Goal: Transaction & Acquisition: Purchase product/service

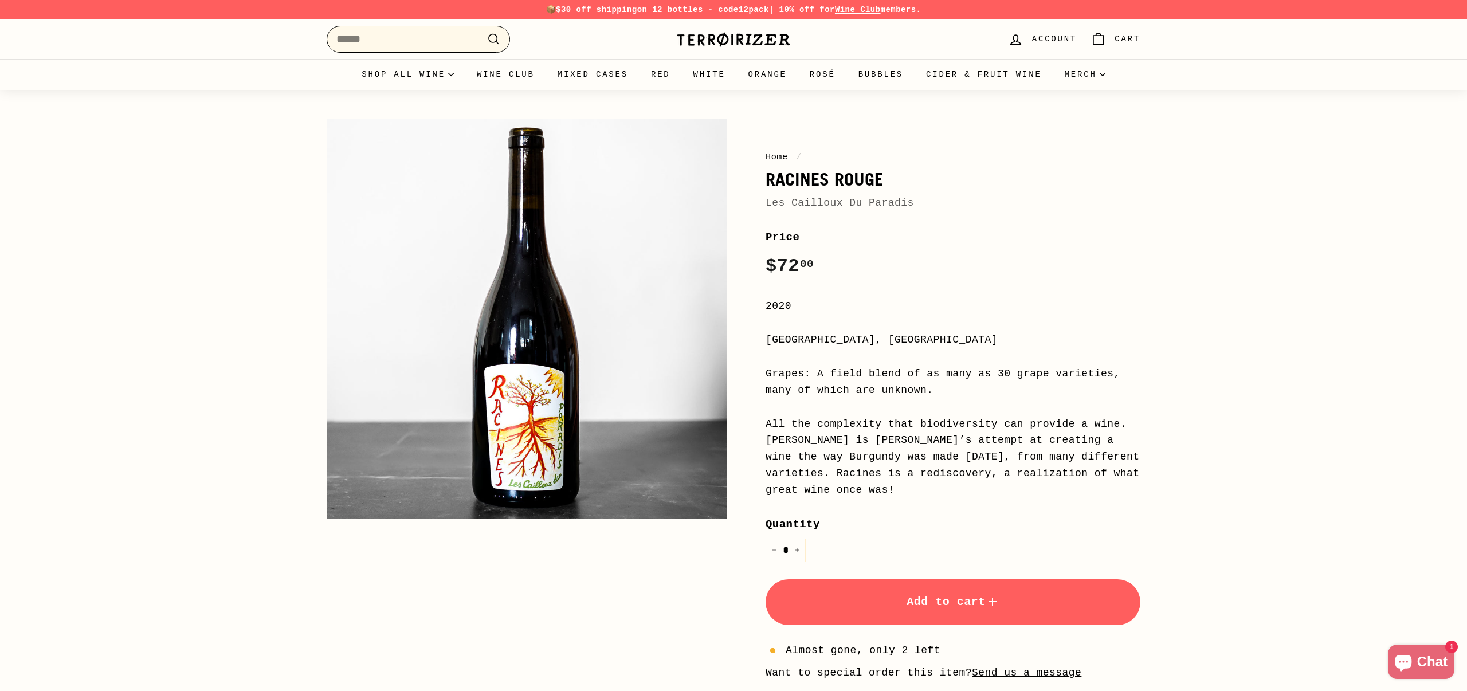
click at [360, 42] on input "Search" at bounding box center [418, 39] width 183 height 27
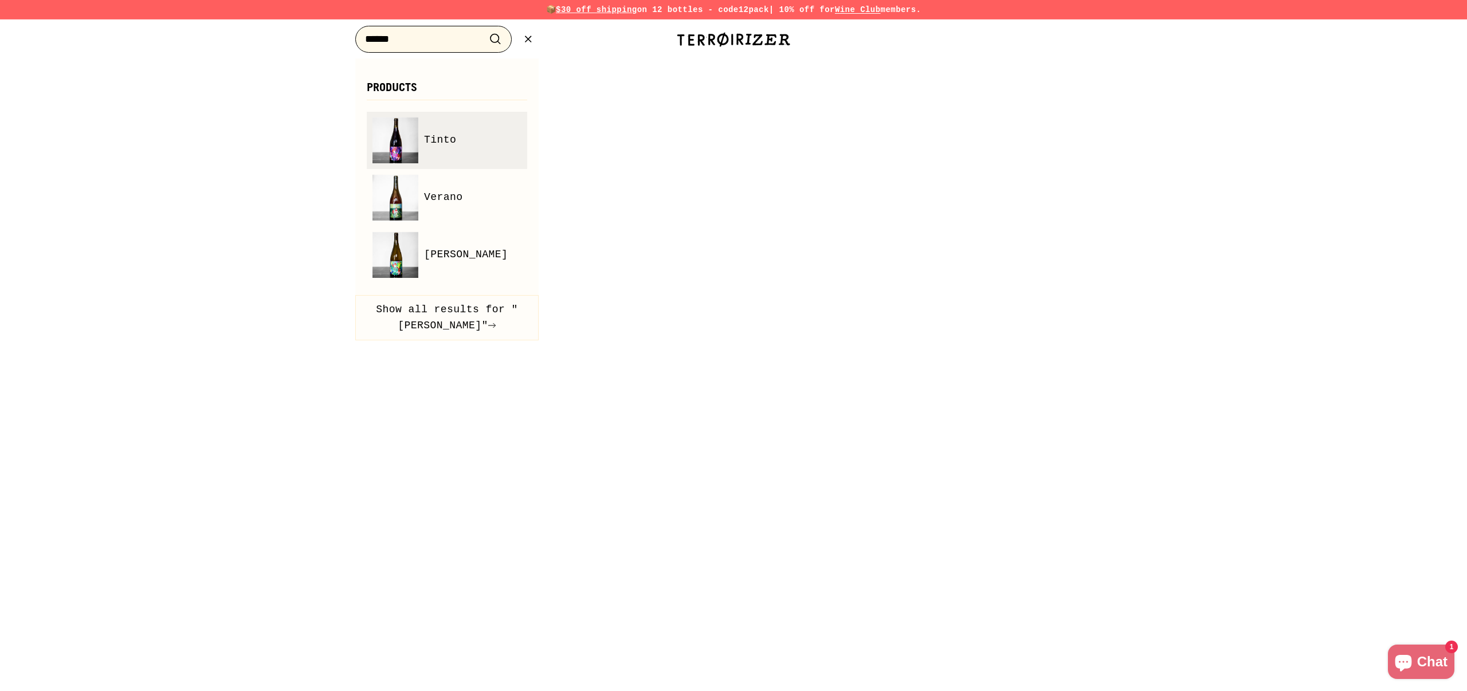
type input "******"
click at [430, 133] on span "Tinto" at bounding box center [440, 140] width 32 height 17
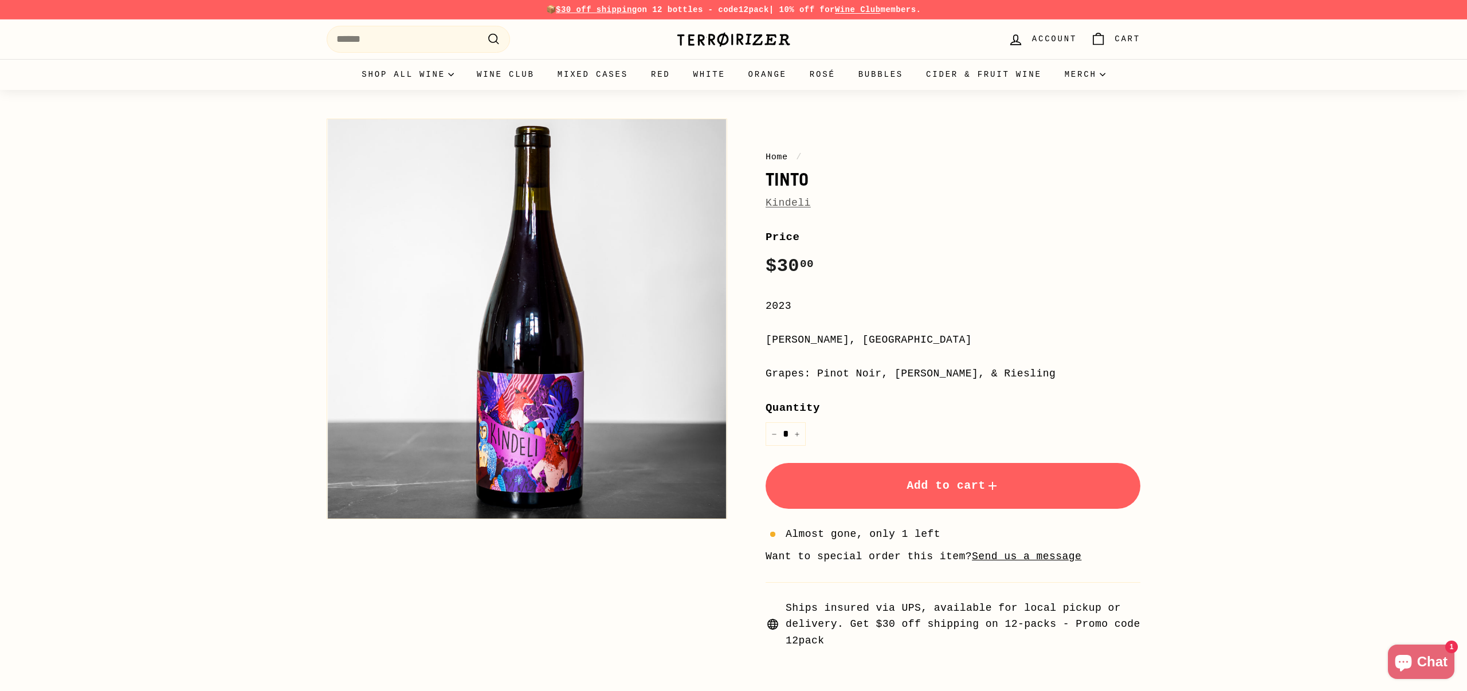
scroll to position [2, 0]
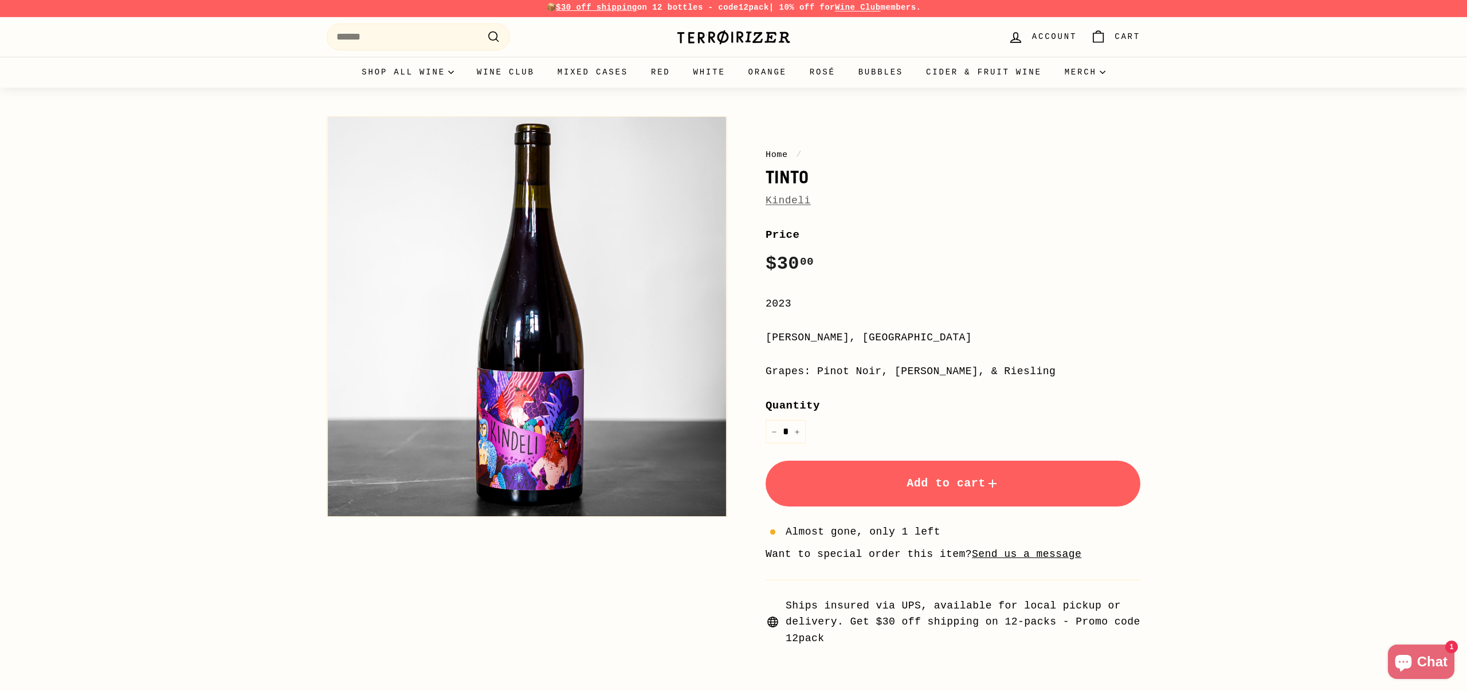
click at [799, 202] on link "Kindeli" at bounding box center [787, 200] width 45 height 11
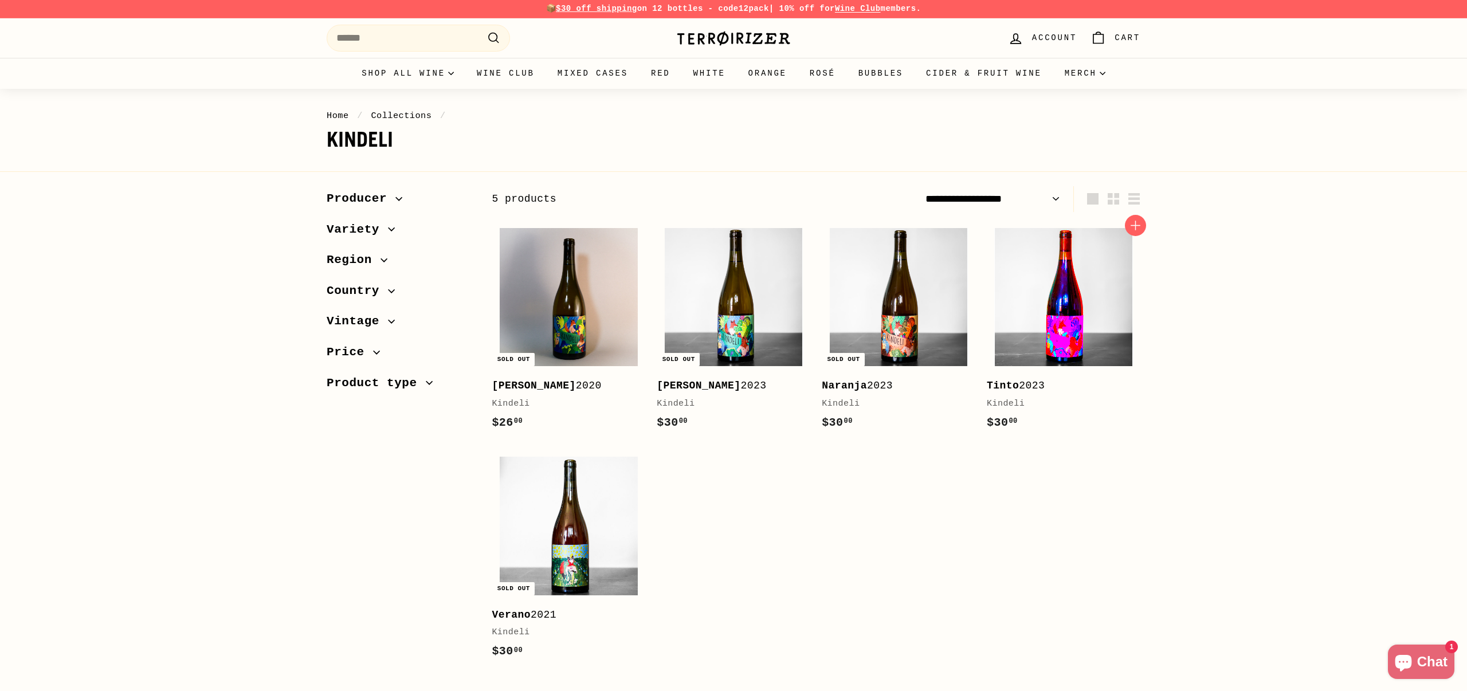
scroll to position [2, 0]
click at [367, 43] on input "Search" at bounding box center [418, 37] width 183 height 27
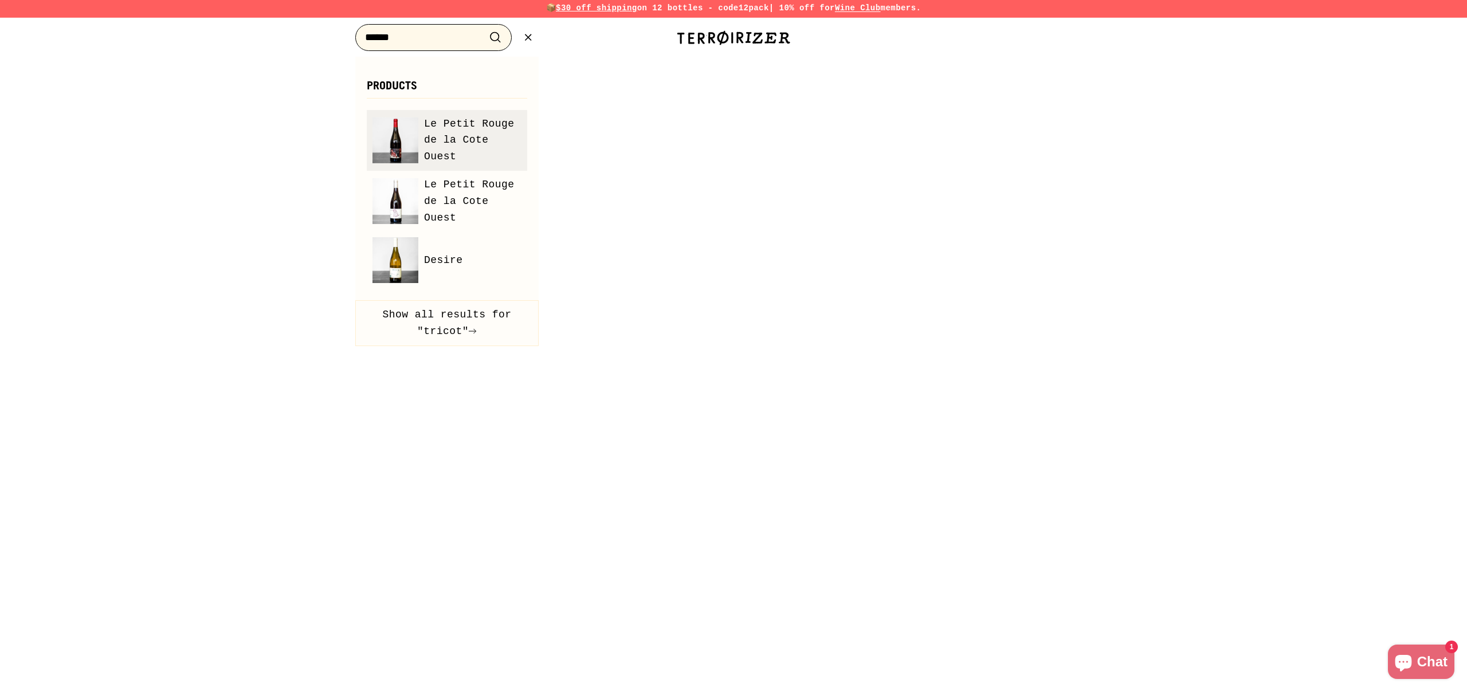
type input "******"
click at [465, 129] on span "Le Petit Rouge de la Cote Ouest" at bounding box center [472, 140] width 97 height 49
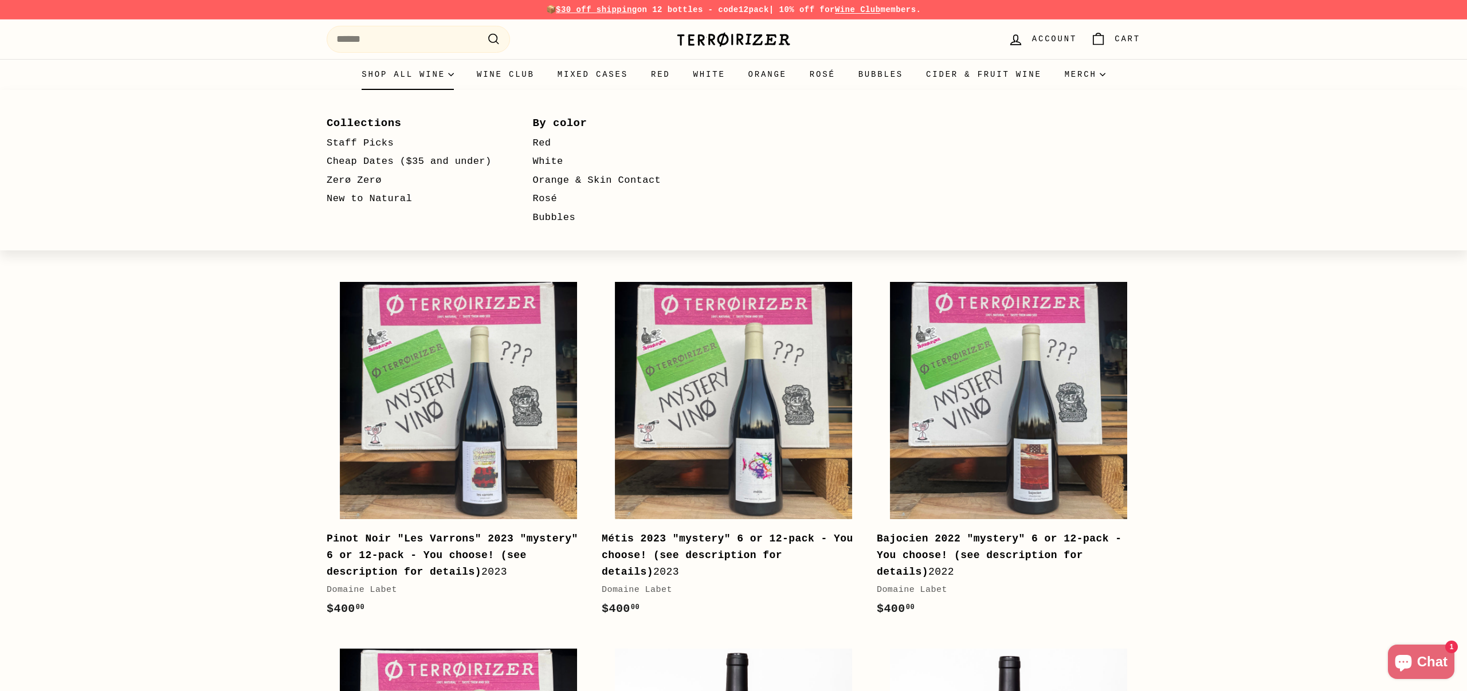
click at [438, 75] on summary "Shop all wine" at bounding box center [407, 74] width 115 height 31
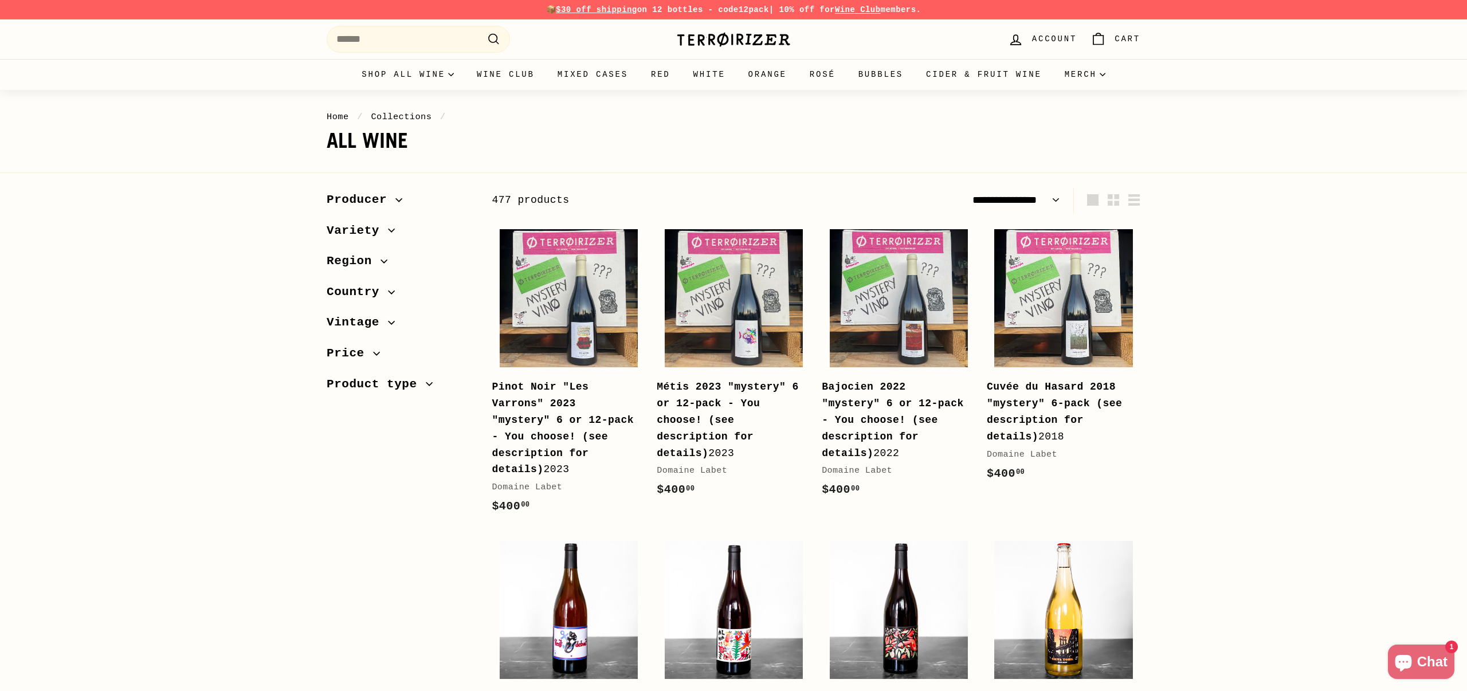
select select "**********"
click at [446, 46] on input "Search" at bounding box center [418, 39] width 183 height 27
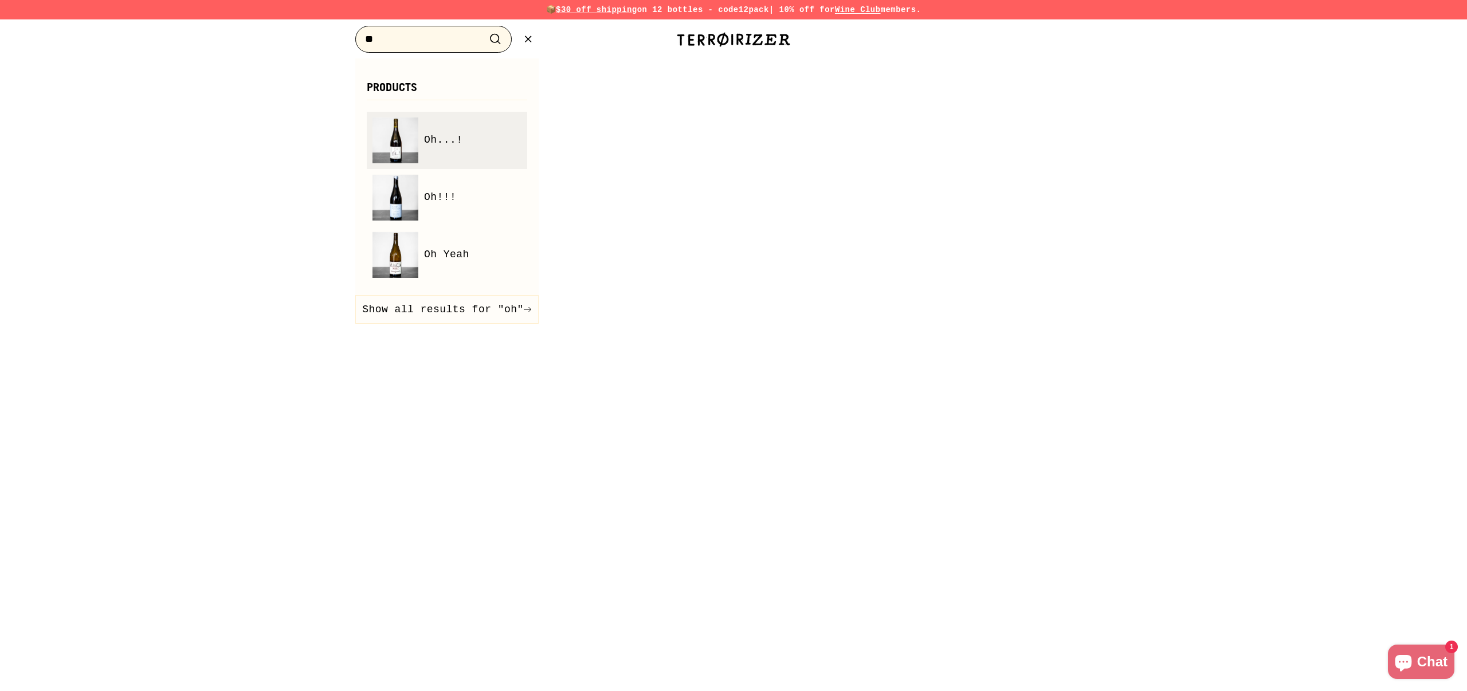
type input "**"
click at [441, 143] on span "Oh...!" at bounding box center [443, 140] width 39 height 17
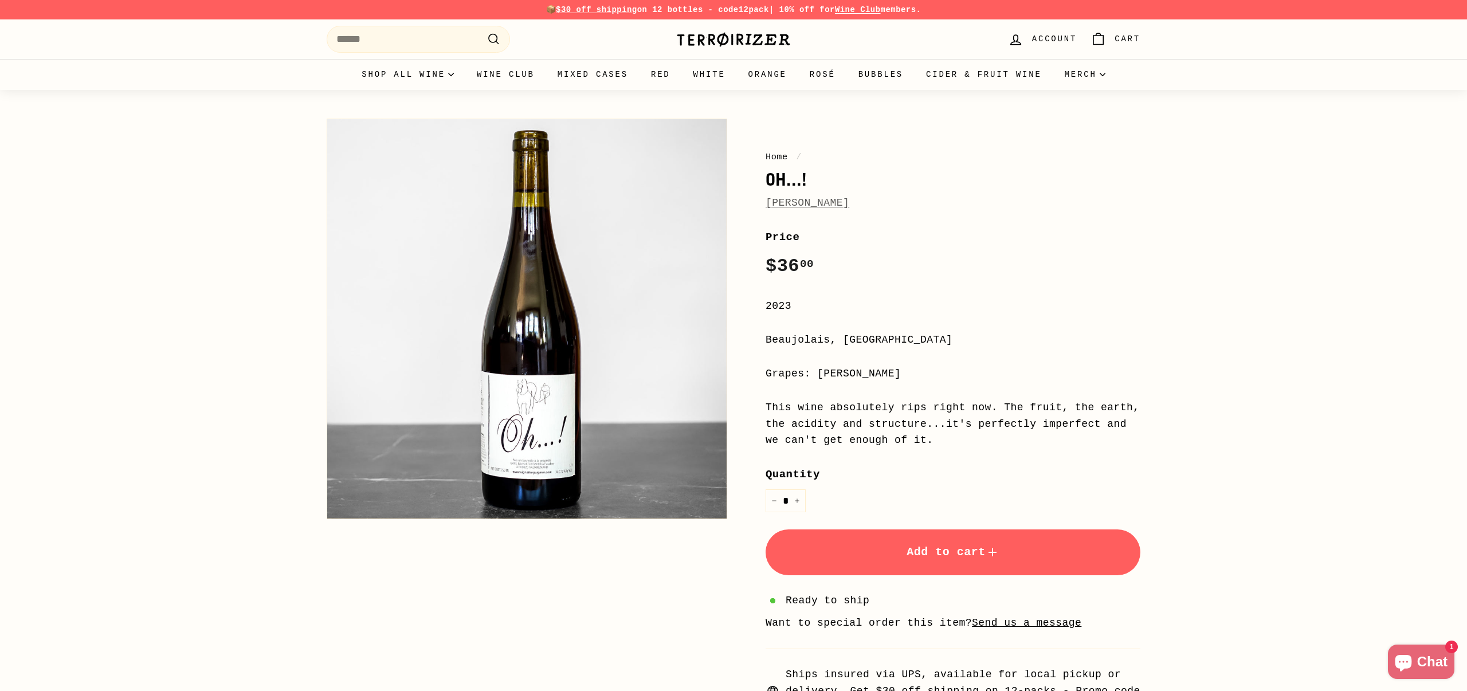
click at [991, 547] on icon "submit" at bounding box center [992, 552] width 14 height 14
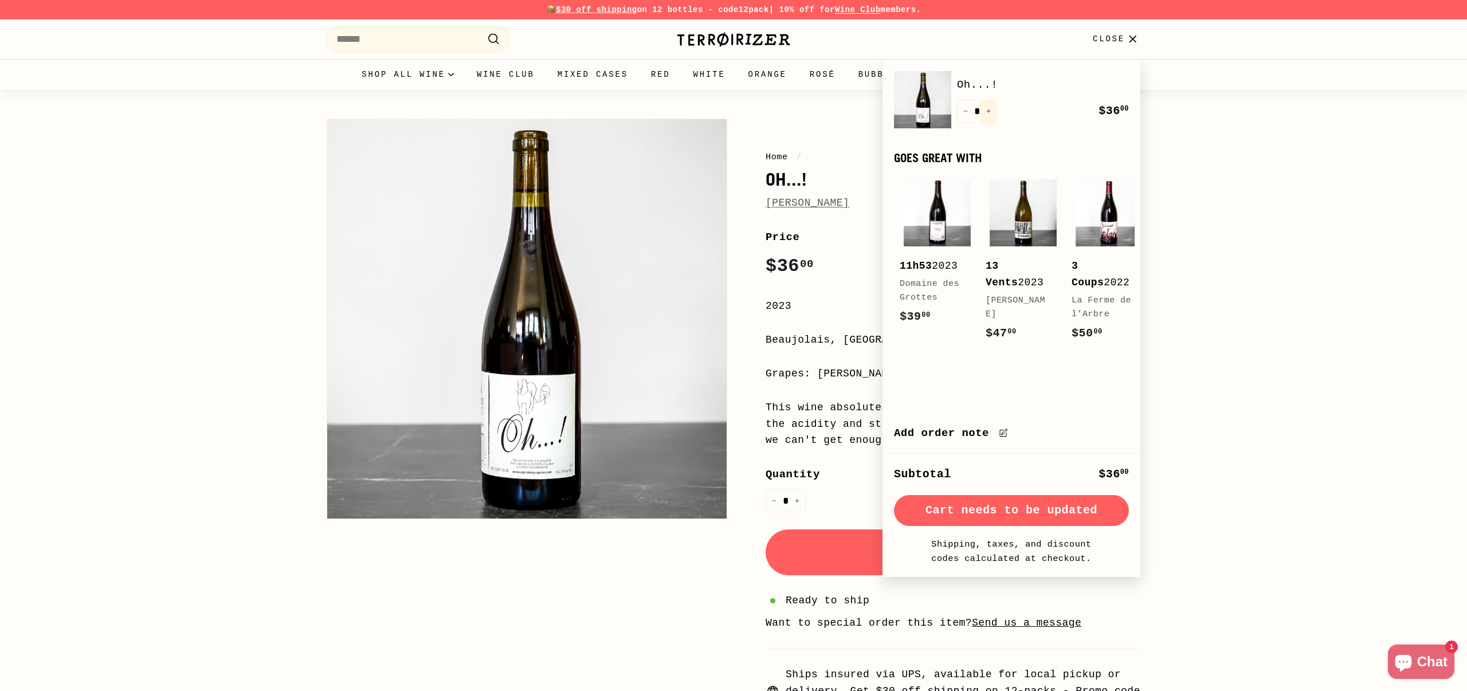
click at [989, 111] on icon "Increase item quantity by one" at bounding box center [988, 111] width 6 height 6
type input "*"
click at [988, 113] on icon "Increase item quantity by one" at bounding box center [988, 111] width 4 height 4
type input "*"
click at [988, 113] on icon "Increase item quantity by one" at bounding box center [988, 111] width 4 height 4
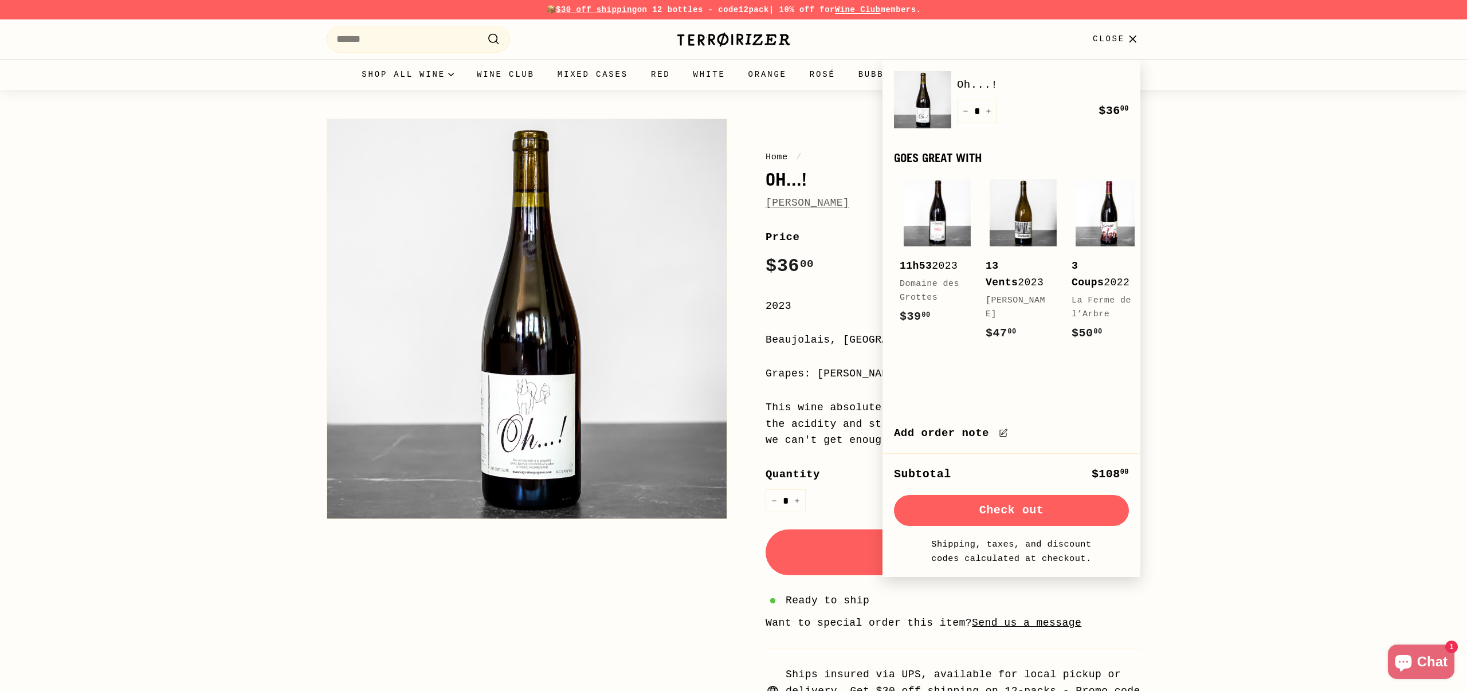
type input "*"
click at [988, 113] on icon "Increase item quantity by one" at bounding box center [988, 111] width 4 height 4
type input "*"
click at [988, 113] on icon "Increase item quantity by one" at bounding box center [988, 111] width 4 height 4
type input "*"
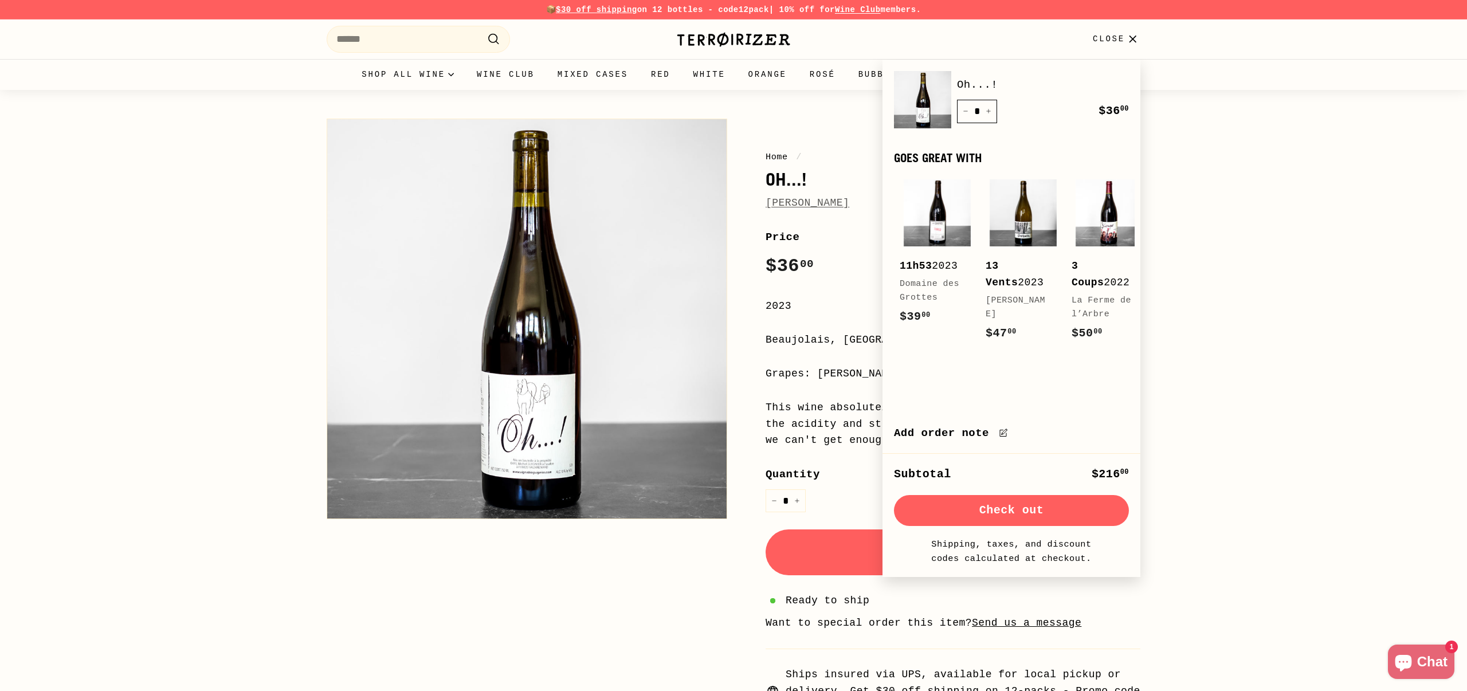
click at [976, 110] on input "*" at bounding box center [977, 111] width 40 height 23
click at [973, 111] on div "Quantity * − +" at bounding box center [977, 111] width 40 height 23
type input "**"
click at [1043, 124] on div "Oh...! Quantity ** − + Remove $36 00 $36.00" at bounding box center [1011, 105] width 235 height 69
click at [1360, 368] on div "Home / Oh...! Michel Guignier Home / Oh...! Michel Guignier Price Regular price…" at bounding box center [733, 411] width 1467 height 643
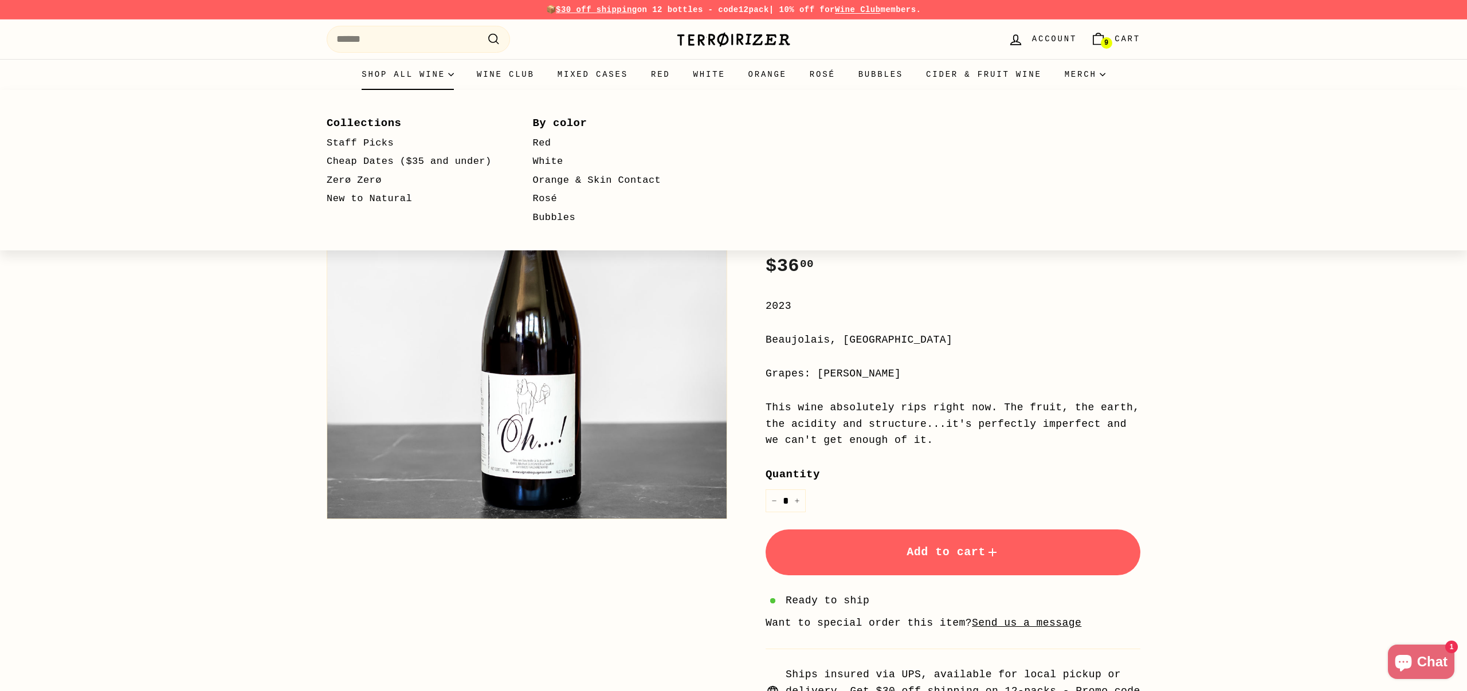
click at [377, 77] on summary "Shop all wine" at bounding box center [407, 74] width 115 height 31
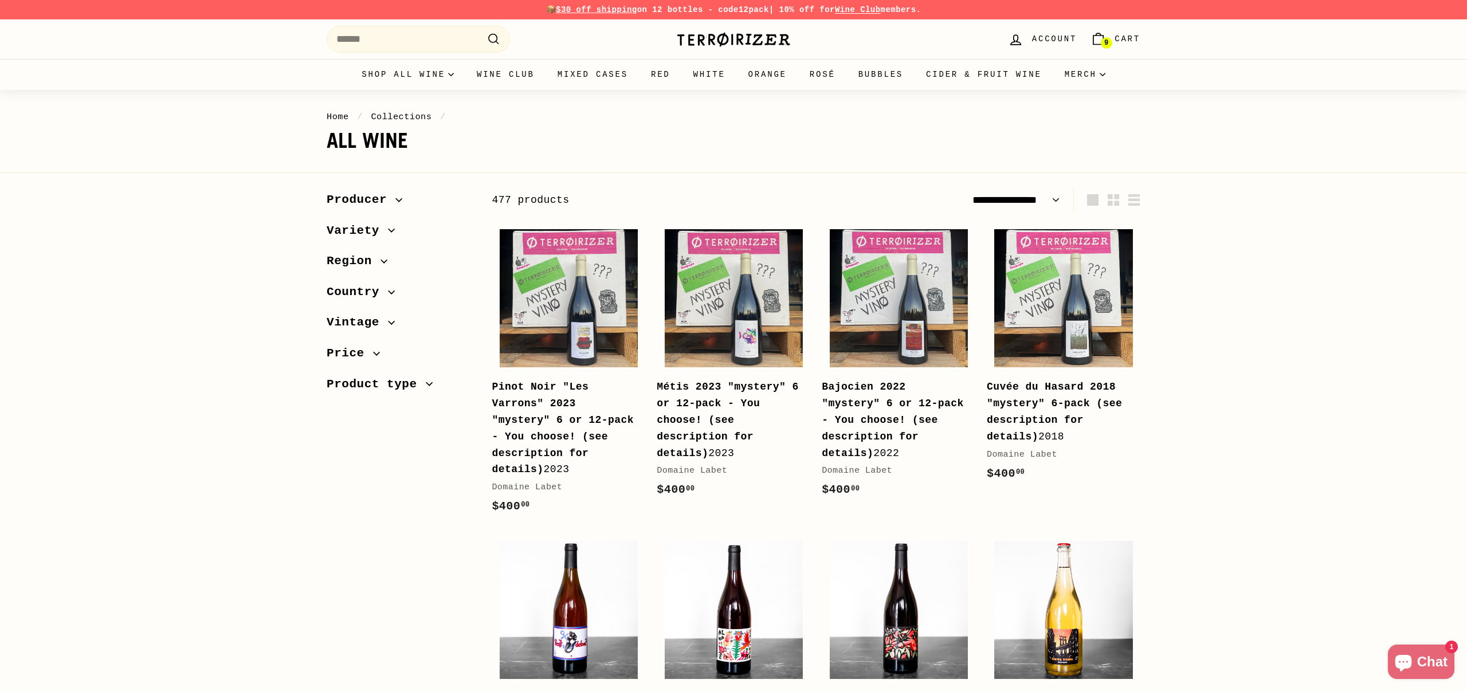
select select "**********"
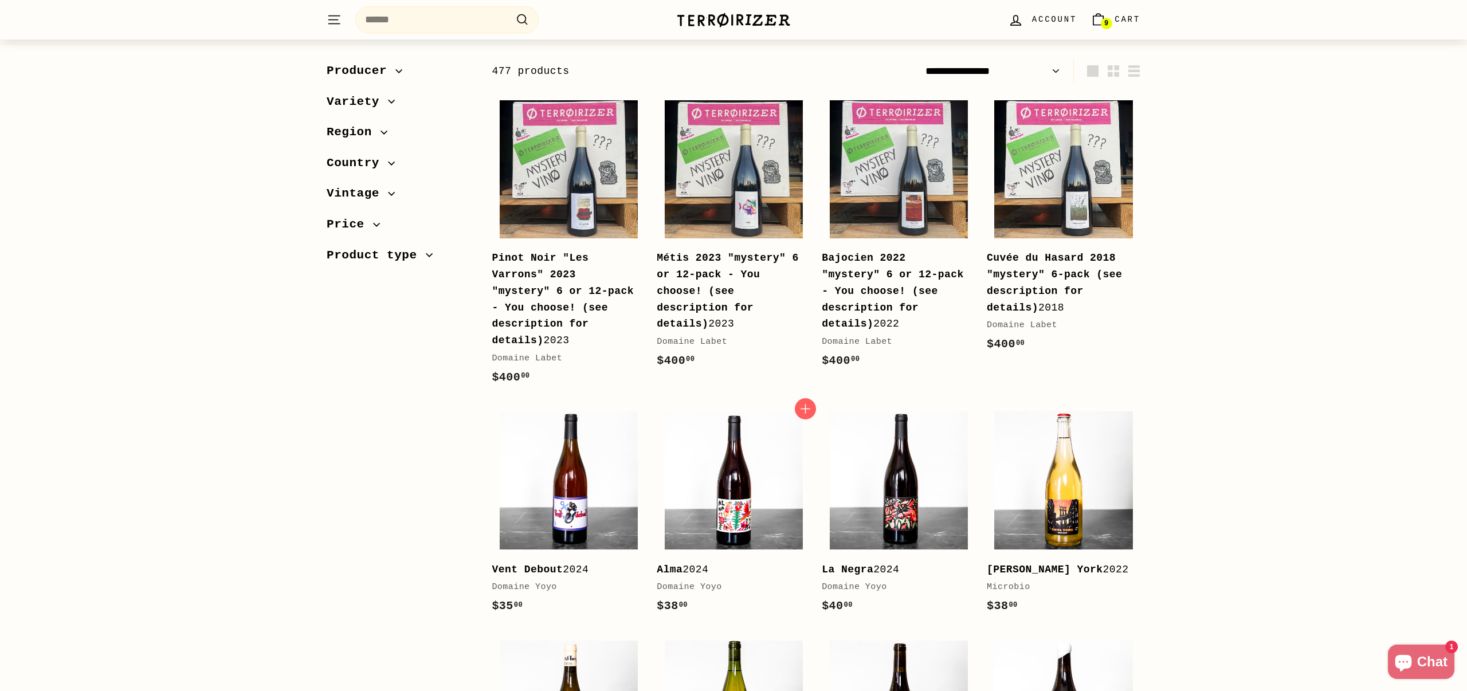
scroll to position [131, 0]
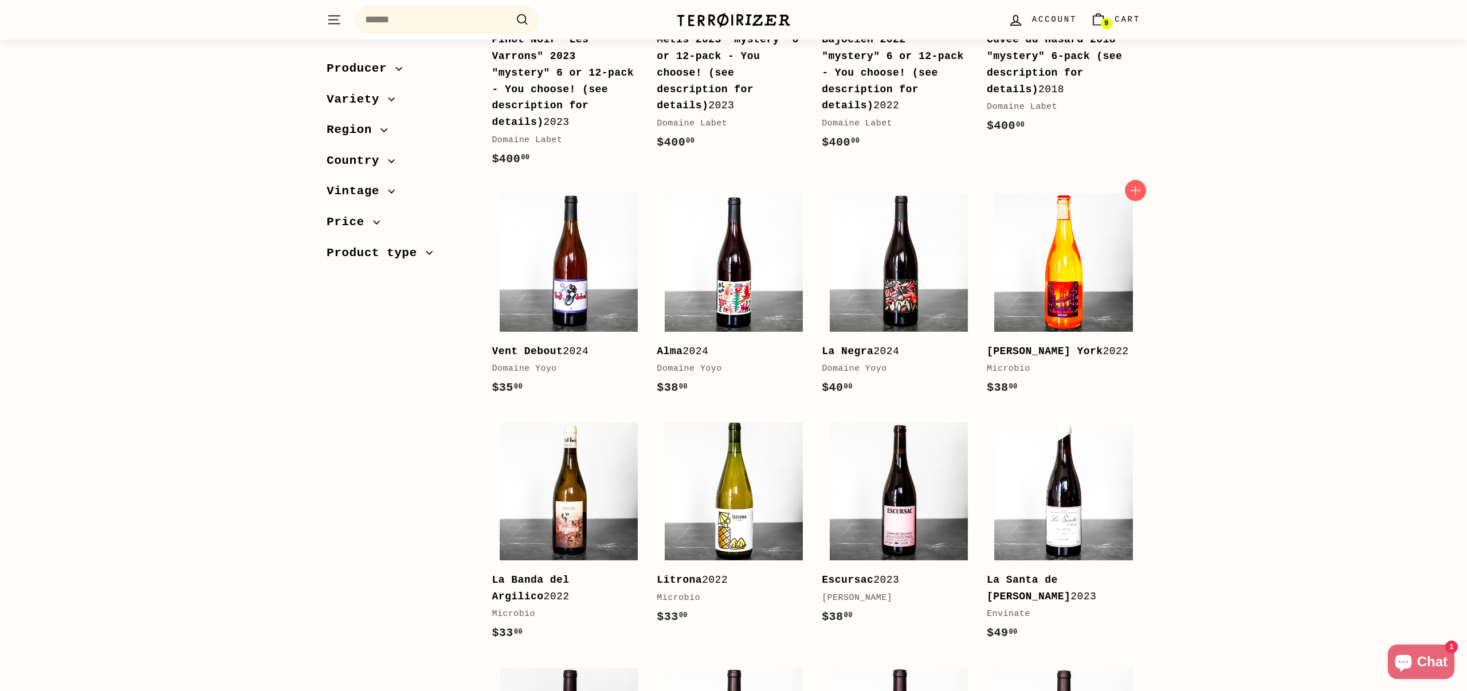
click at [1089, 292] on img at bounding box center [1063, 262] width 138 height 138
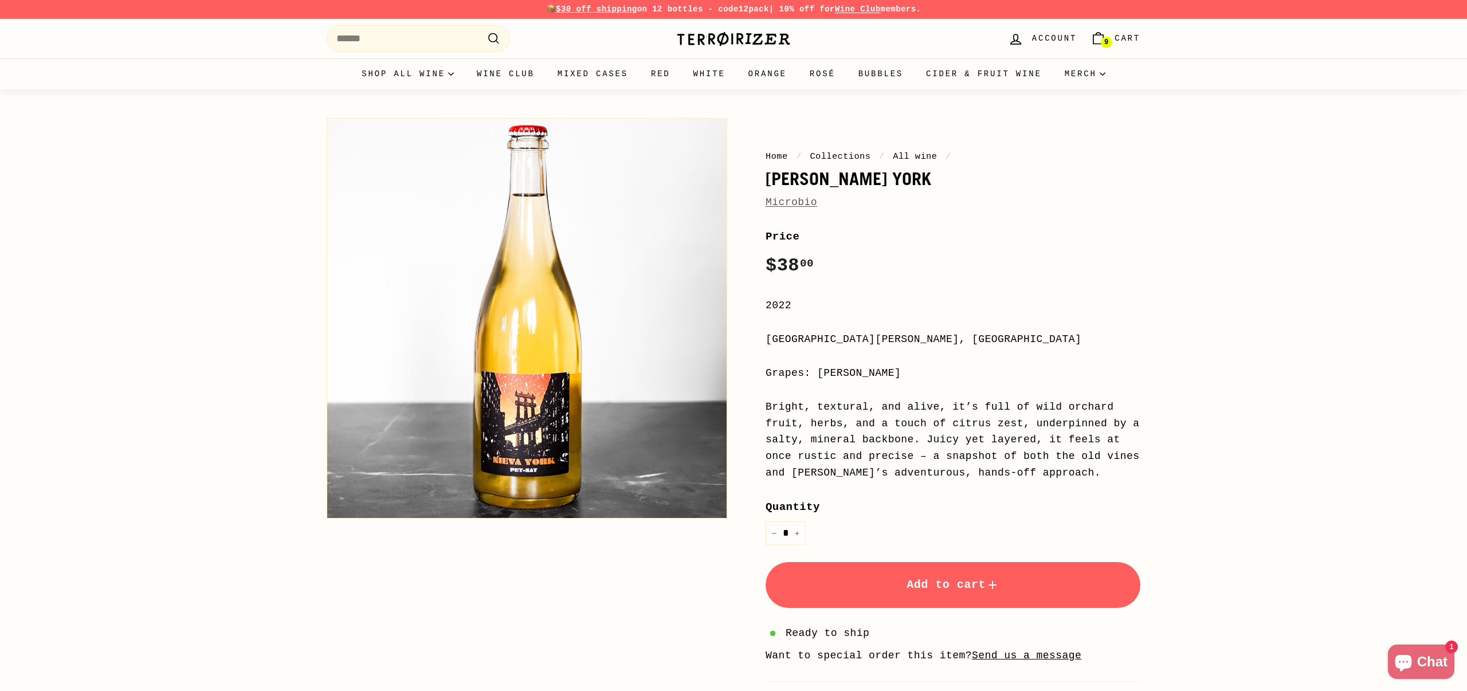
scroll to position [1, 0]
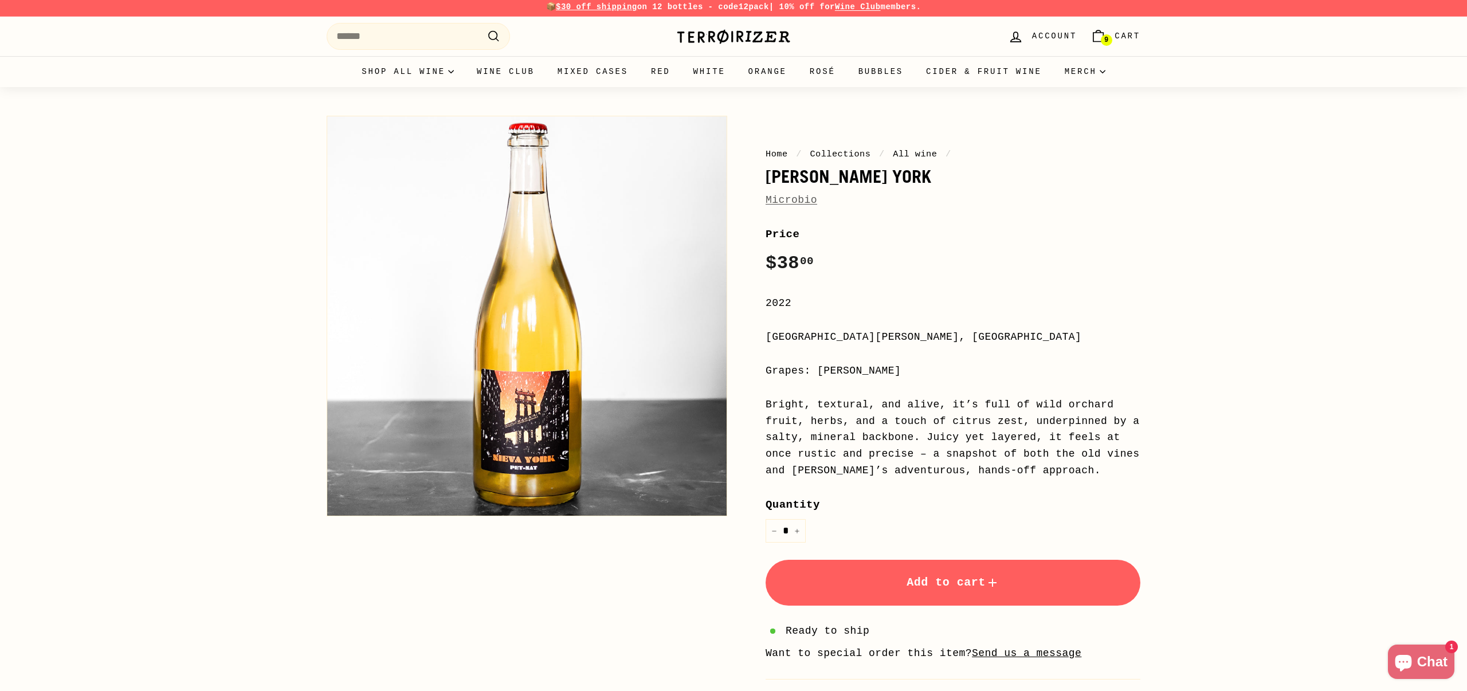
click at [961, 577] on span "Add to cart" at bounding box center [952, 582] width 93 height 13
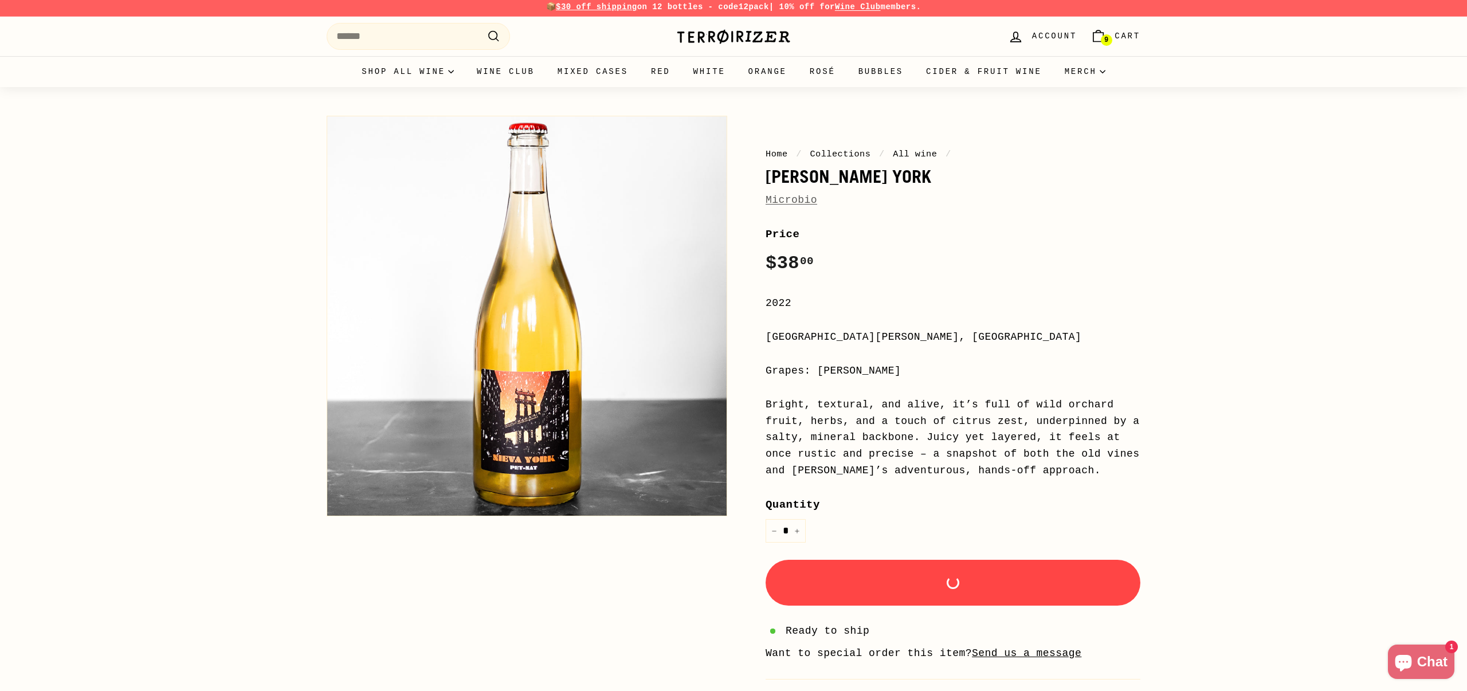
scroll to position [2, 0]
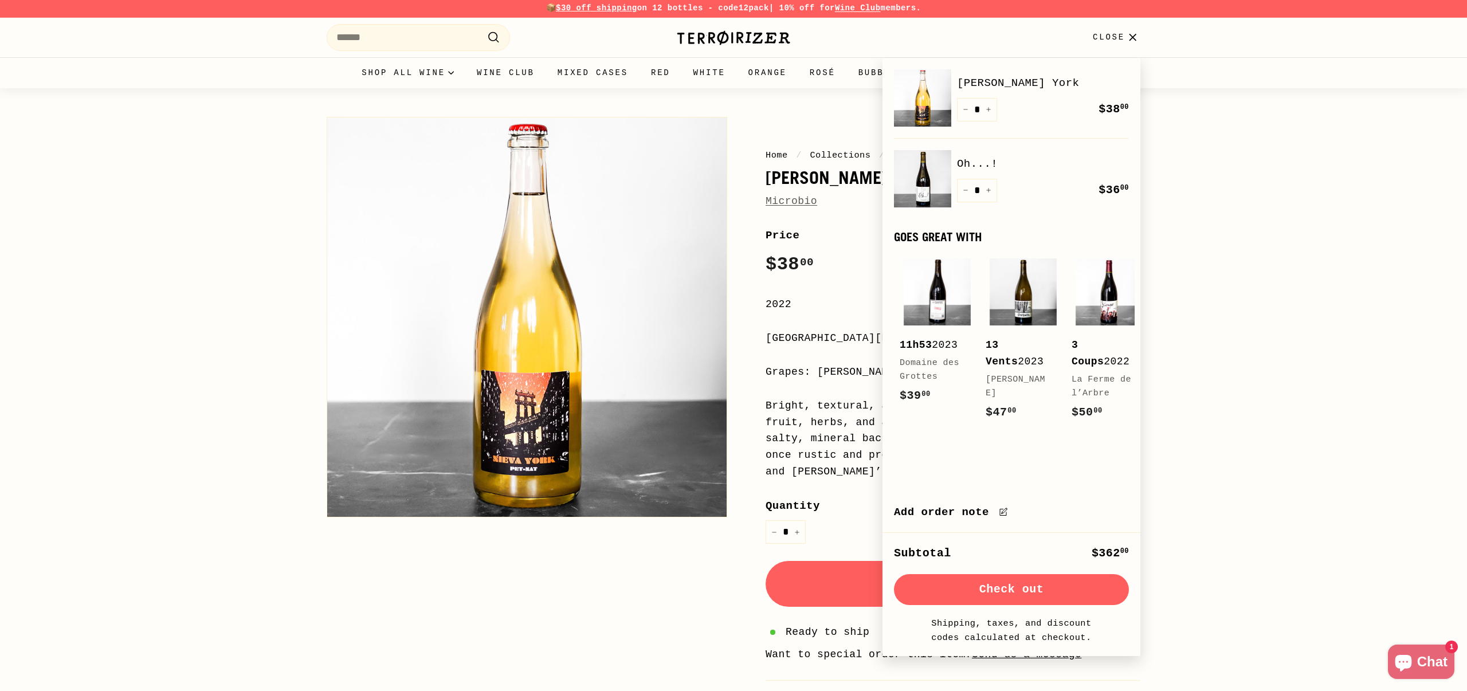
click at [991, 108] on button "+" at bounding box center [988, 109] width 17 height 23
type input "*"
click at [991, 107] on button "+" at bounding box center [988, 109] width 17 height 23
type input "*"
click at [992, 103] on button "+" at bounding box center [988, 109] width 17 height 23
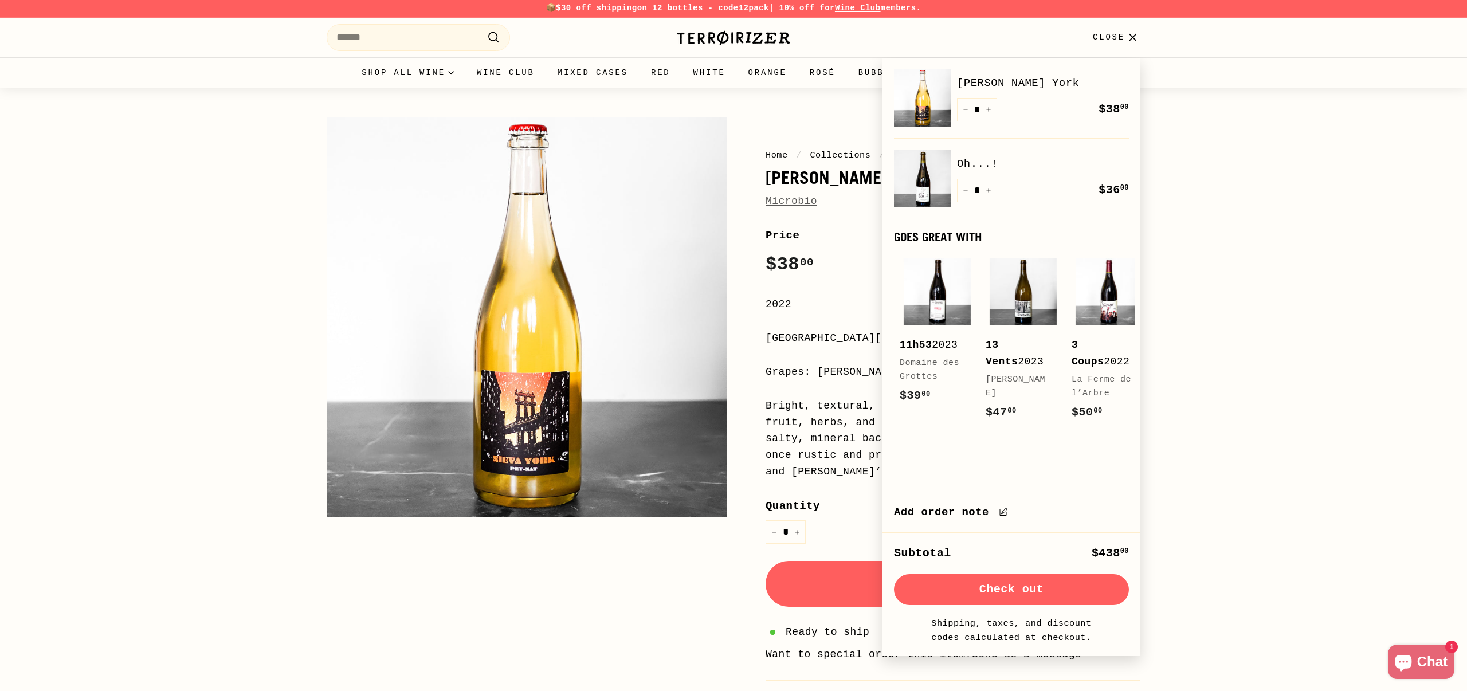
type input "*"
click at [992, 104] on button "+" at bounding box center [988, 109] width 17 height 23
type input "*"
click at [1040, 605] on button "Check out" at bounding box center [1011, 589] width 235 height 31
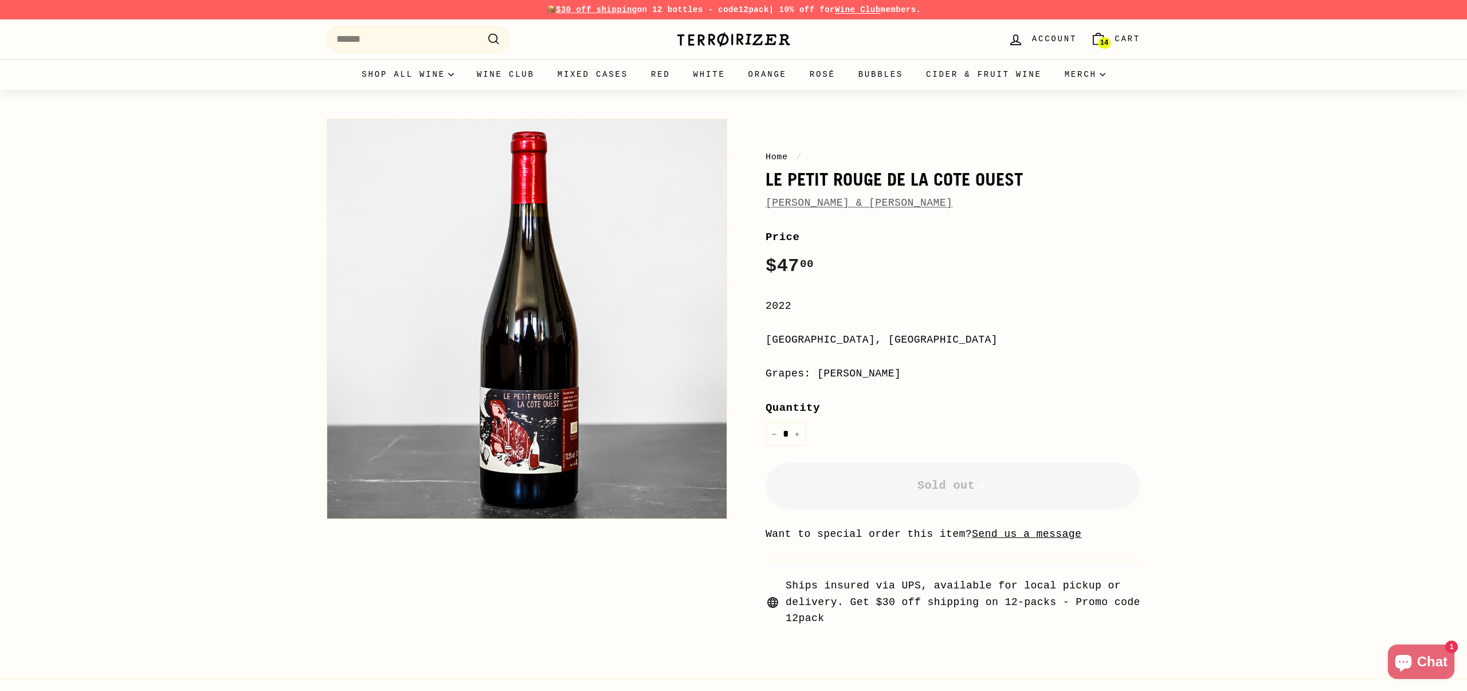
click at [814, 202] on link "Marie & Vincent Tricot" at bounding box center [858, 202] width 187 height 11
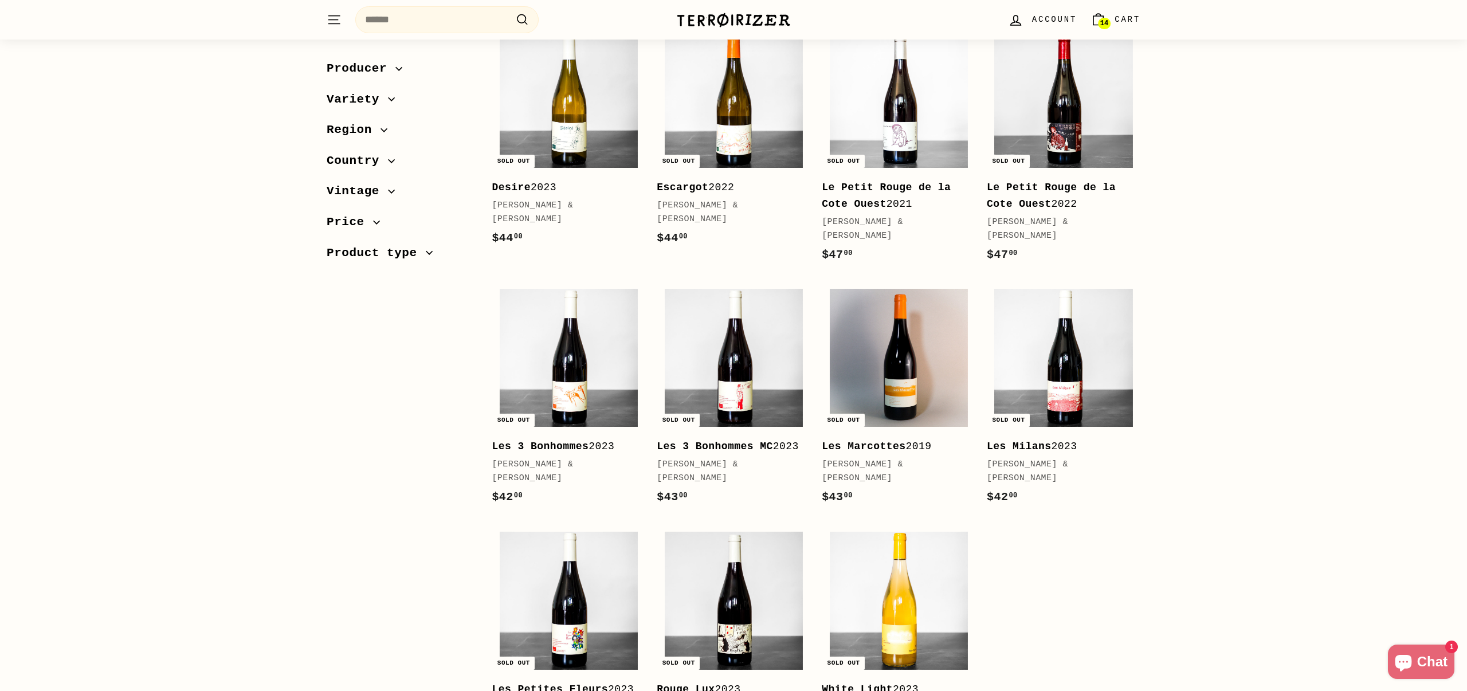
scroll to position [201, 0]
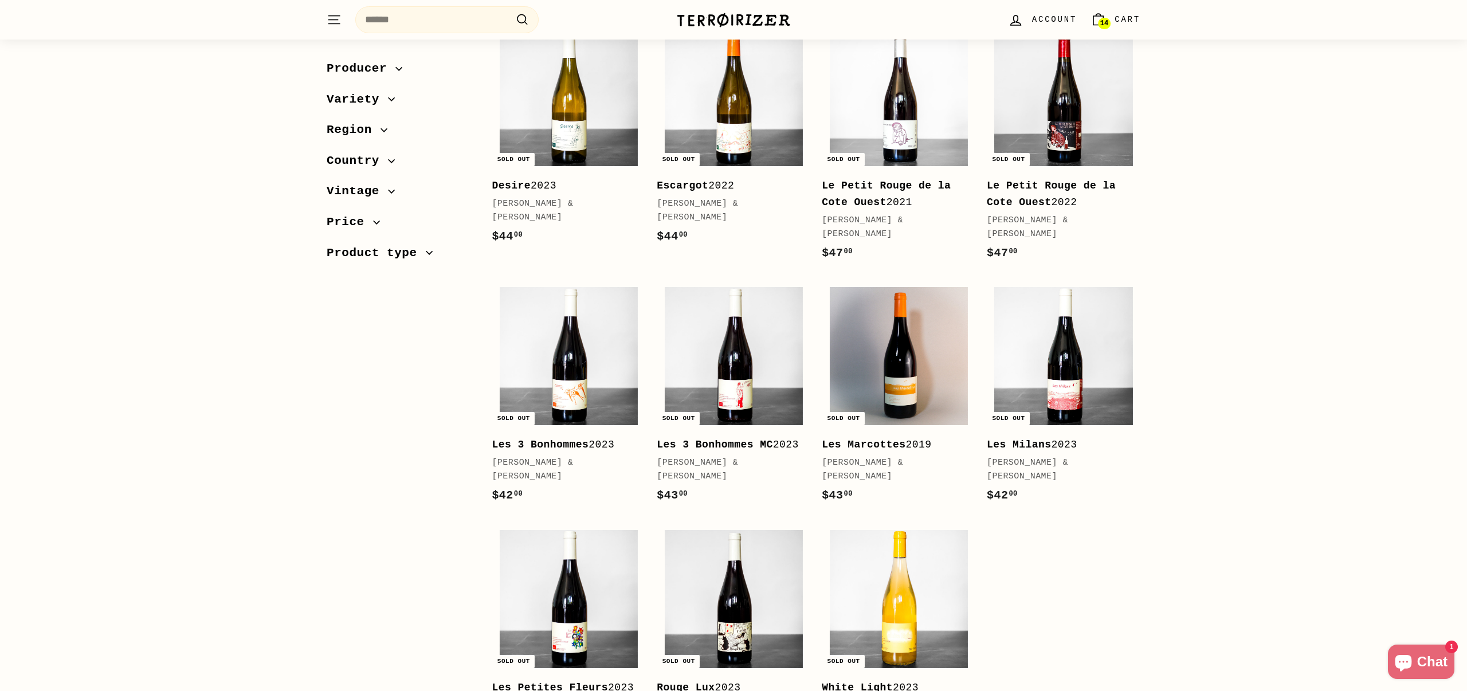
click at [395, 100] on icon "button" at bounding box center [391, 99] width 7 height 7
click at [392, 178] on span "Pinot Noir" at bounding box center [373, 172] width 65 height 11
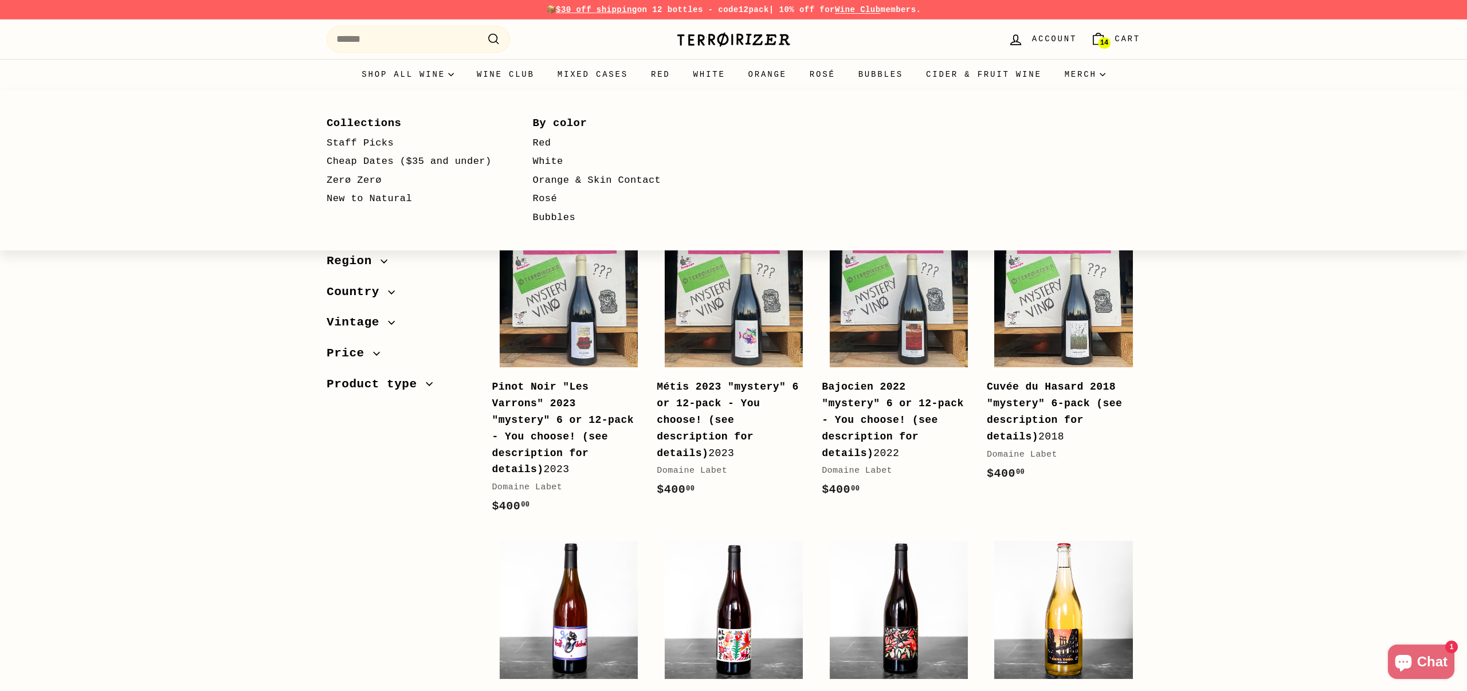
select select "**********"
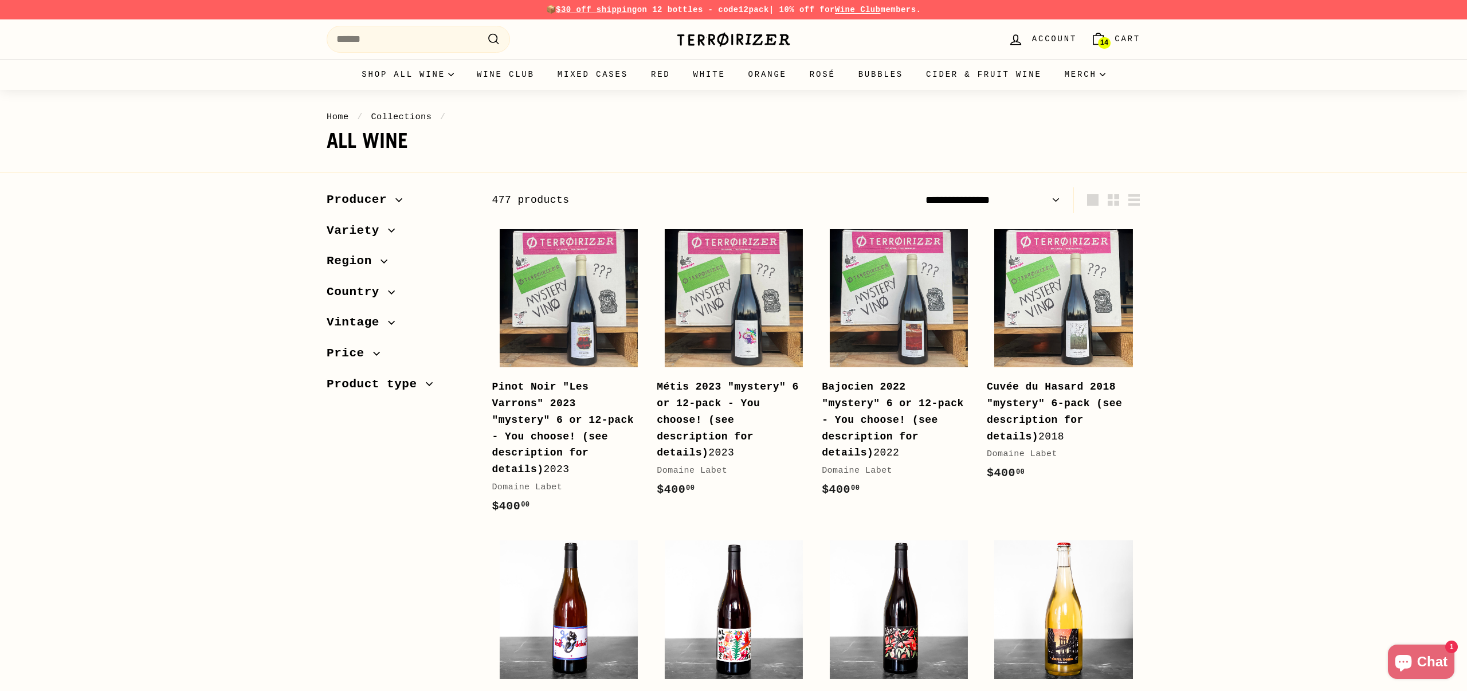
click at [395, 223] on span "Variety" at bounding box center [400, 230] width 147 height 19
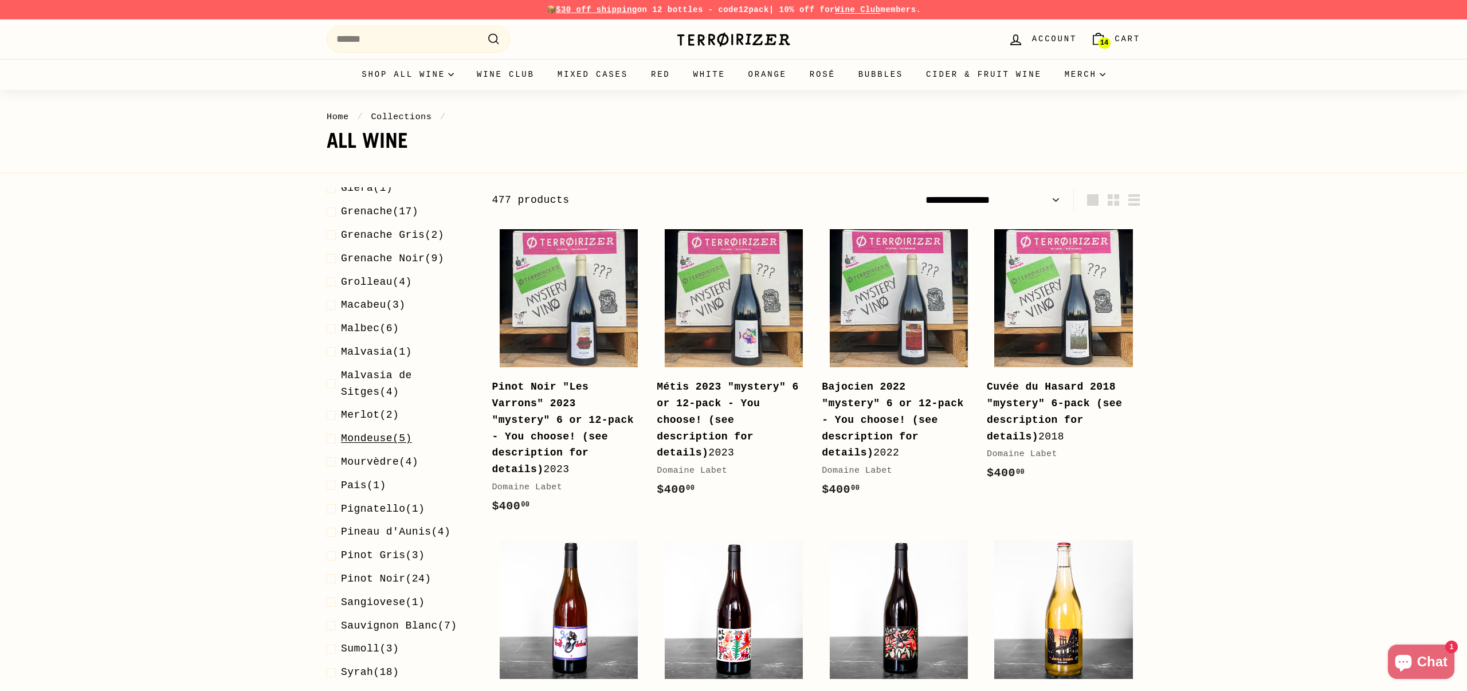
scroll to position [283, 0]
click at [330, 574] on span at bounding box center [334, 575] width 14 height 17
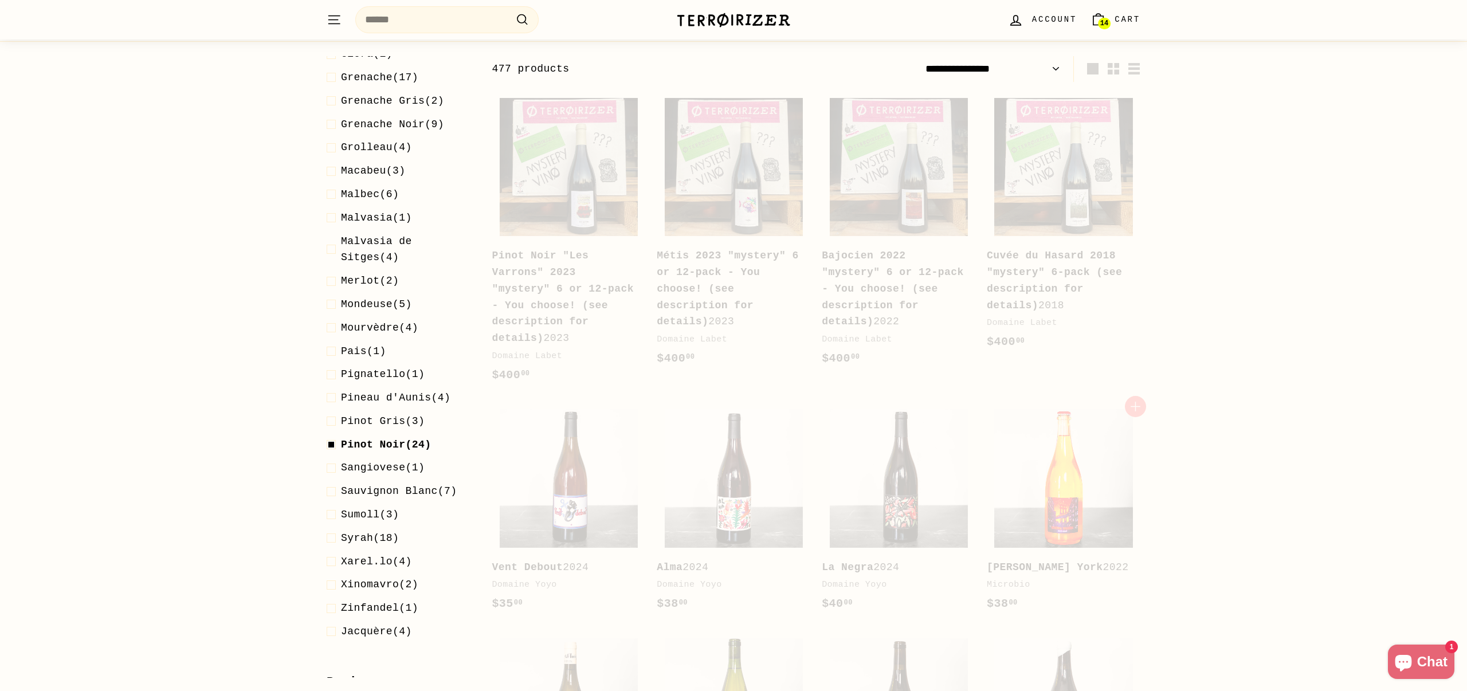
scroll to position [142, 0]
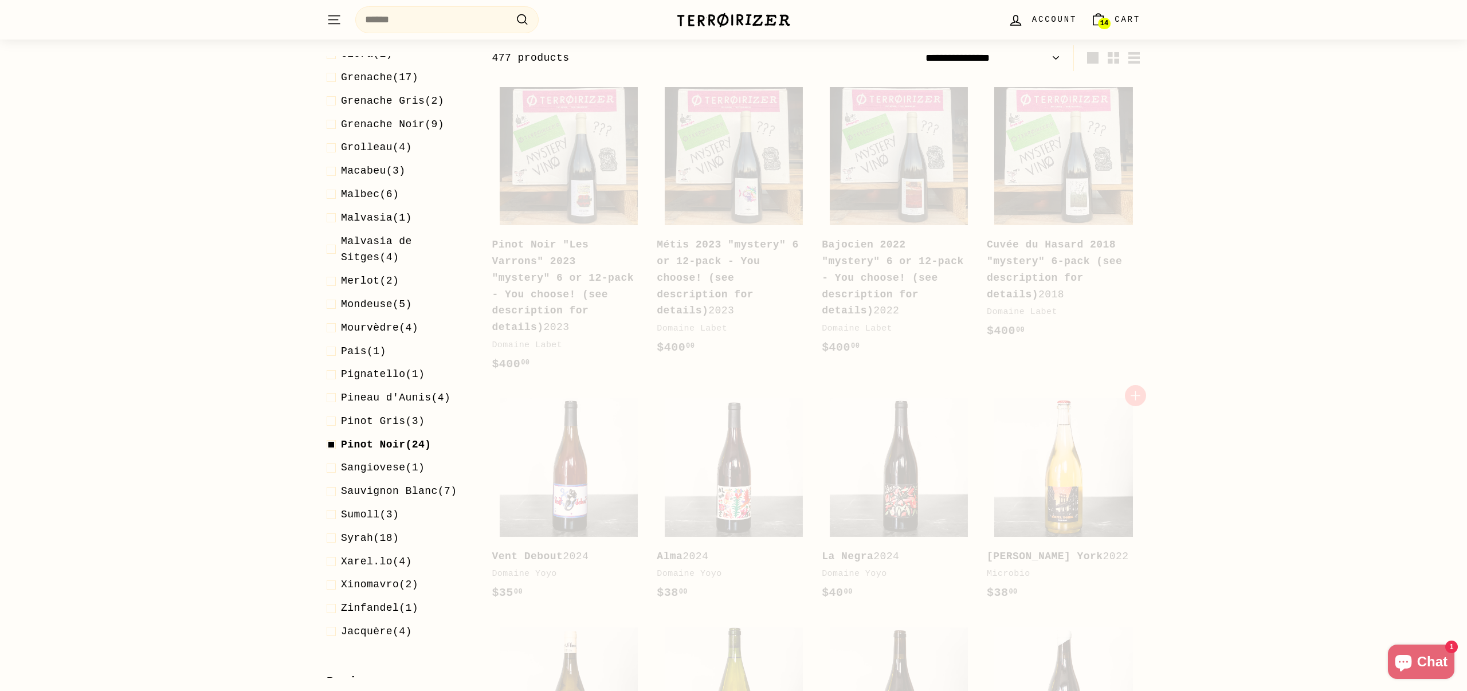
select select "**********"
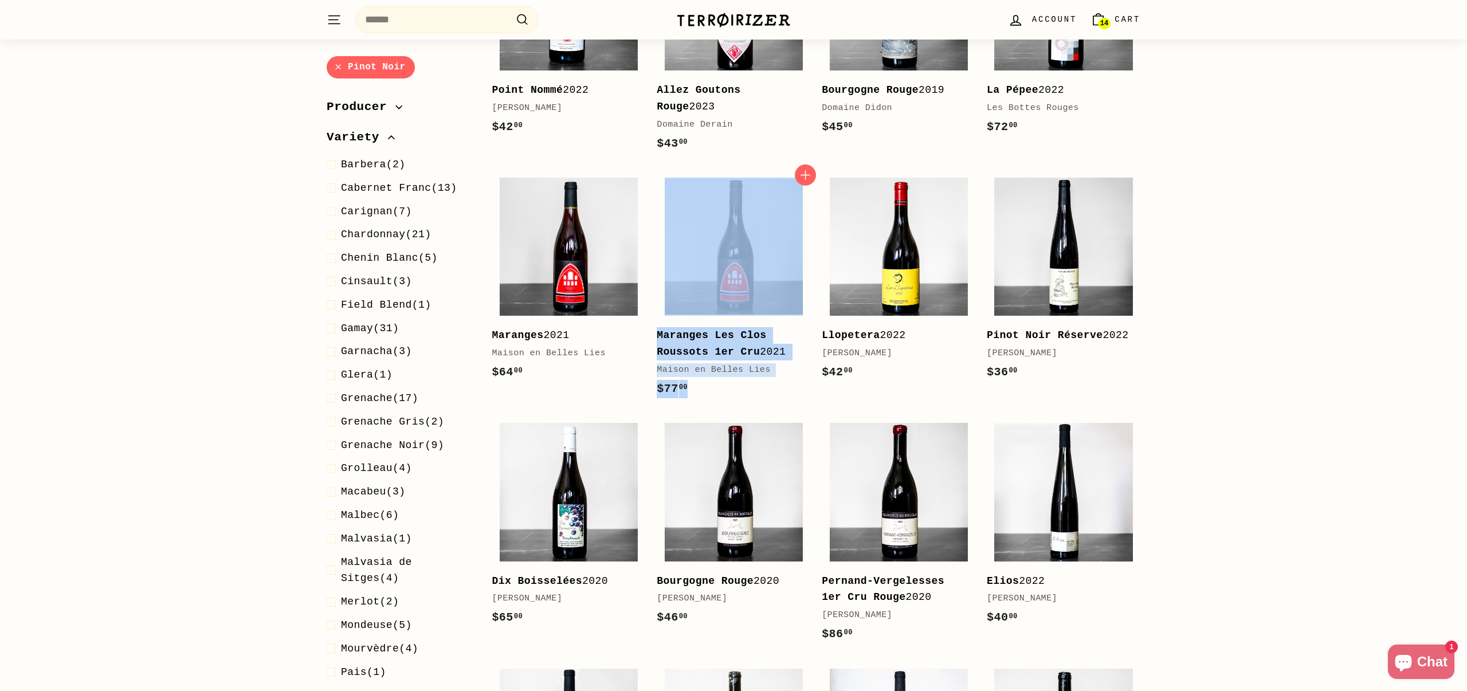
scroll to position [537, 0]
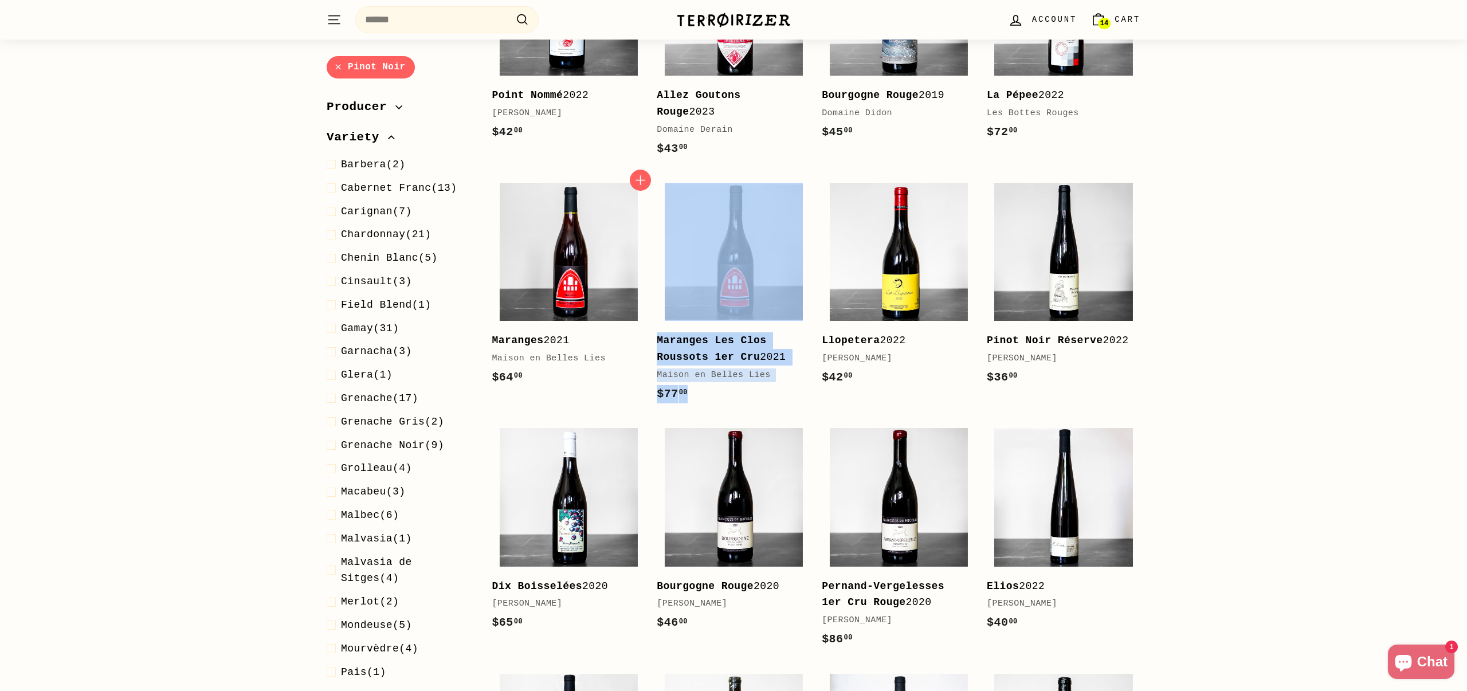
click at [641, 359] on link "Maranges 2021 Maison en Belles Lies $64 00 $64.00" at bounding box center [569, 286] width 154 height 223
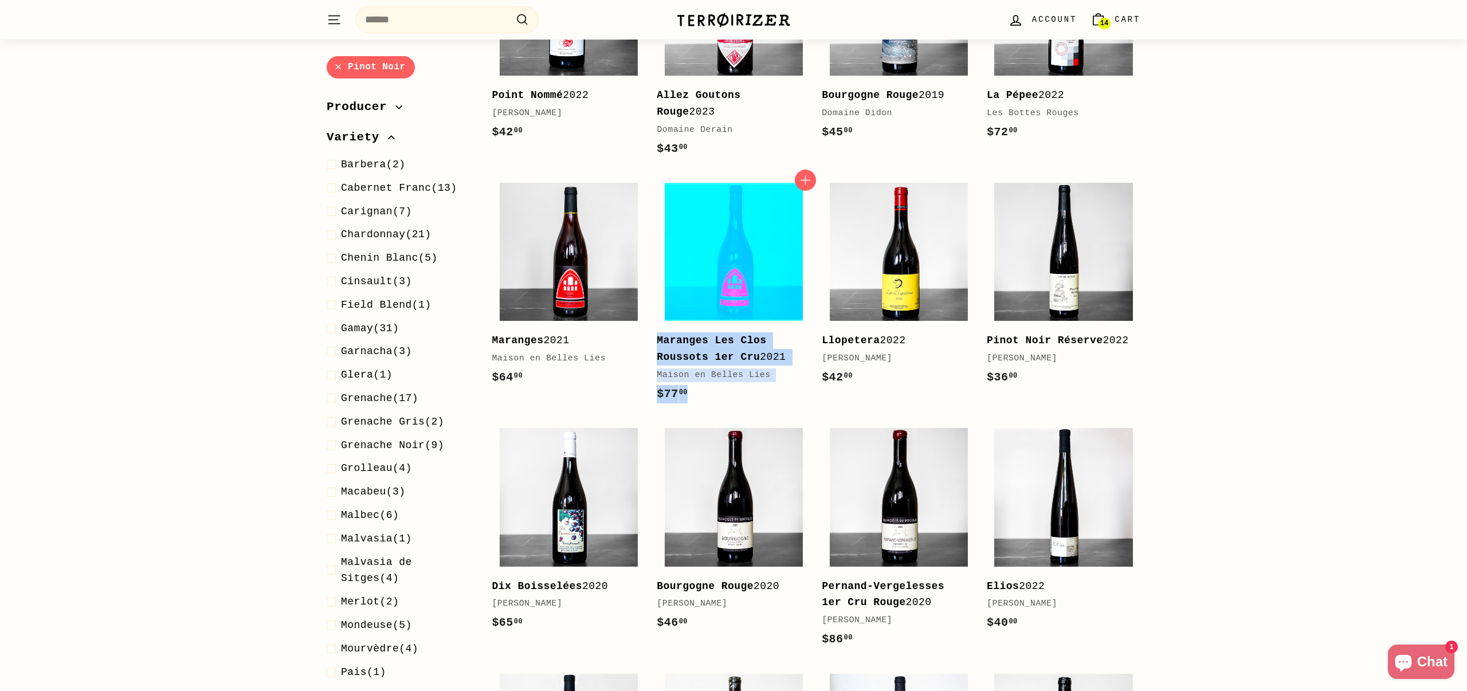
click at [711, 299] on img at bounding box center [734, 252] width 138 height 138
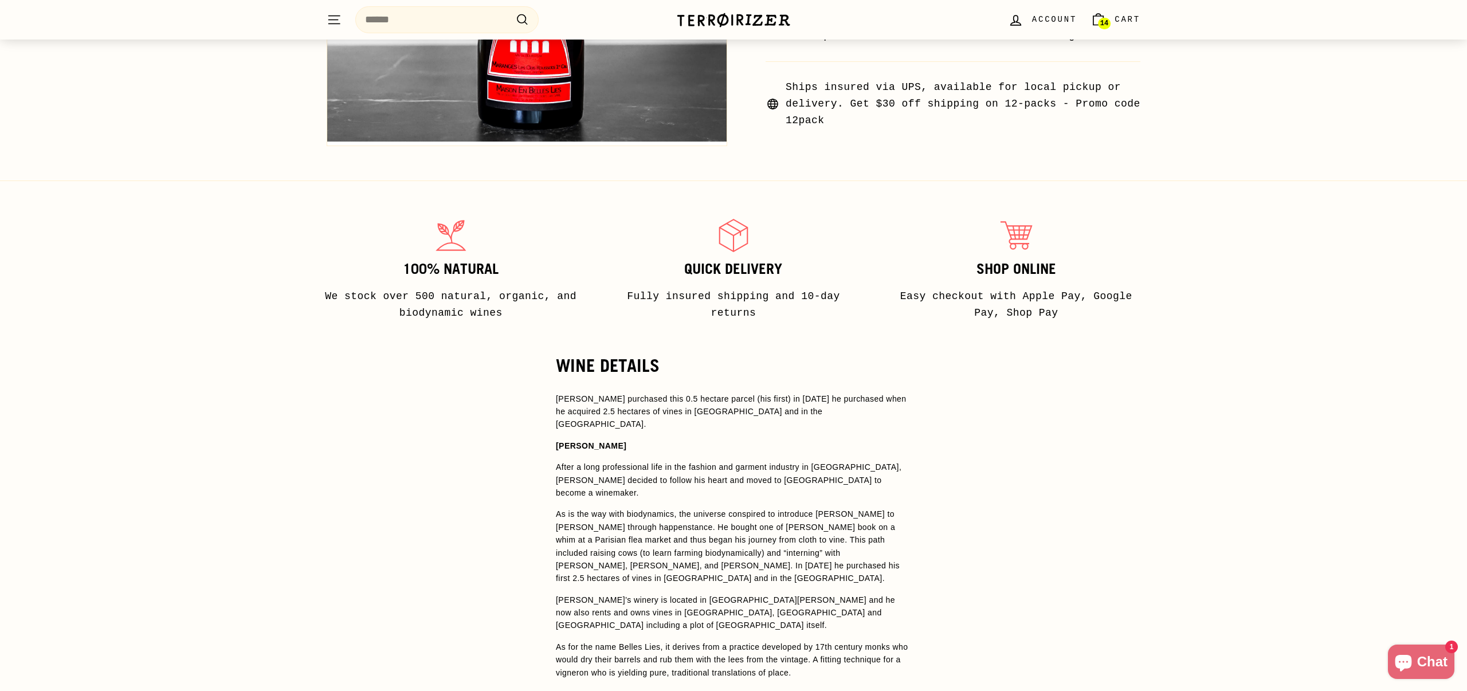
scroll to position [765, 0]
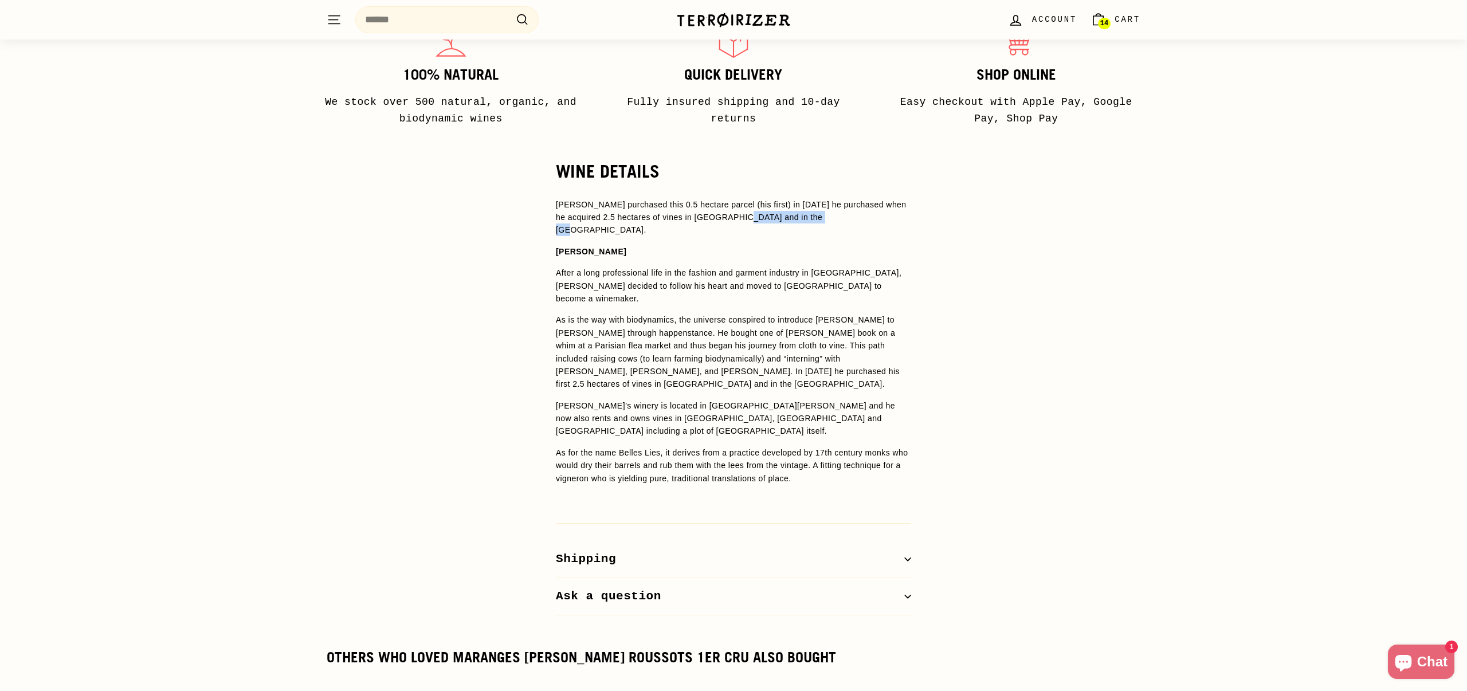
drag, startPoint x: 772, startPoint y: 218, endPoint x: 859, endPoint y: 212, distance: 86.7
click at [861, 212] on p "[PERSON_NAME] purchased this 0.5 hectare parcel (his first) in [DATE] he purcha…" at bounding box center [733, 217] width 355 height 38
copy p "Haute Côtes de Beaune"
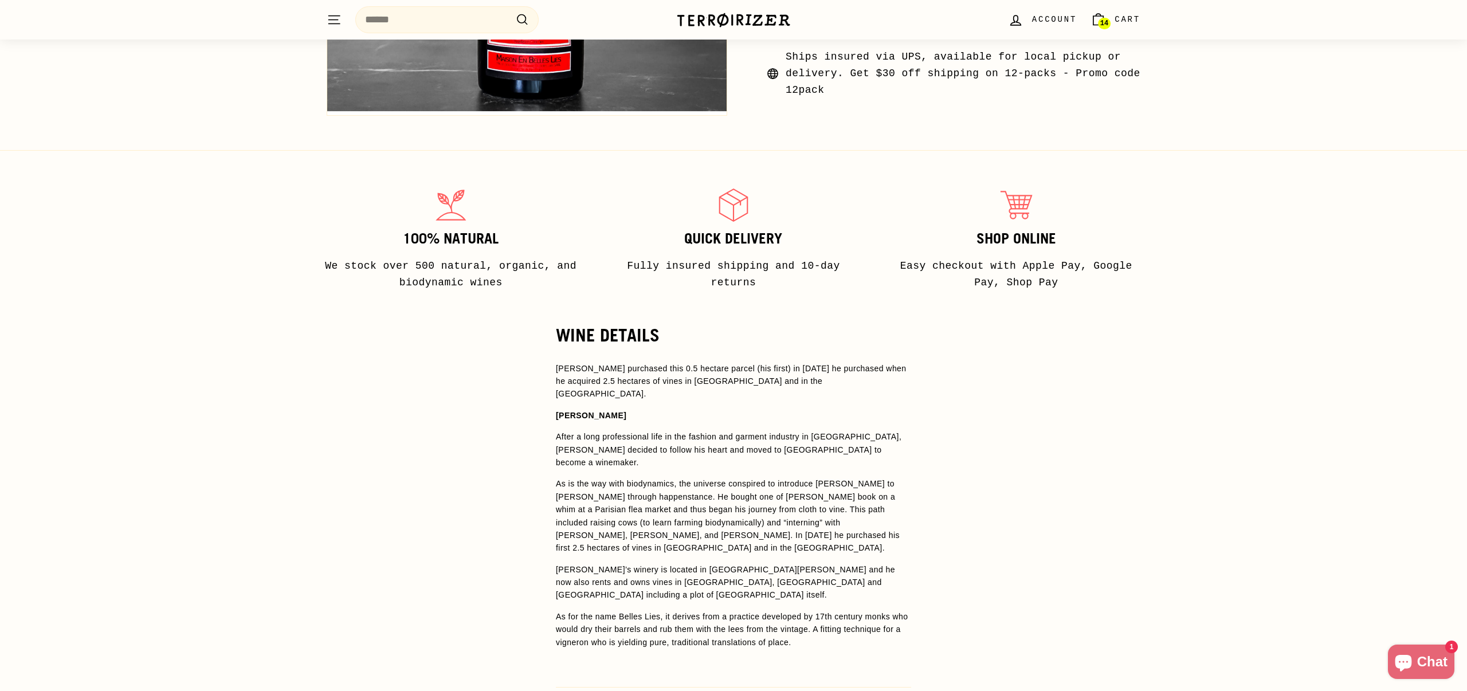
scroll to position [598, 0]
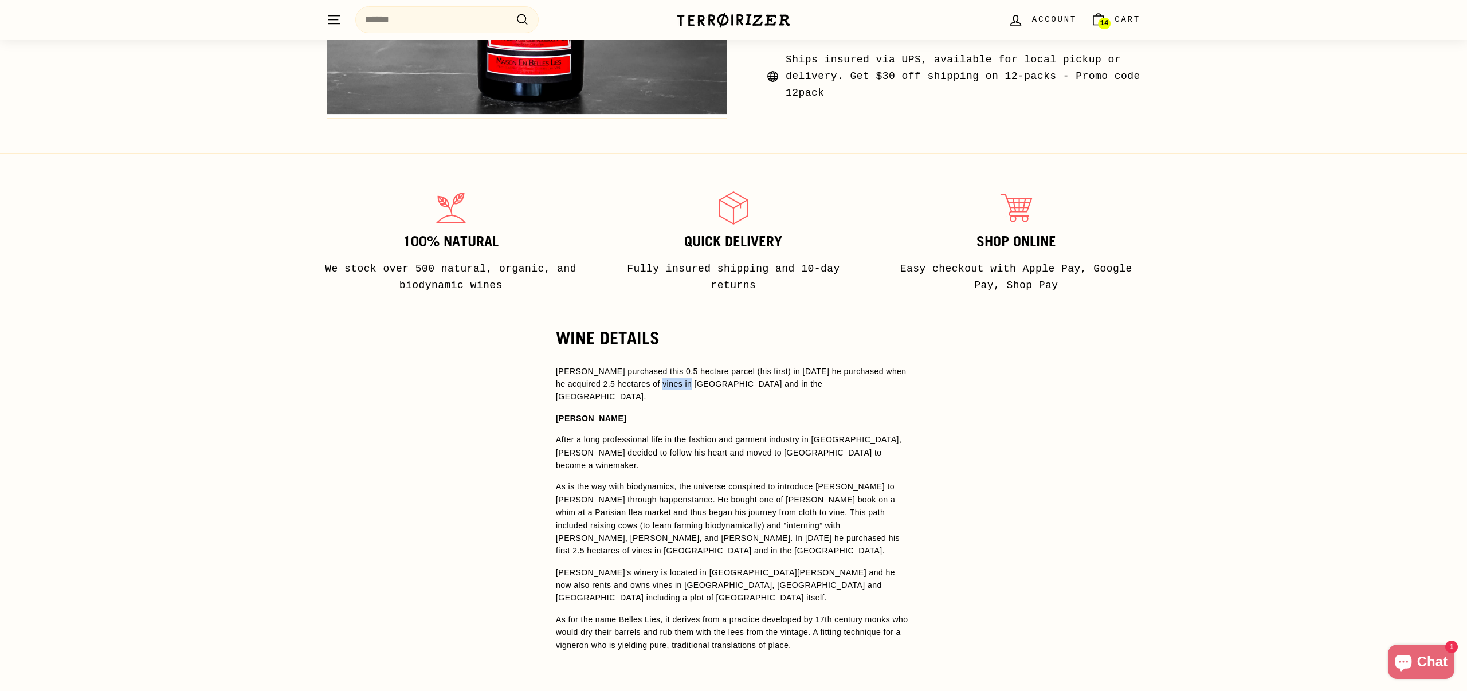
drag, startPoint x: 686, startPoint y: 382, endPoint x: 725, endPoint y: 384, distance: 39.0
click at [725, 384] on p "Pierre purchased this 0.5 hectare parcel (his first) in 2002 he purchased when …" at bounding box center [733, 384] width 355 height 38
copy p "Maranges"
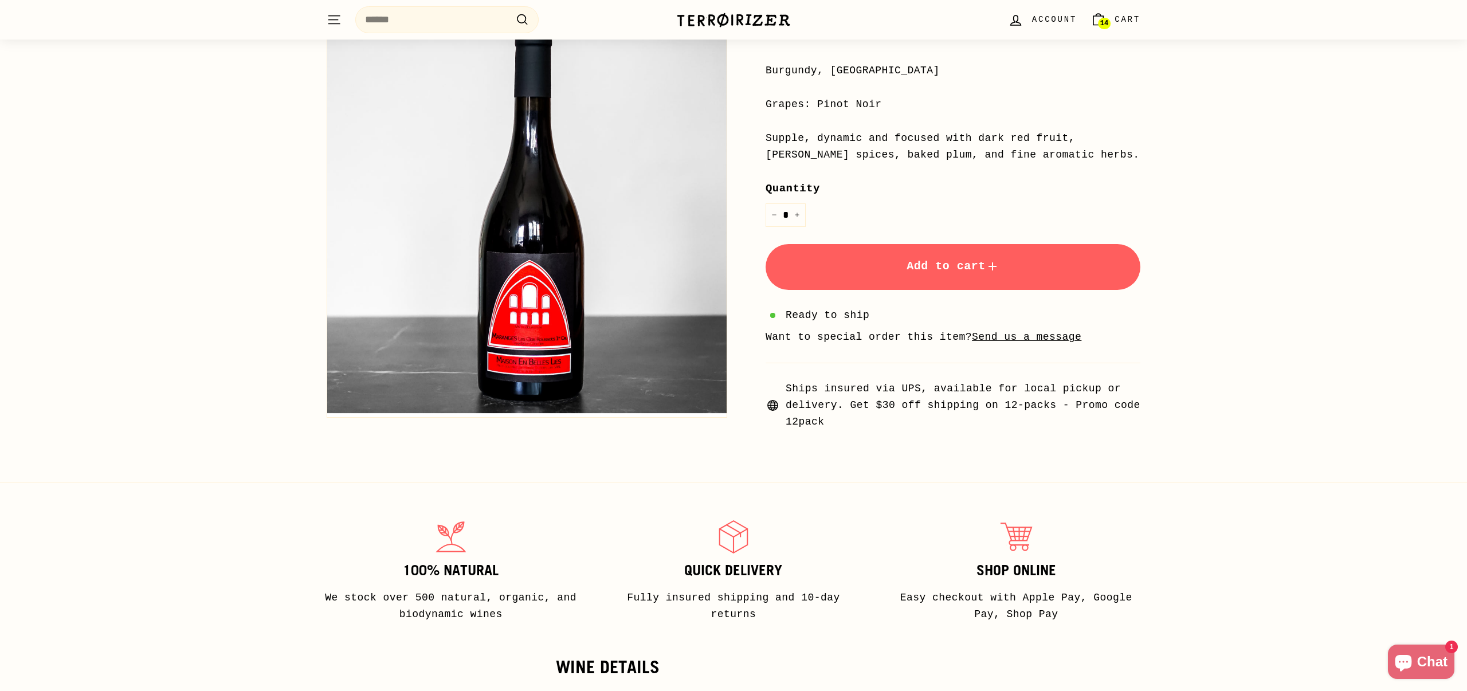
scroll to position [0, 0]
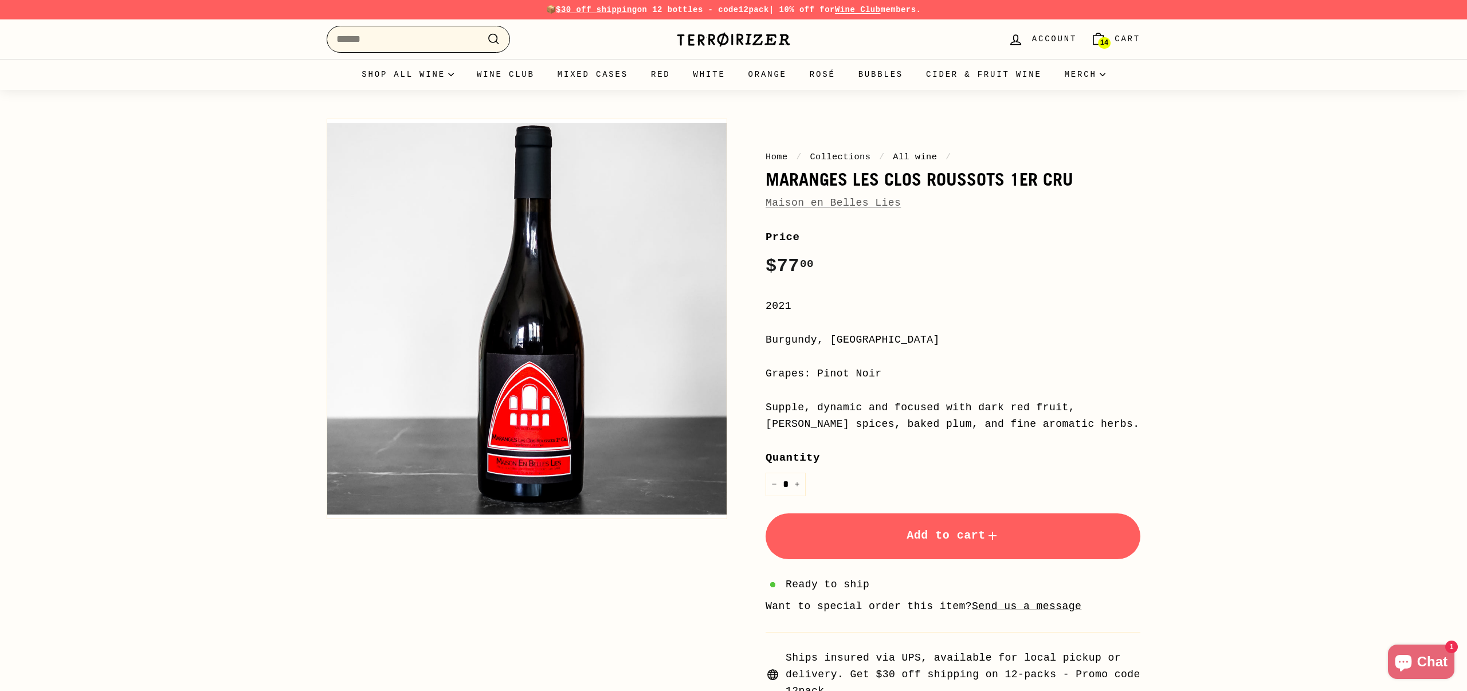
click at [368, 40] on input "Search" at bounding box center [418, 39] width 183 height 27
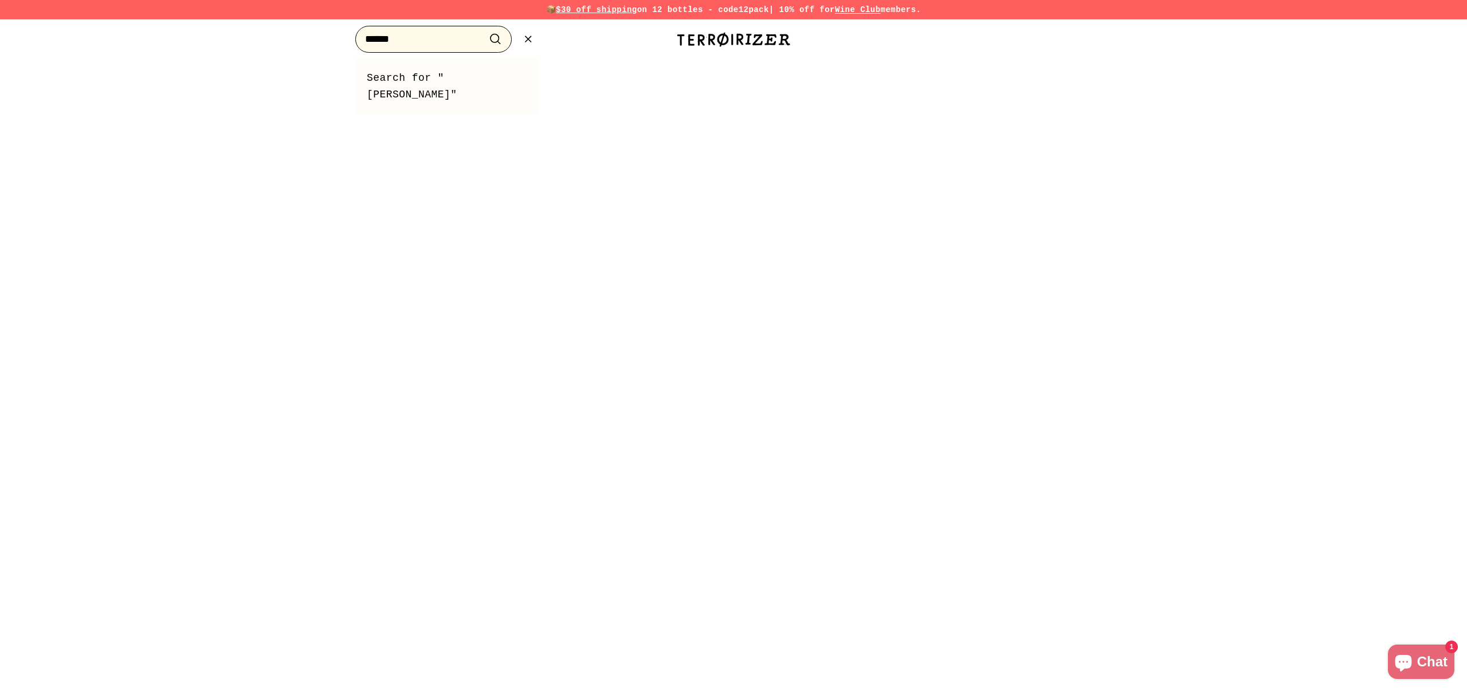
type input "******"
click at [485, 30] on button ".cls-1{fill:none;stroke:#000;stroke-miterlimit:10;stroke-width:2px} Search" at bounding box center [495, 39] width 21 height 18
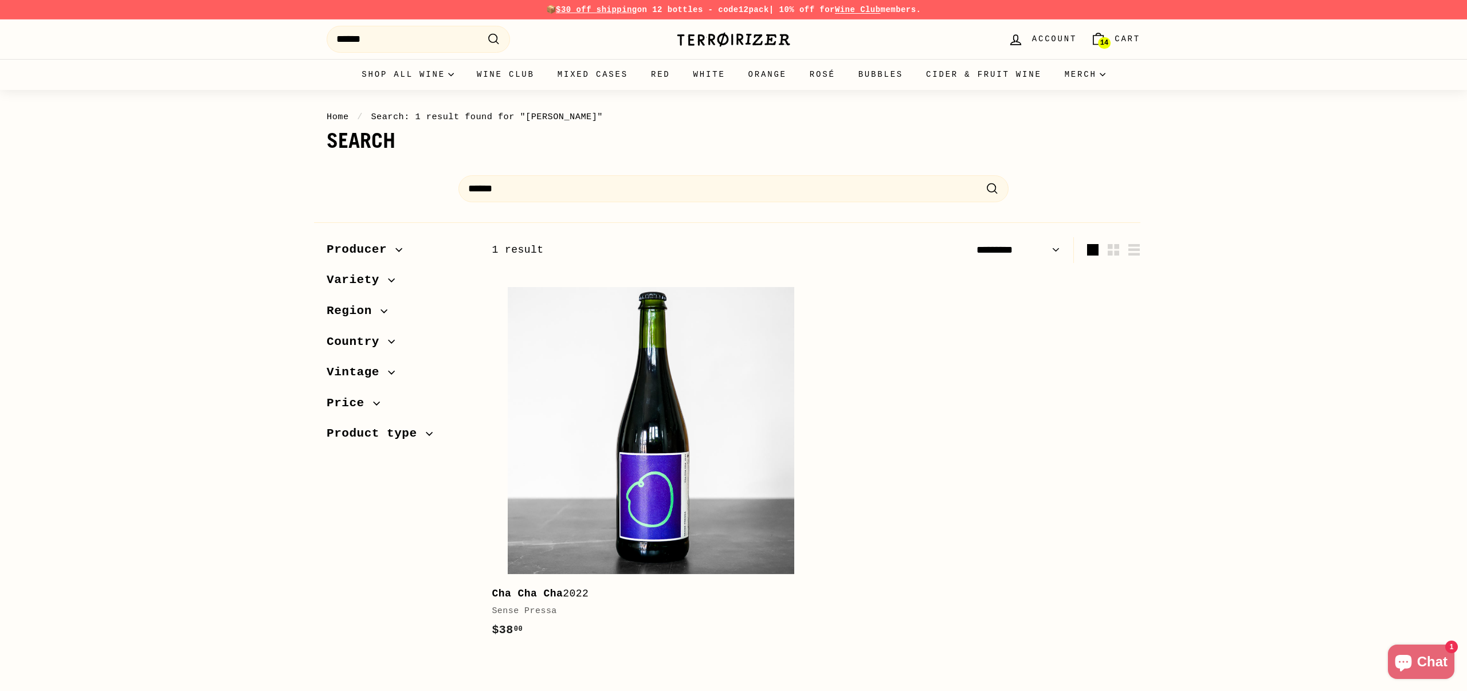
select select "*********"
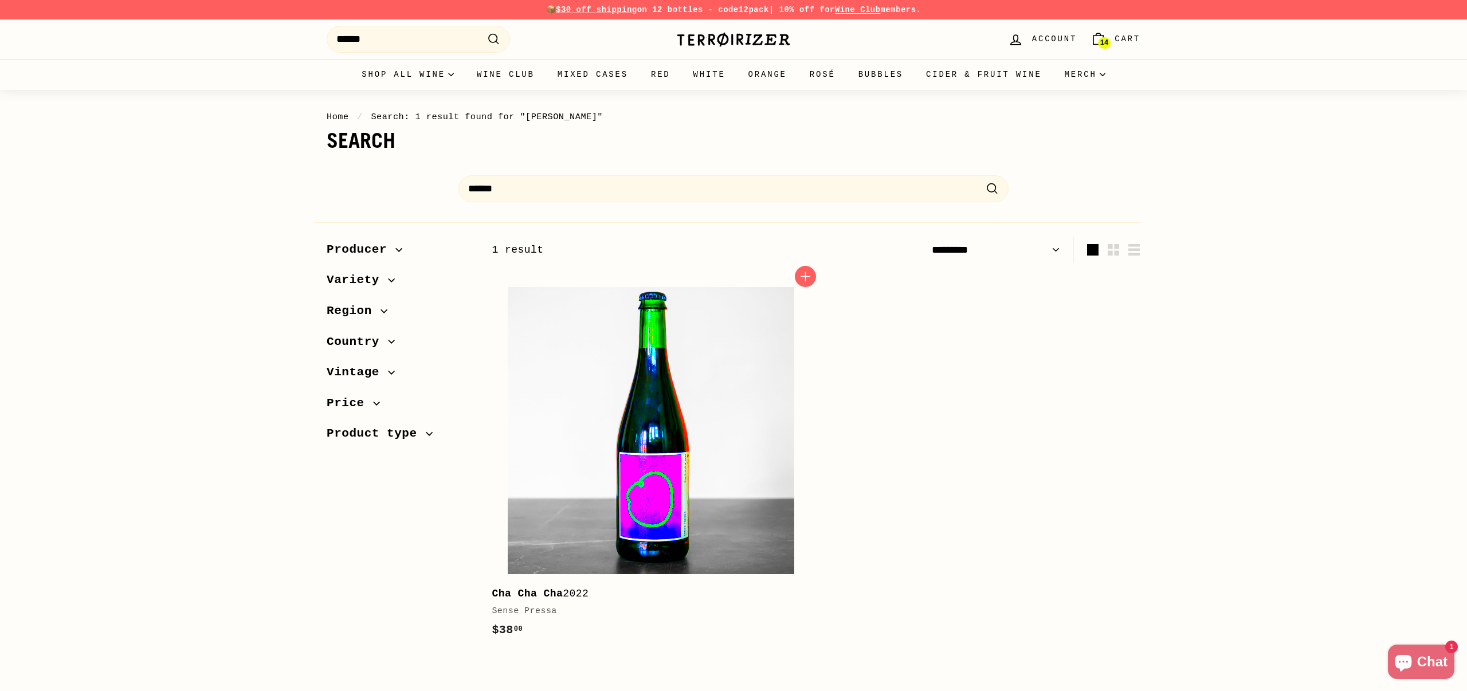
click at [682, 420] on img at bounding box center [651, 430] width 286 height 286
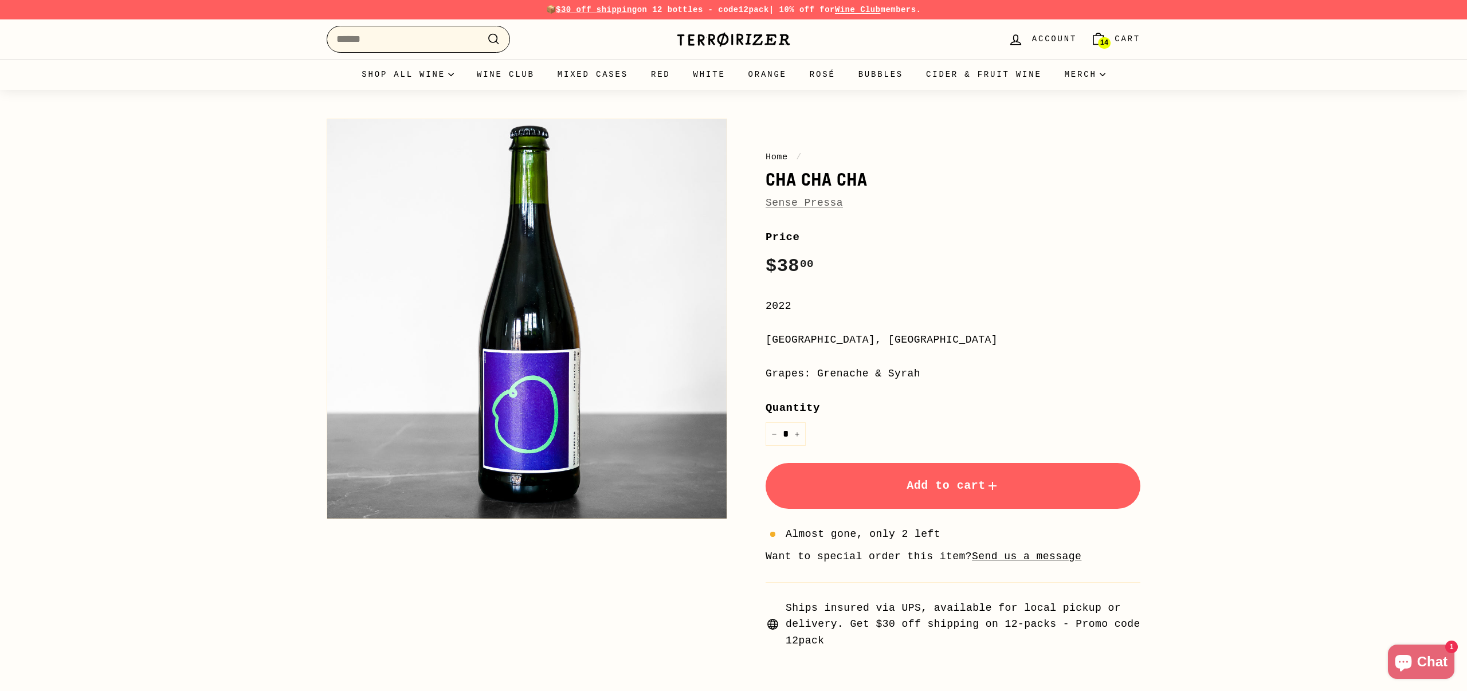
click at [390, 40] on input "Search" at bounding box center [418, 39] width 183 height 27
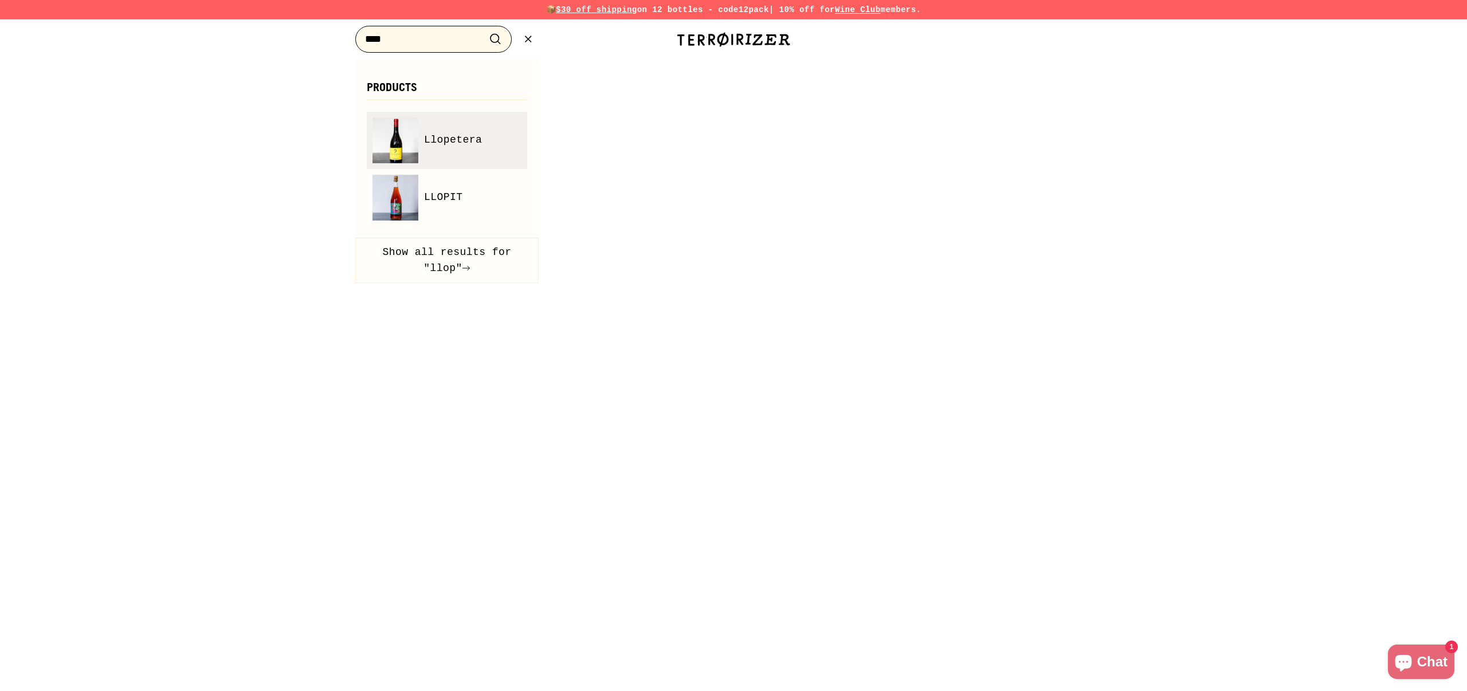
type input "****"
click at [446, 120] on link "Llopetera" at bounding box center [446, 140] width 149 height 46
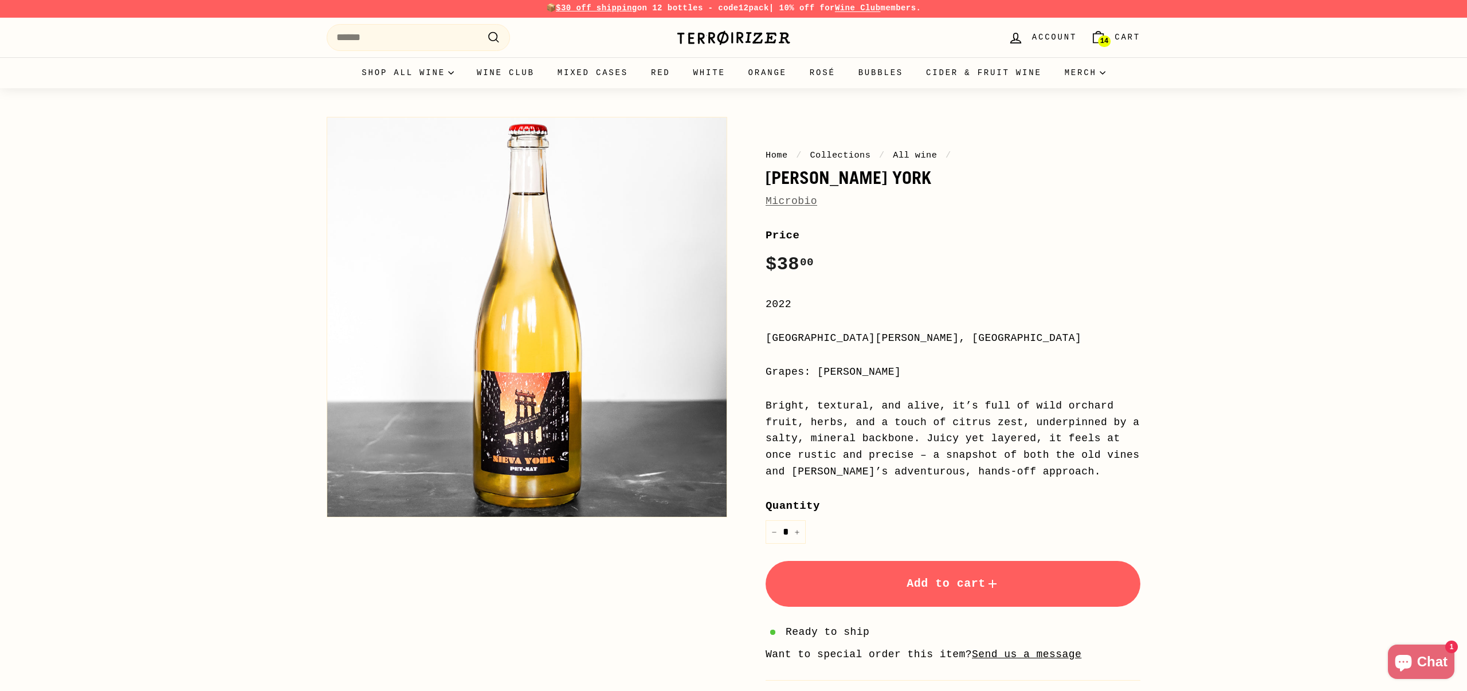
scroll to position [2, 0]
click at [1113, 36] on link "14 Cart" at bounding box center [1115, 38] width 64 height 34
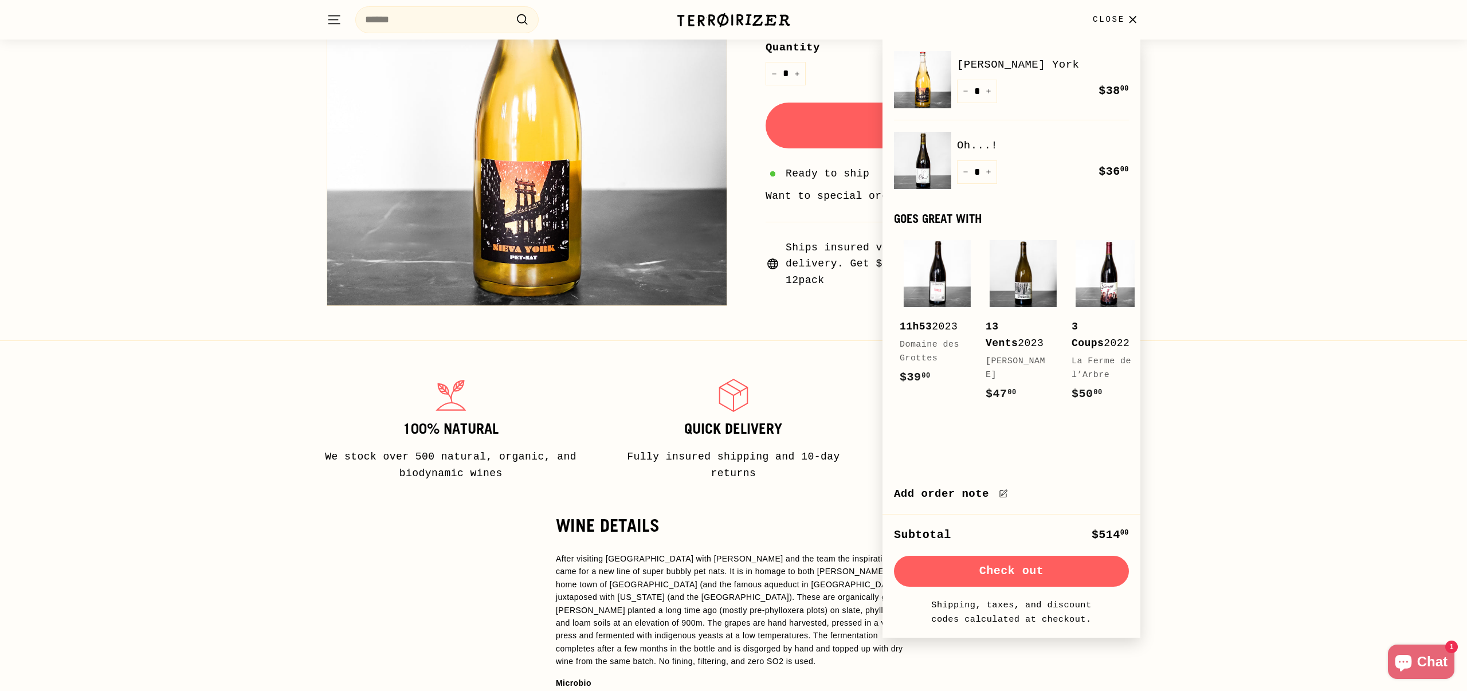
scroll to position [461, 0]
click at [964, 174] on icon "Reduce item quantity by one" at bounding box center [966, 172] width 6 height 6
type input "*"
click at [964, 174] on div "Quantity * − + Remove" at bounding box center [977, 171] width 40 height 23
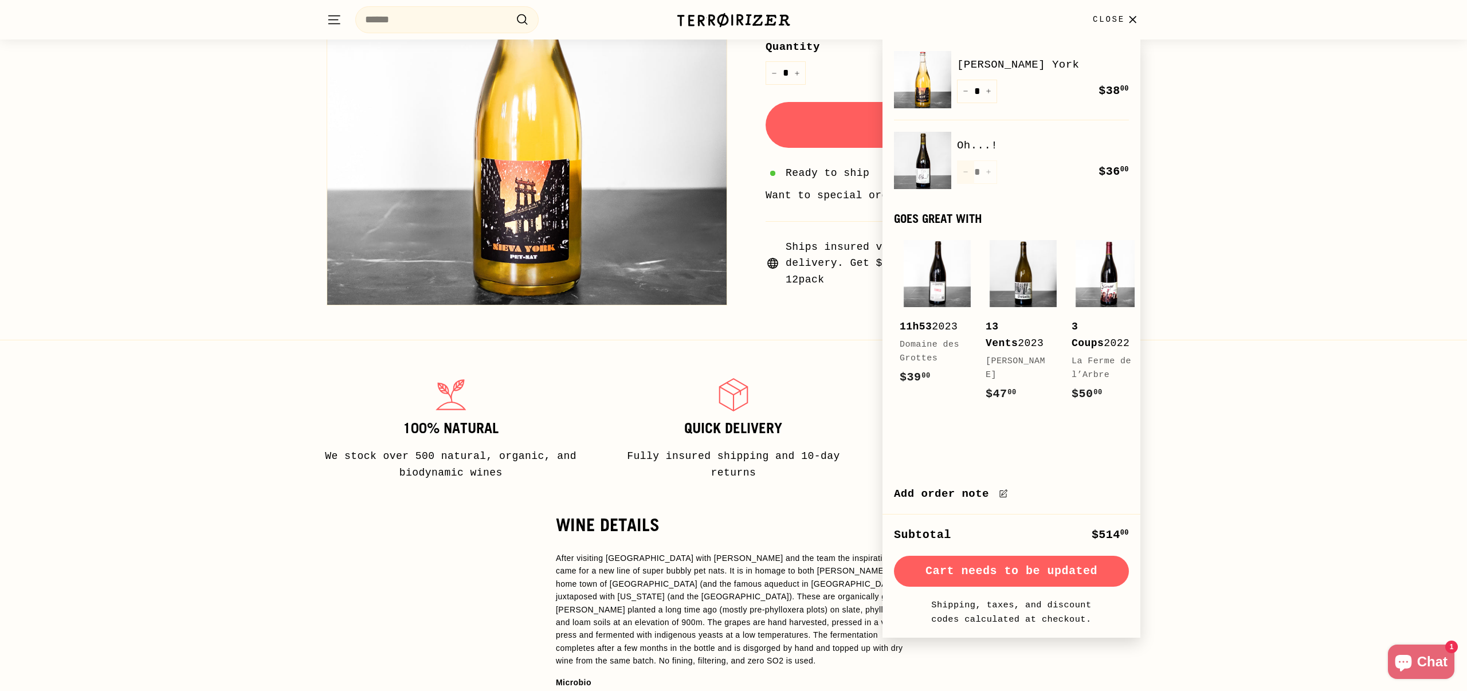
click at [964, 174] on div "Quantity * − + Remove" at bounding box center [977, 171] width 40 height 23
click at [964, 174] on icon "Reduce item quantity by one" at bounding box center [966, 172] width 6 height 6
type input "*"
click at [964, 174] on div "Quantity * − + Remove" at bounding box center [977, 171] width 40 height 23
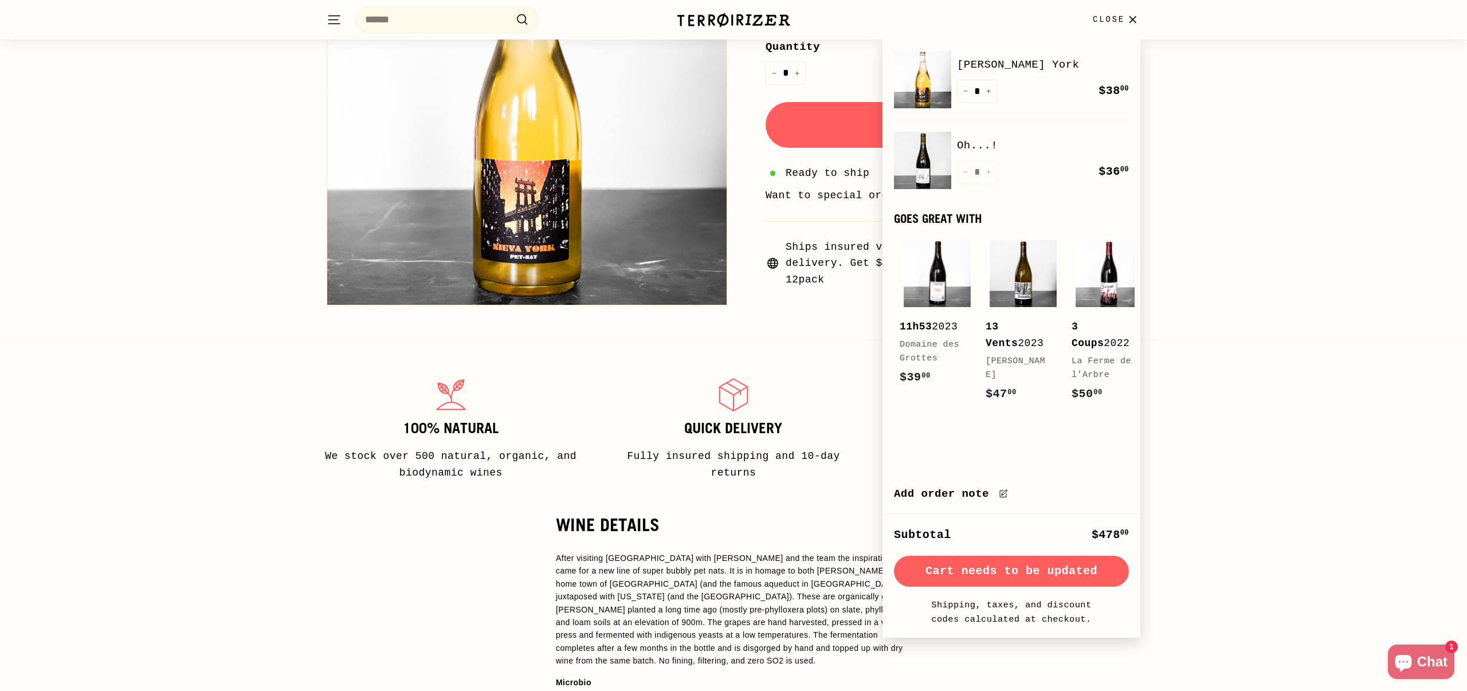
click at [964, 174] on div "Quantity * − + Remove" at bounding box center [977, 171] width 40 height 23
click at [964, 174] on icon "Reduce item quantity by one" at bounding box center [966, 172] width 6 height 6
type input "*"
click at [964, 174] on div "Quantity * − + Remove" at bounding box center [977, 171] width 40 height 23
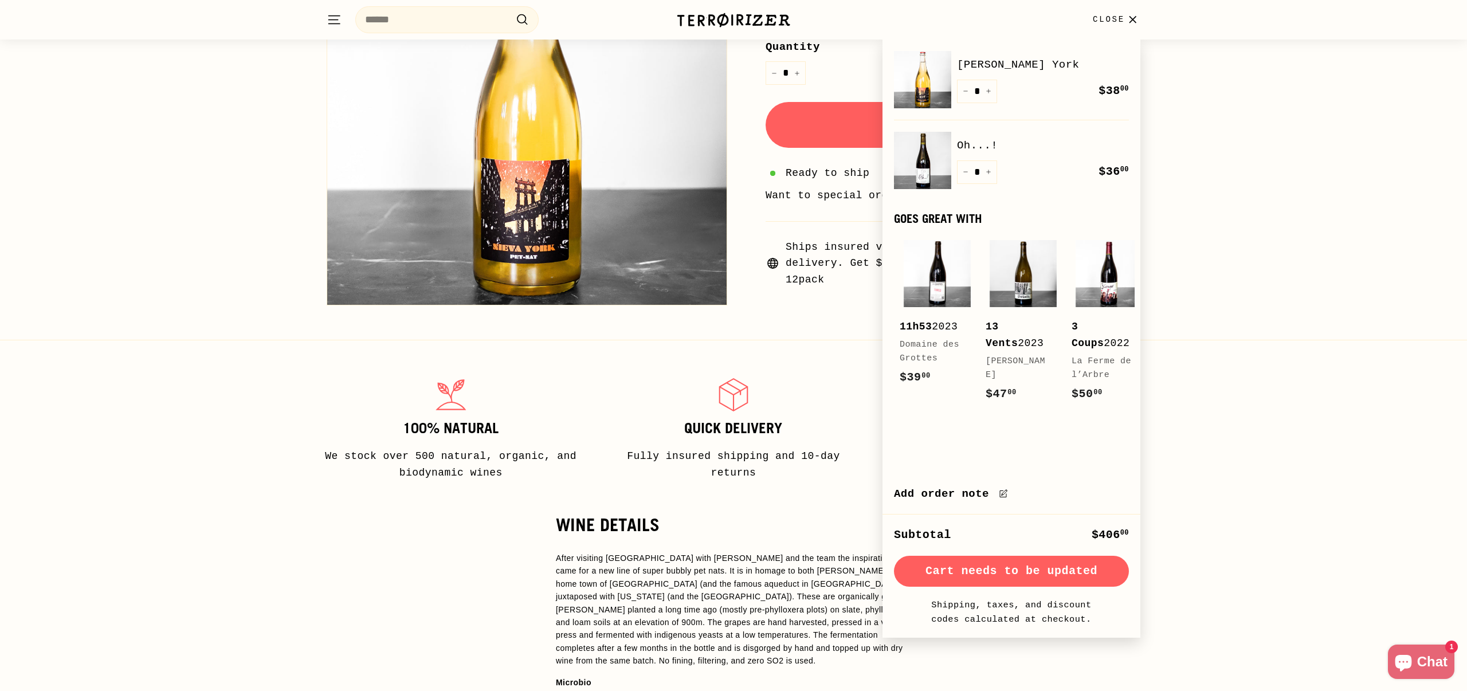
click at [964, 174] on icon "Reduce item quantity by one" at bounding box center [966, 172] width 6 height 6
type input "*"
click at [964, 174] on div "Quantity * − + Remove" at bounding box center [977, 171] width 40 height 23
click at [964, 174] on icon "Reduce item quantity by one" at bounding box center [966, 172] width 6 height 6
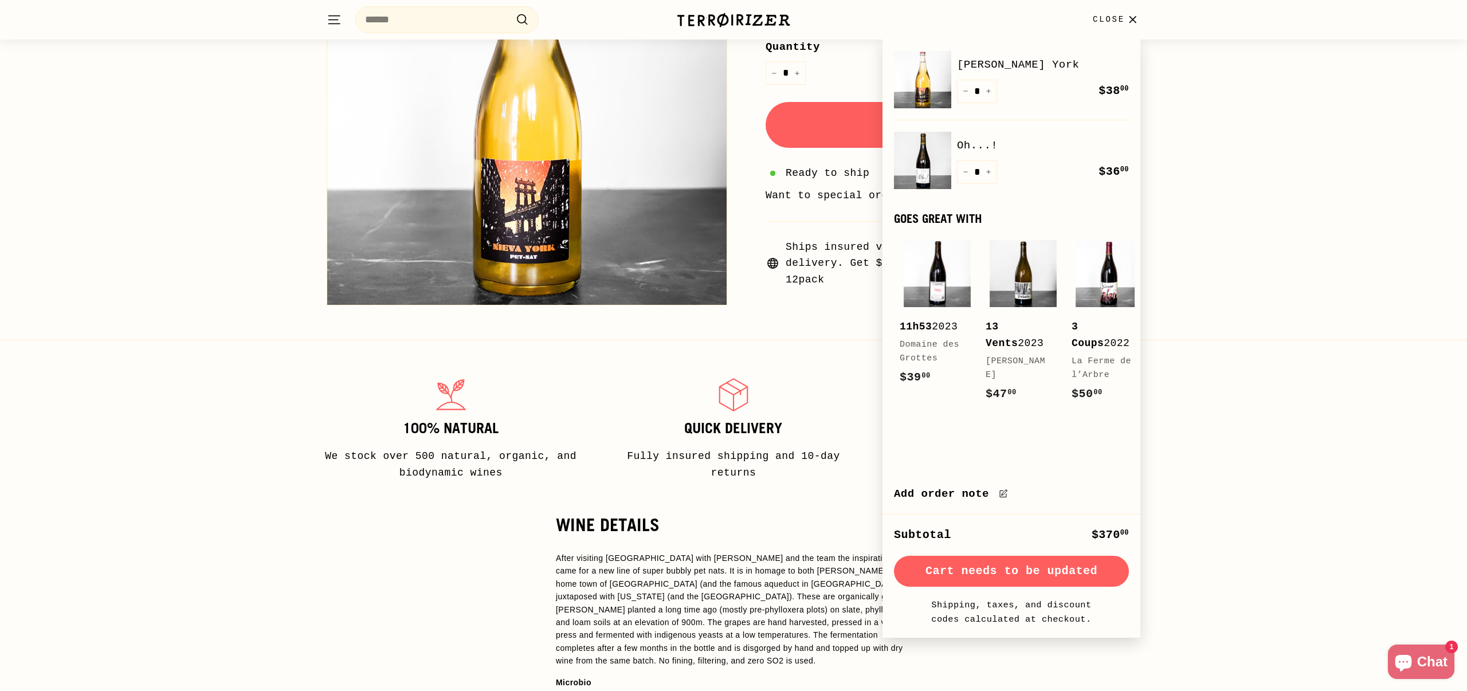
type input "*"
click at [964, 174] on div "Quantity * − + Remove" at bounding box center [977, 171] width 40 height 23
click at [964, 174] on icon "Reduce item quantity by one" at bounding box center [966, 172] width 6 height 6
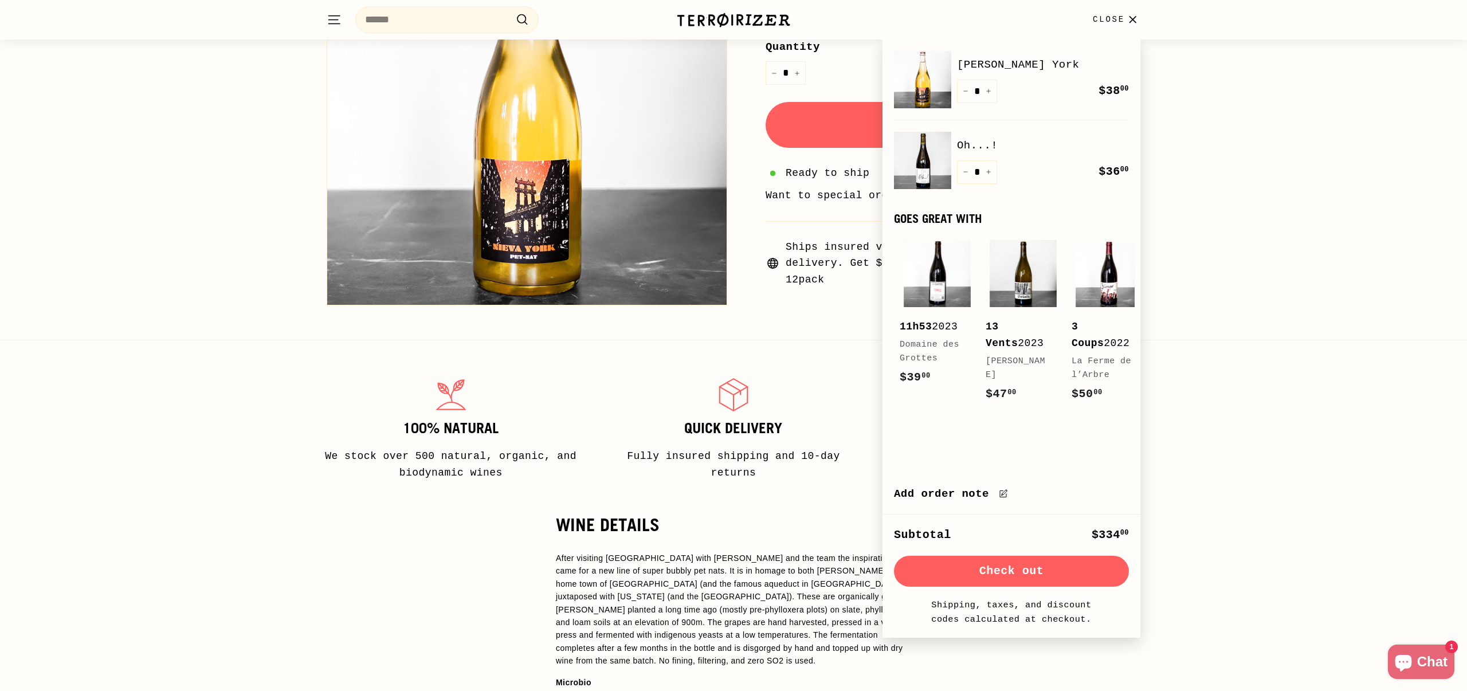
type input "*"
click at [964, 174] on div "Quantity * − + Remove" at bounding box center [977, 171] width 40 height 23
click at [964, 174] on icon "Reduce item quantity by one" at bounding box center [966, 172] width 6 height 6
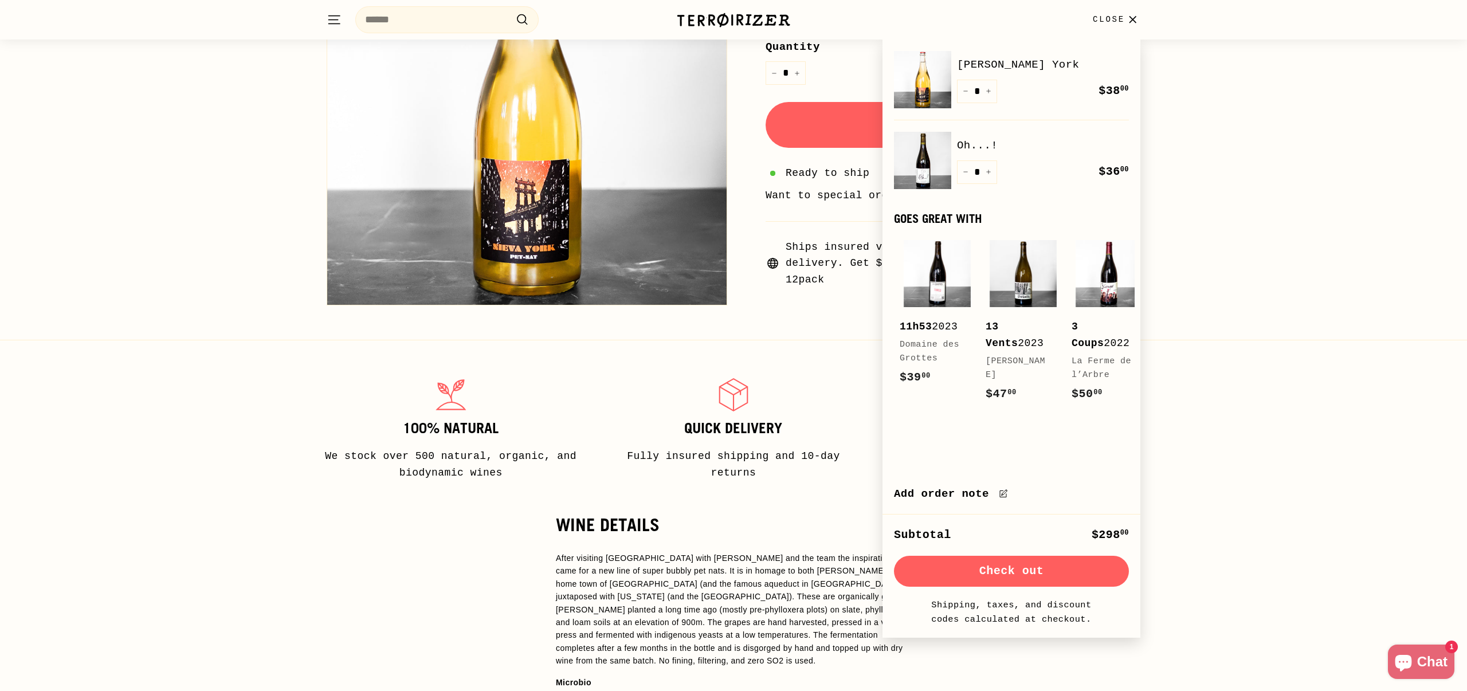
type input "*"
click at [964, 174] on div "Quantity * − + Remove" at bounding box center [977, 171] width 40 height 23
click at [964, 174] on icon "Reduce item quantity by one" at bounding box center [966, 172] width 6 height 6
type input "*"
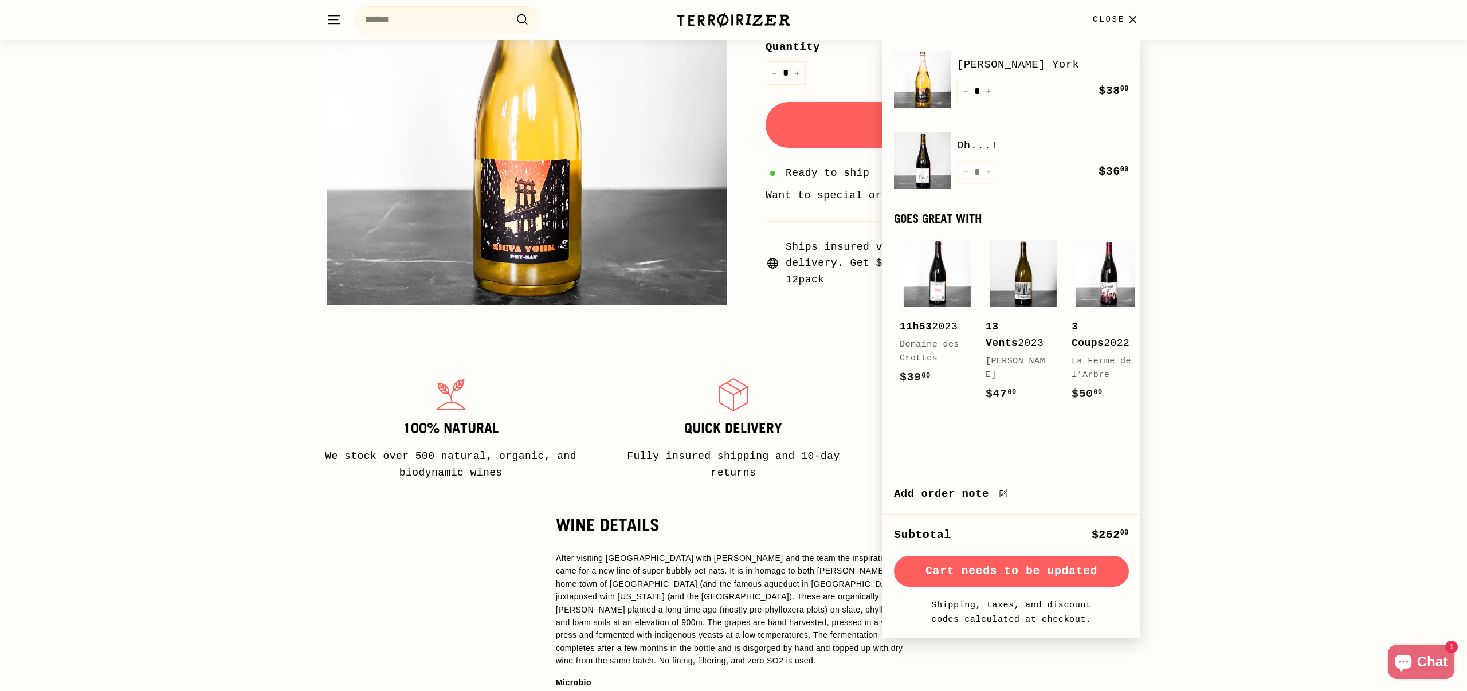
click at [964, 174] on div "Quantity * − + Remove" at bounding box center [977, 171] width 40 height 23
click at [967, 88] on button "−" at bounding box center [965, 91] width 17 height 23
type input "*"
click at [967, 88] on div "Quantity * − + Remove" at bounding box center [977, 91] width 40 height 23
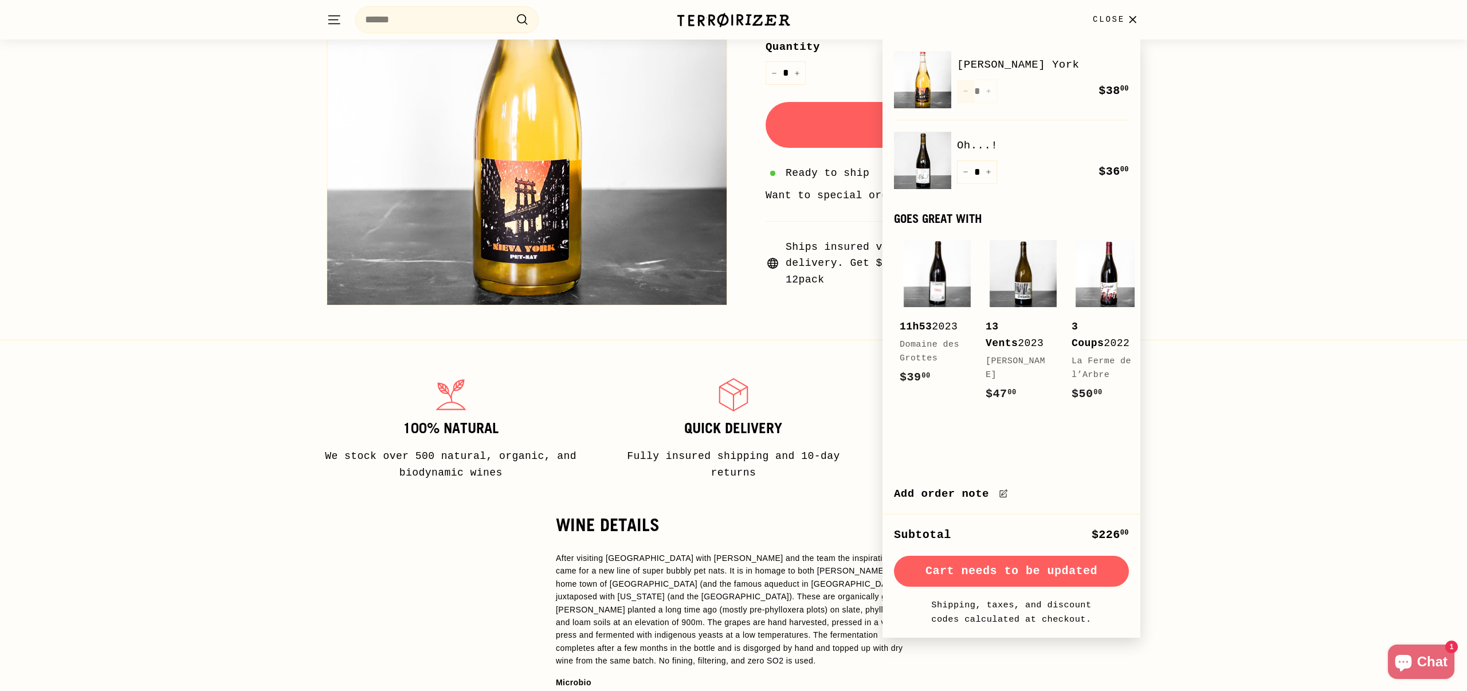
click at [967, 88] on div "Quantity * − + Remove" at bounding box center [977, 91] width 40 height 23
click at [967, 88] on button "−" at bounding box center [965, 91] width 17 height 23
type input "*"
click at [967, 88] on div "Quantity * − + Remove" at bounding box center [977, 91] width 40 height 23
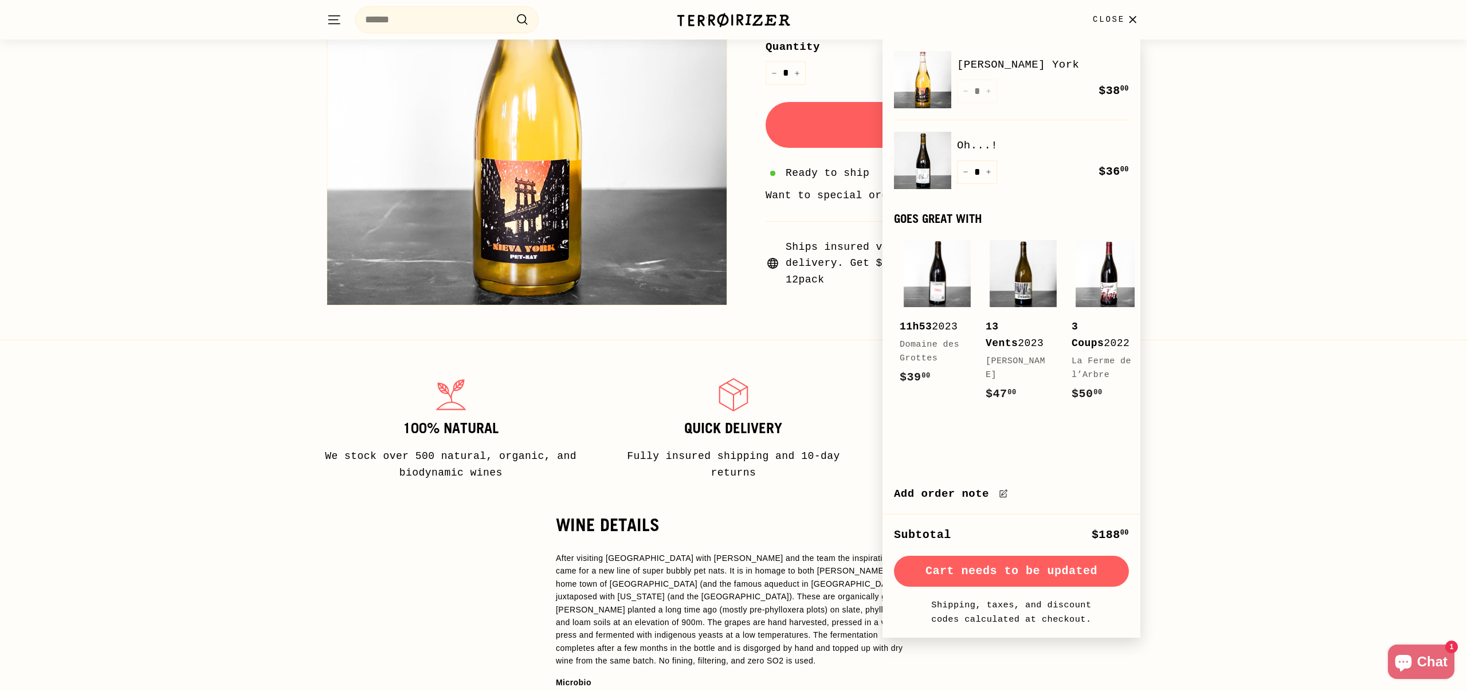
click at [967, 88] on div "Quantity * − + Remove" at bounding box center [977, 91] width 40 height 23
click at [967, 88] on button "−" at bounding box center [965, 91] width 17 height 23
type input "*"
click at [967, 88] on div "Quantity * − + Remove" at bounding box center [977, 91] width 40 height 23
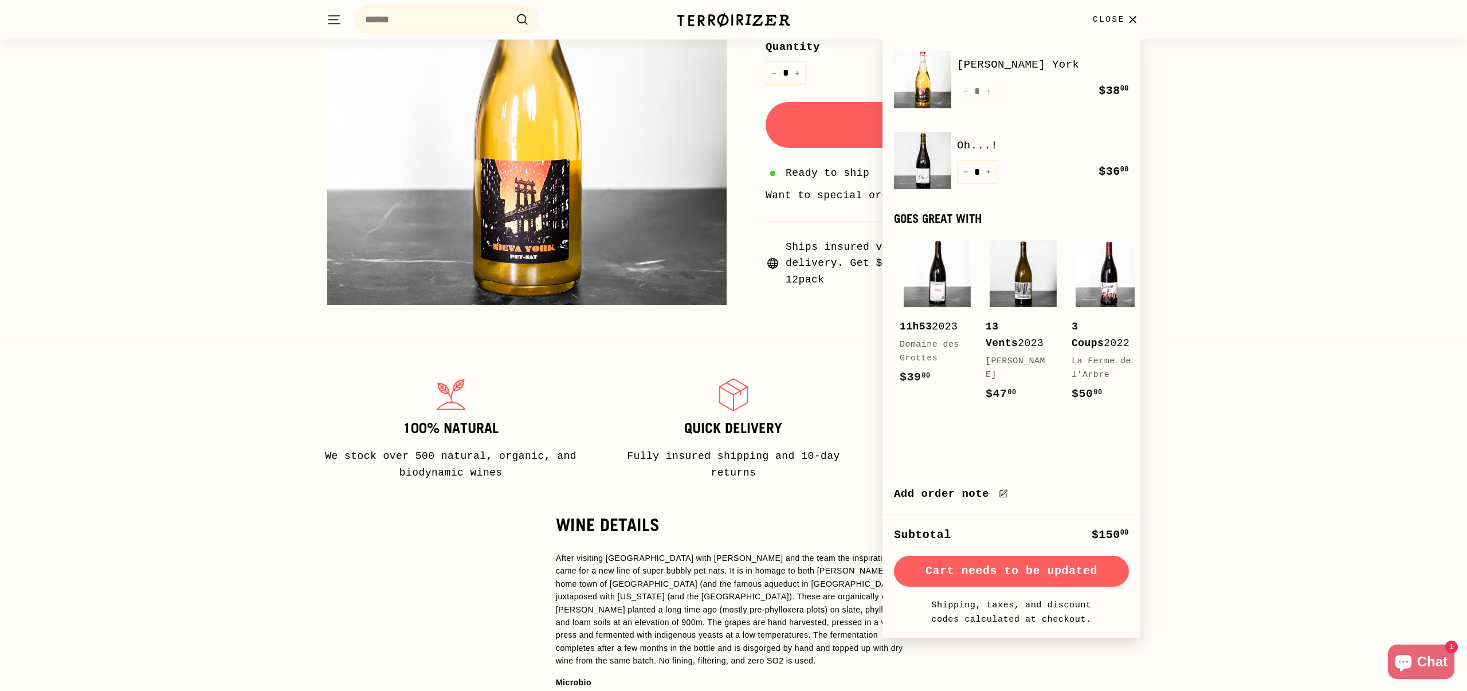
click at [967, 88] on div "Quantity * − + Remove" at bounding box center [977, 91] width 40 height 23
click at [967, 88] on button "−" at bounding box center [965, 91] width 17 height 23
type input "*"
click at [967, 88] on div "Quantity * − + Remove" at bounding box center [977, 91] width 40 height 23
click at [967, 88] on button "−" at bounding box center [965, 91] width 17 height 23
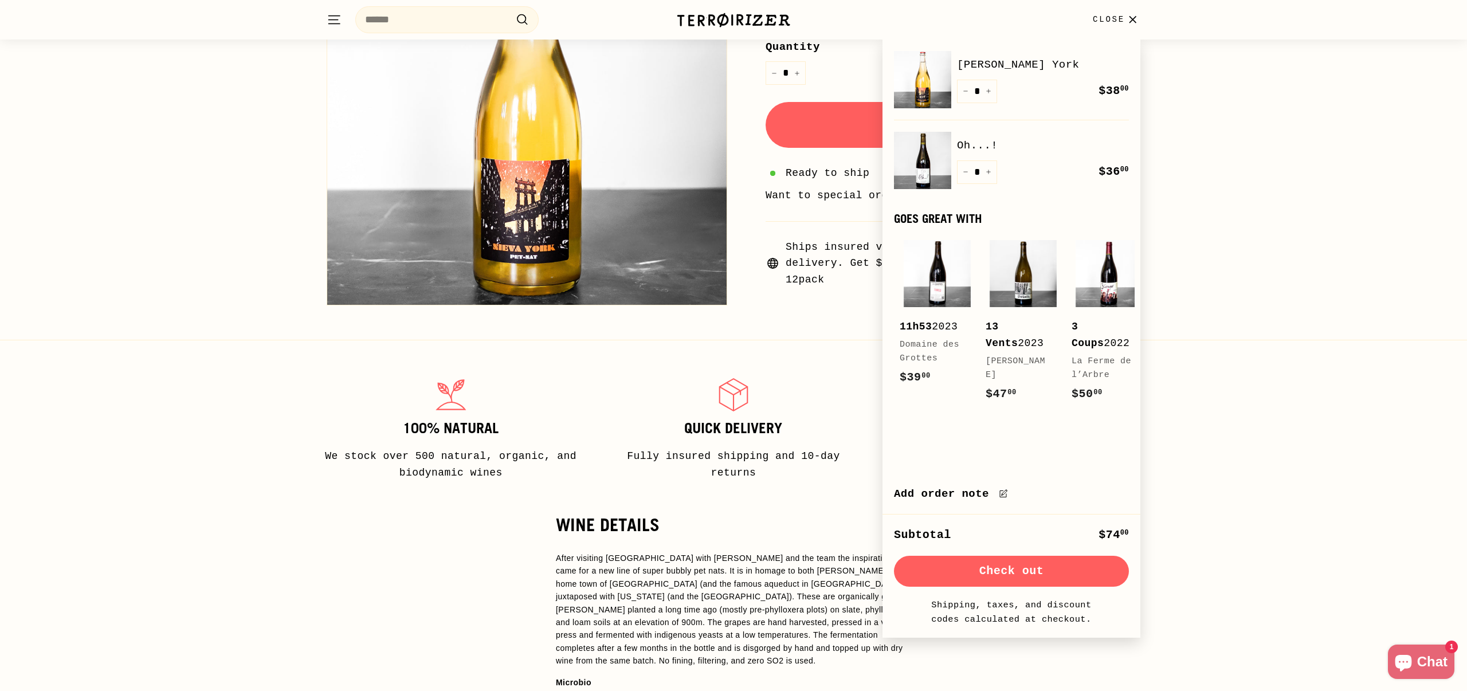
type input "*"
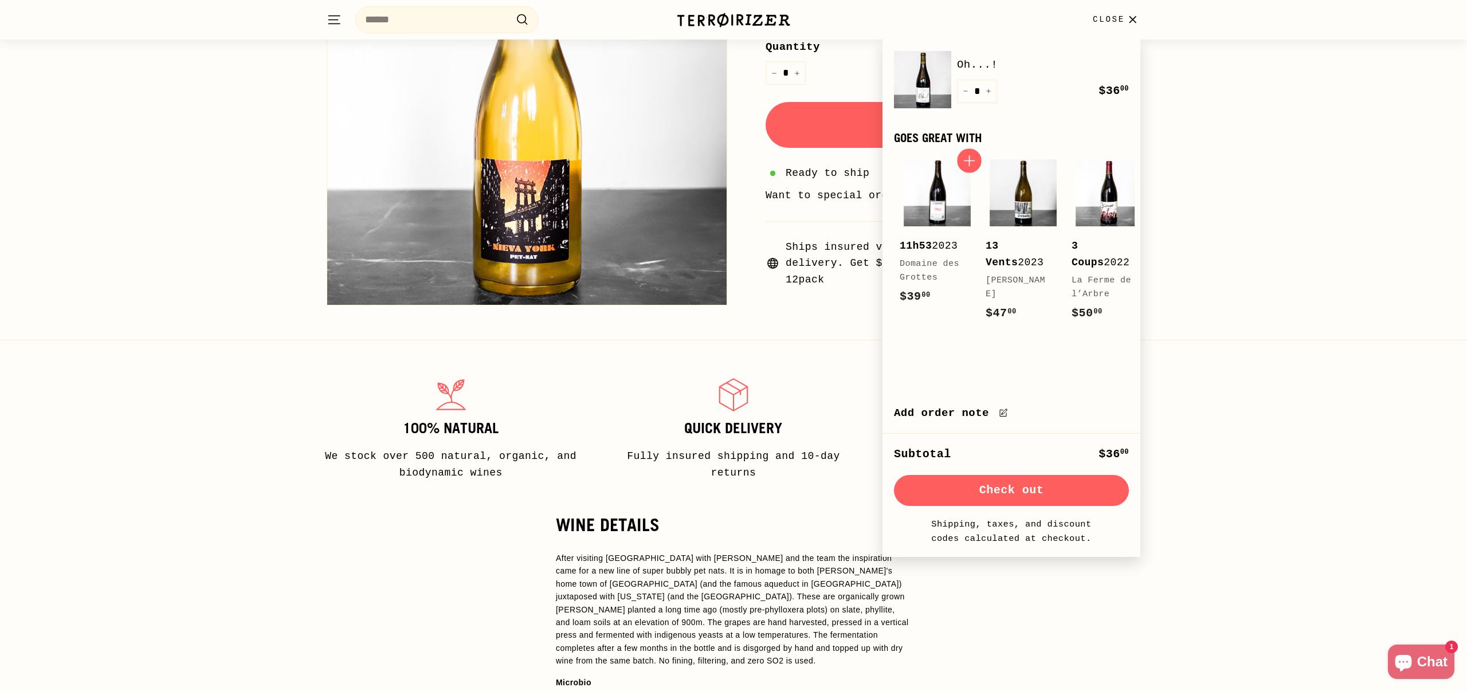
click at [961, 172] on button "Add to cart" at bounding box center [969, 160] width 25 height 25
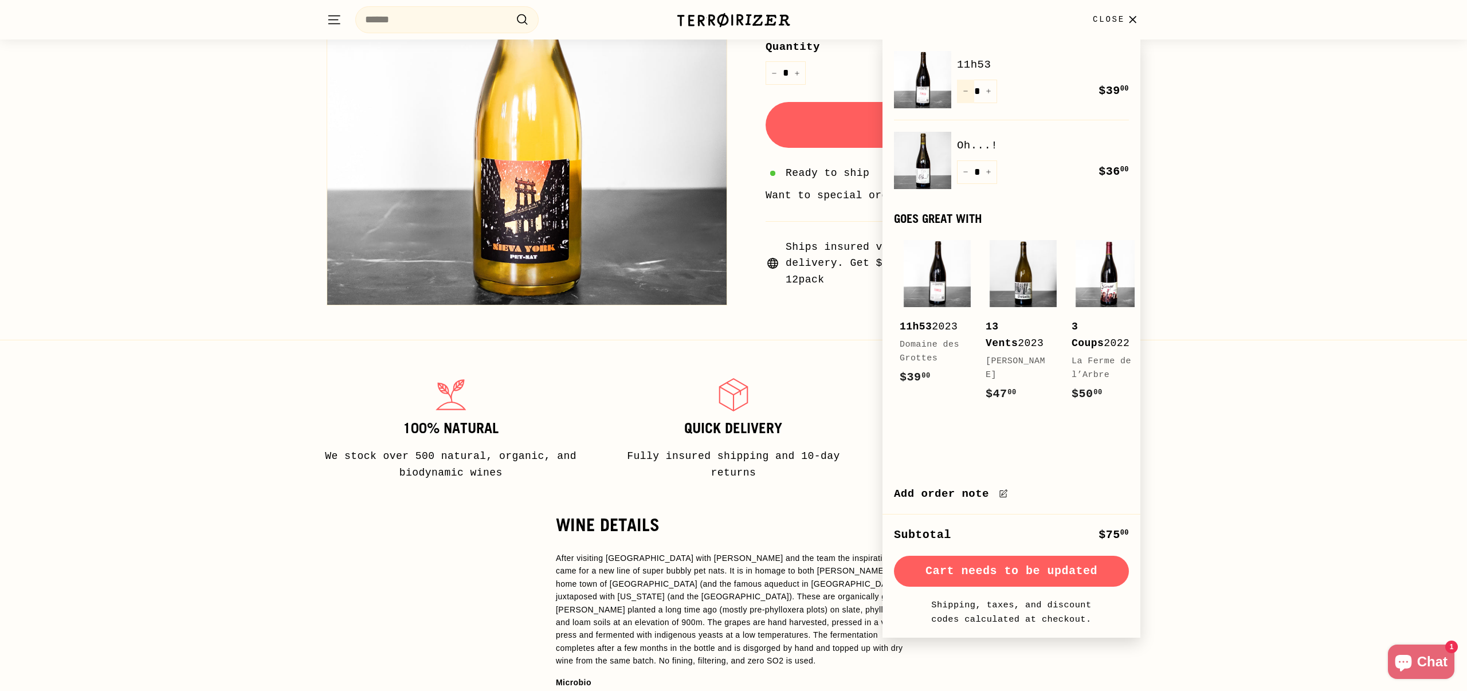
click at [965, 92] on icon "Reduce item quantity by one" at bounding box center [966, 91] width 6 height 6
type input "*"
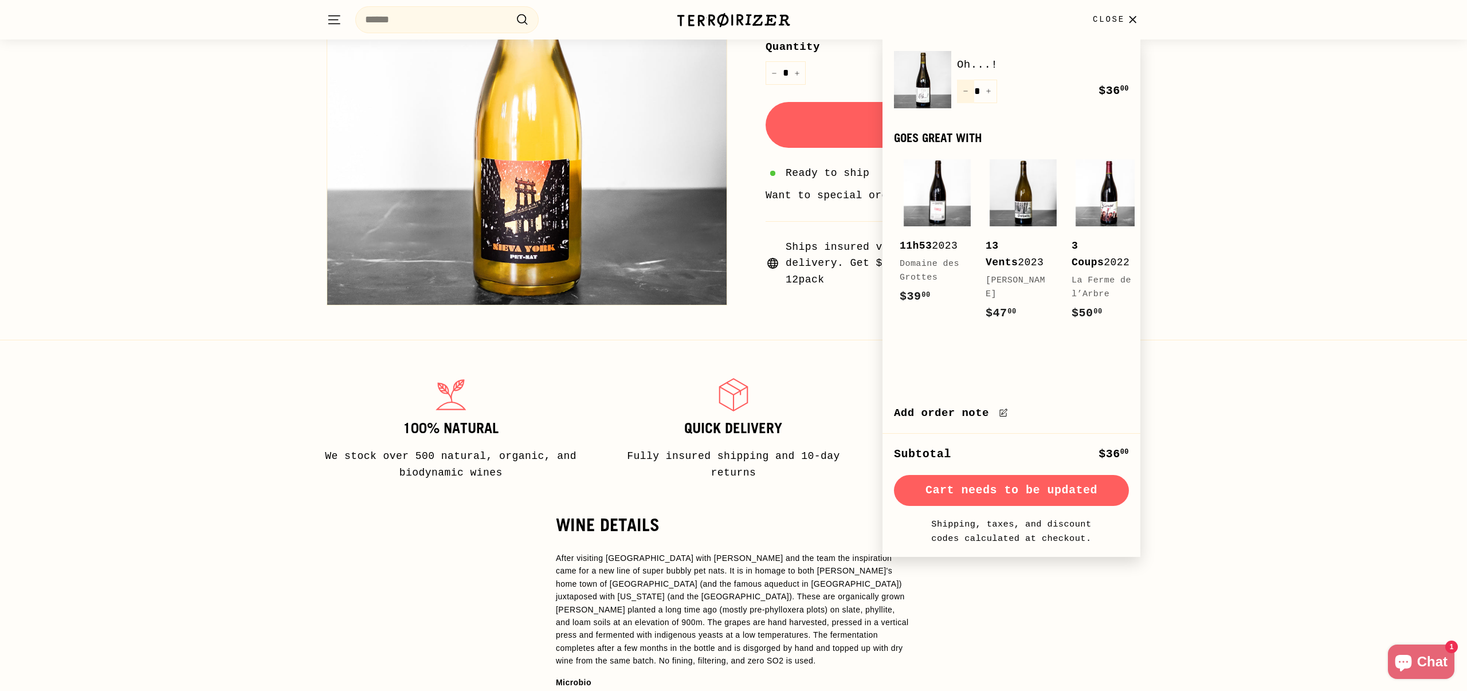
click at [962, 89] on button "−" at bounding box center [965, 91] width 17 height 23
type input "*"
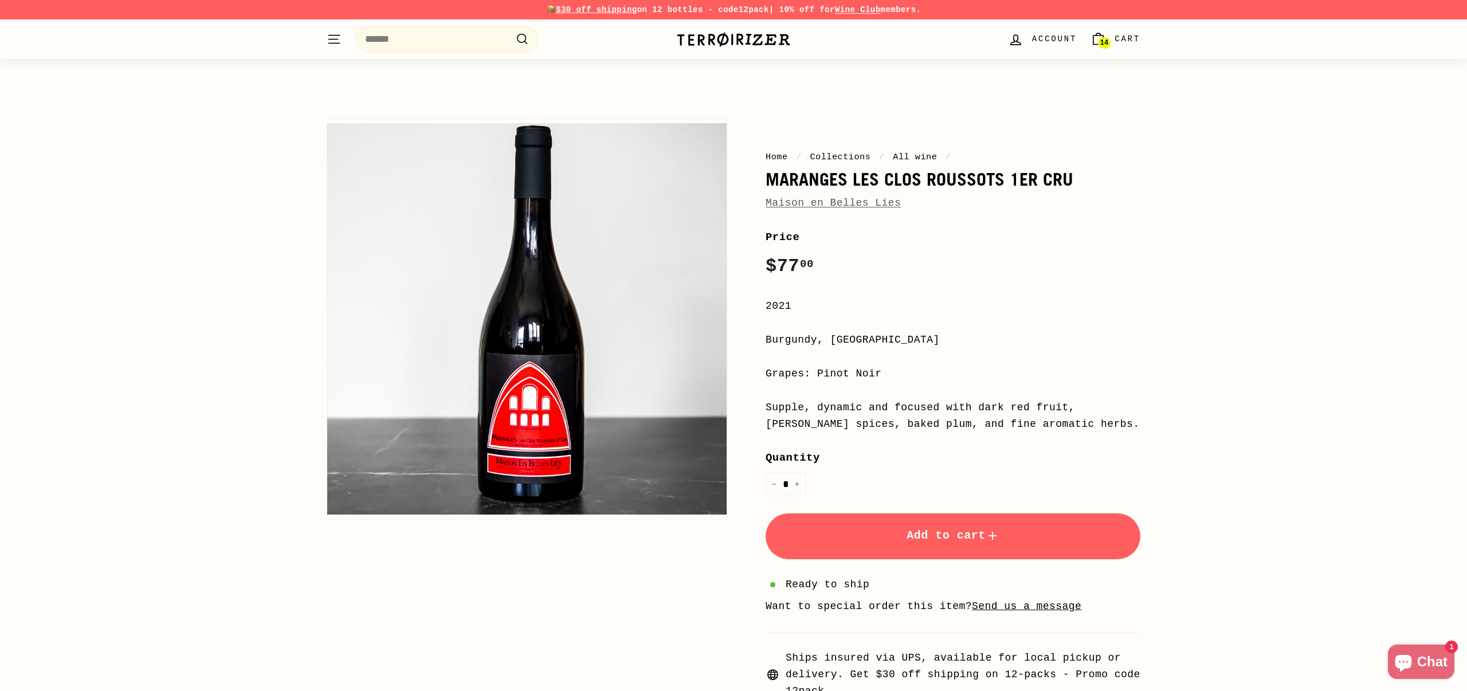
scroll to position [765, 0]
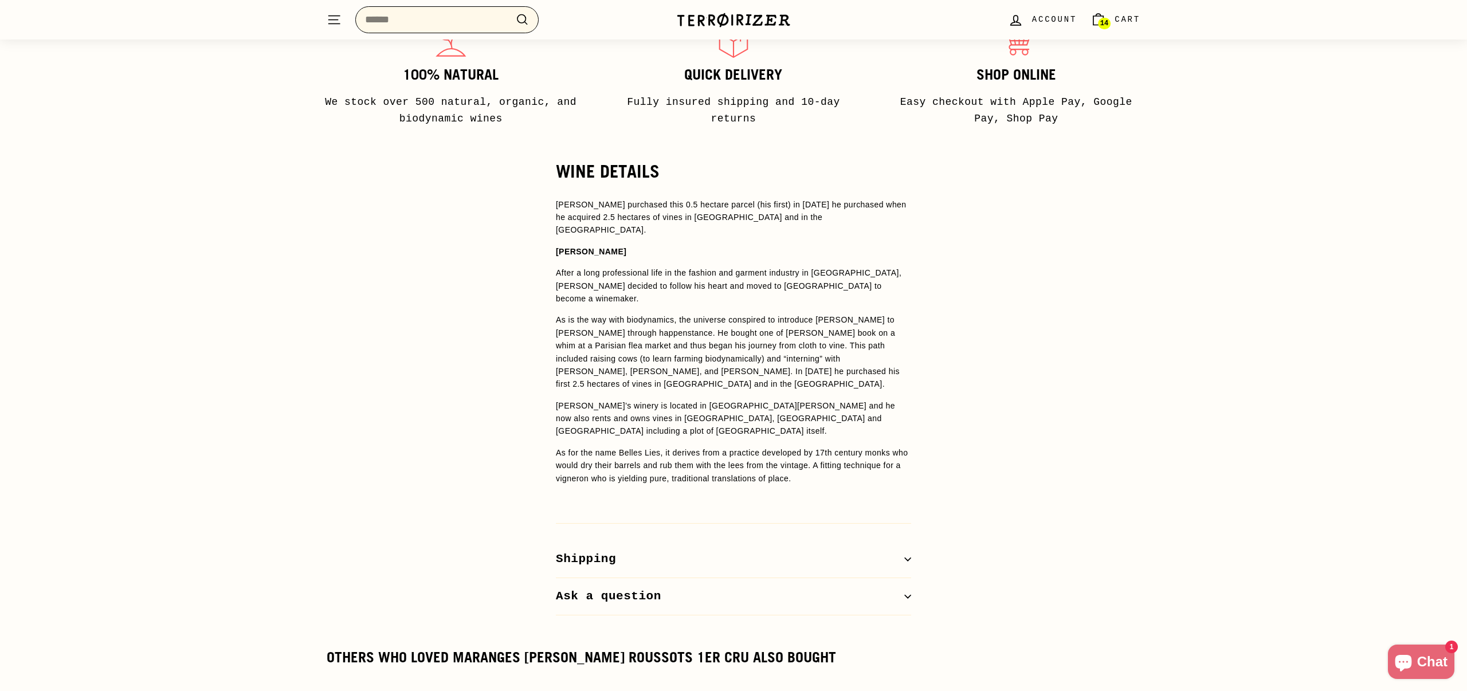
click at [406, 16] on input "Search" at bounding box center [446, 19] width 183 height 27
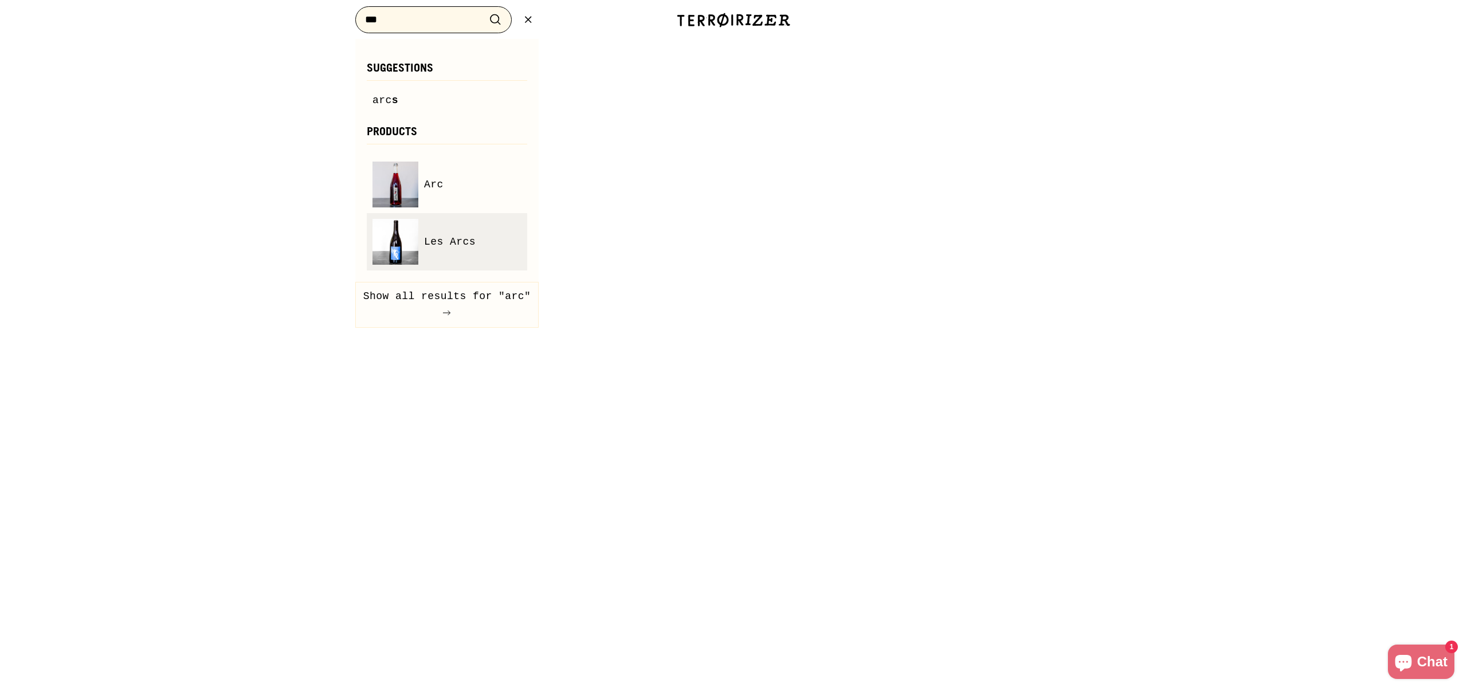
type input "***"
click at [445, 238] on span "Les Arcs" at bounding box center [450, 242] width 52 height 17
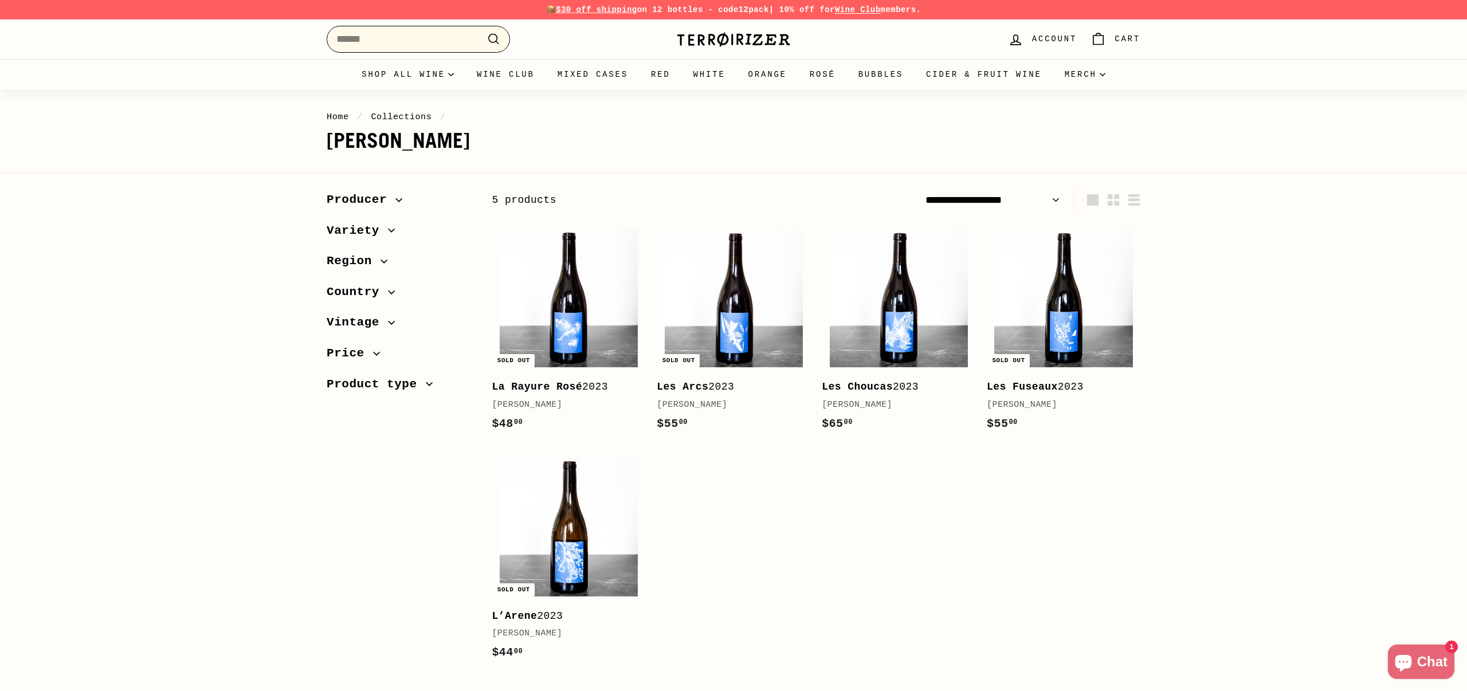
click at [405, 49] on input "Search" at bounding box center [418, 39] width 183 height 27
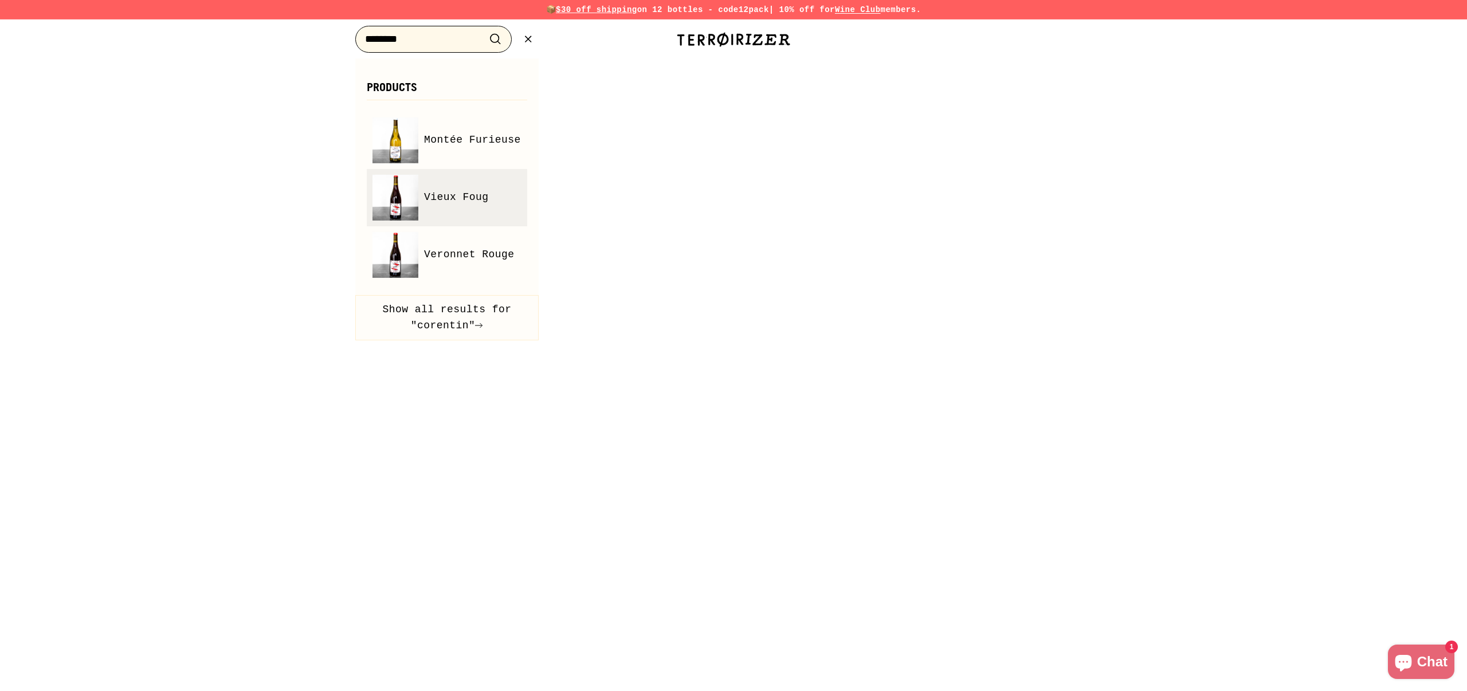
type input "********"
click at [472, 209] on link "Vieux Foug" at bounding box center [446, 198] width 149 height 46
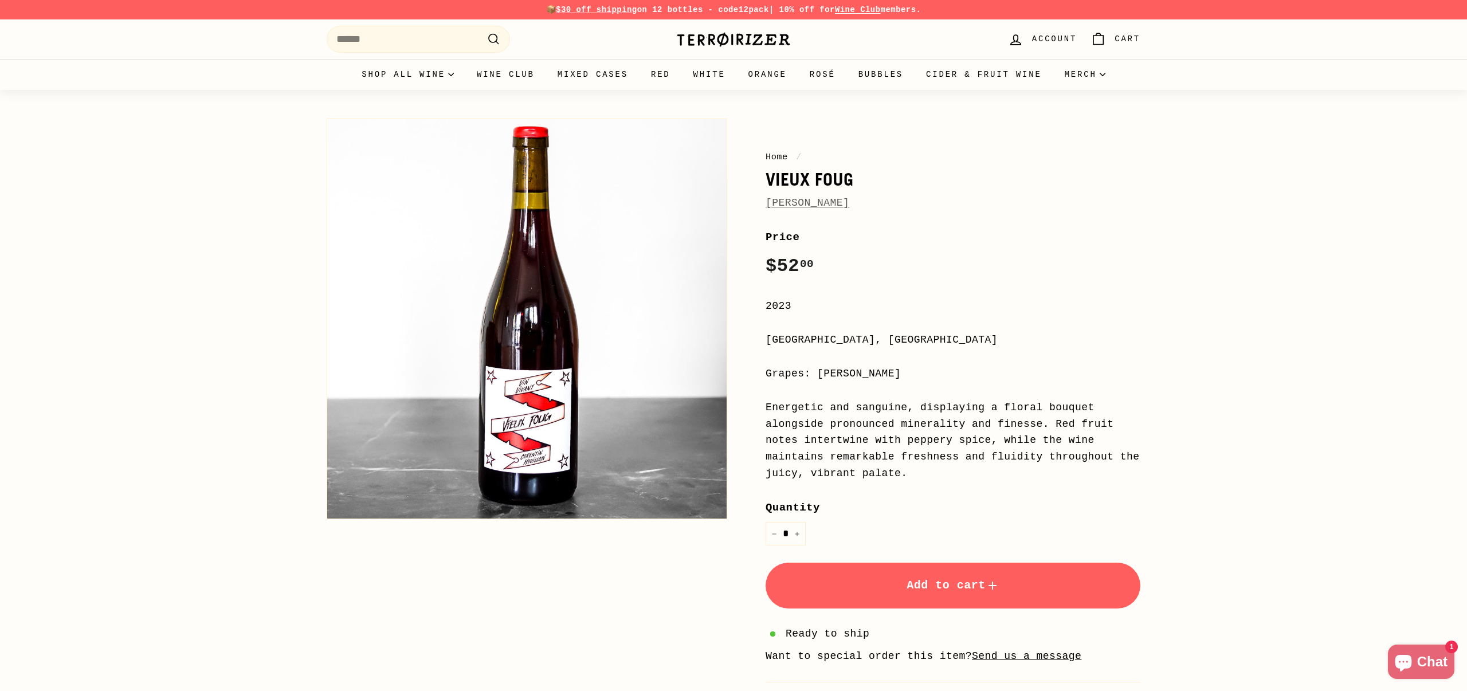
click at [810, 201] on link "[PERSON_NAME]" at bounding box center [807, 202] width 84 height 11
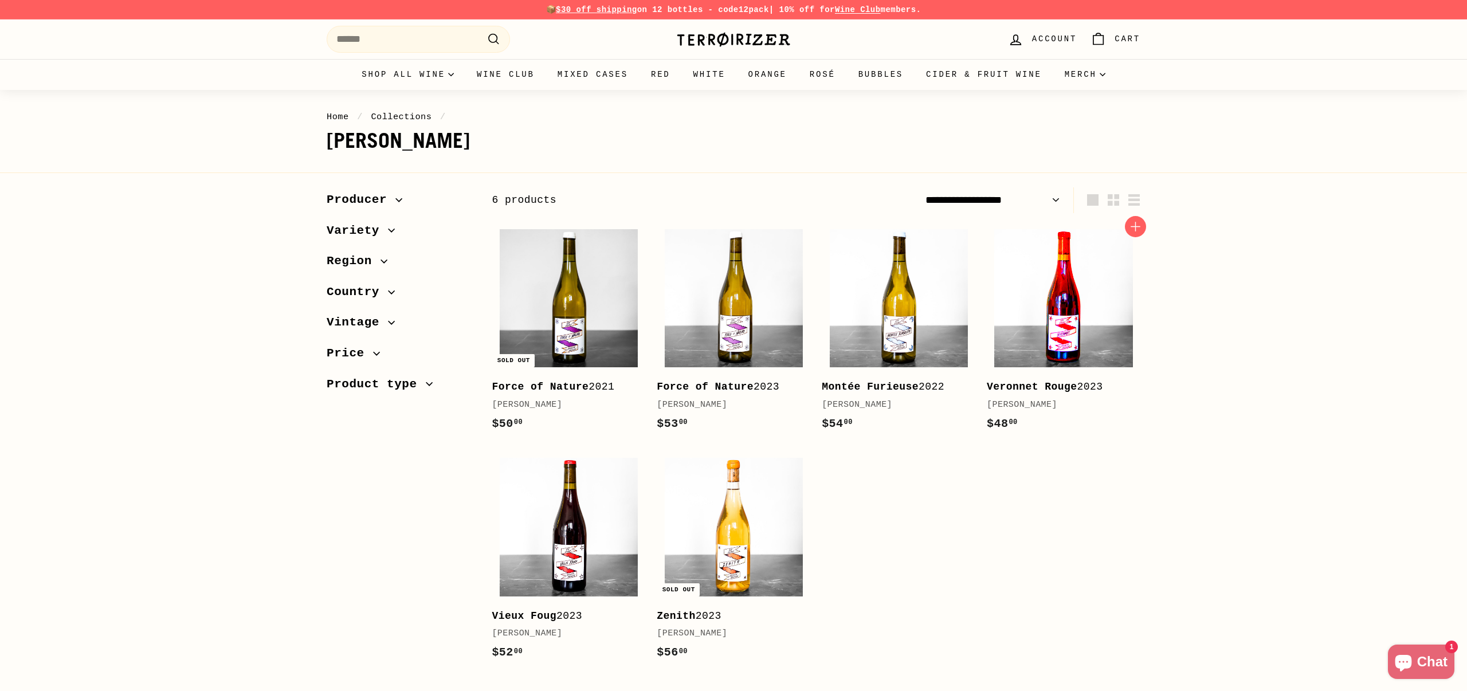
click at [1094, 299] on img at bounding box center [1063, 298] width 138 height 138
click at [606, 591] on img at bounding box center [569, 527] width 138 height 138
drag, startPoint x: 183, startPoint y: 312, endPoint x: 251, endPoint y: 310, distance: 67.6
click at [183, 312] on div "Sort Featured Best selling Alphabetically, A-Z Alphabetically, Z-A Price, low t…" at bounding box center [733, 450] width 1467 height 526
click at [777, 328] on img at bounding box center [734, 298] width 138 height 138
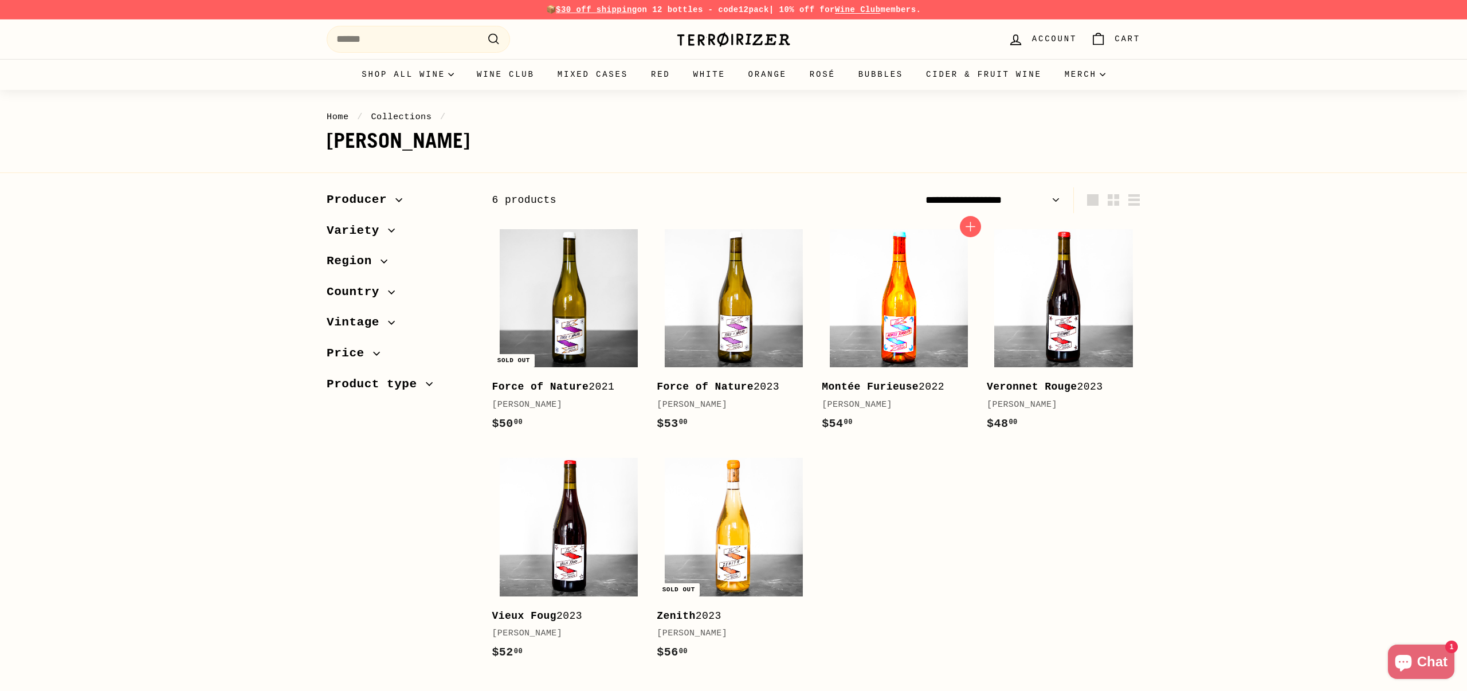
click at [887, 294] on img at bounding box center [899, 298] width 138 height 138
click at [1079, 312] on img at bounding box center [1063, 298] width 138 height 138
click at [591, 511] on img at bounding box center [569, 527] width 138 height 138
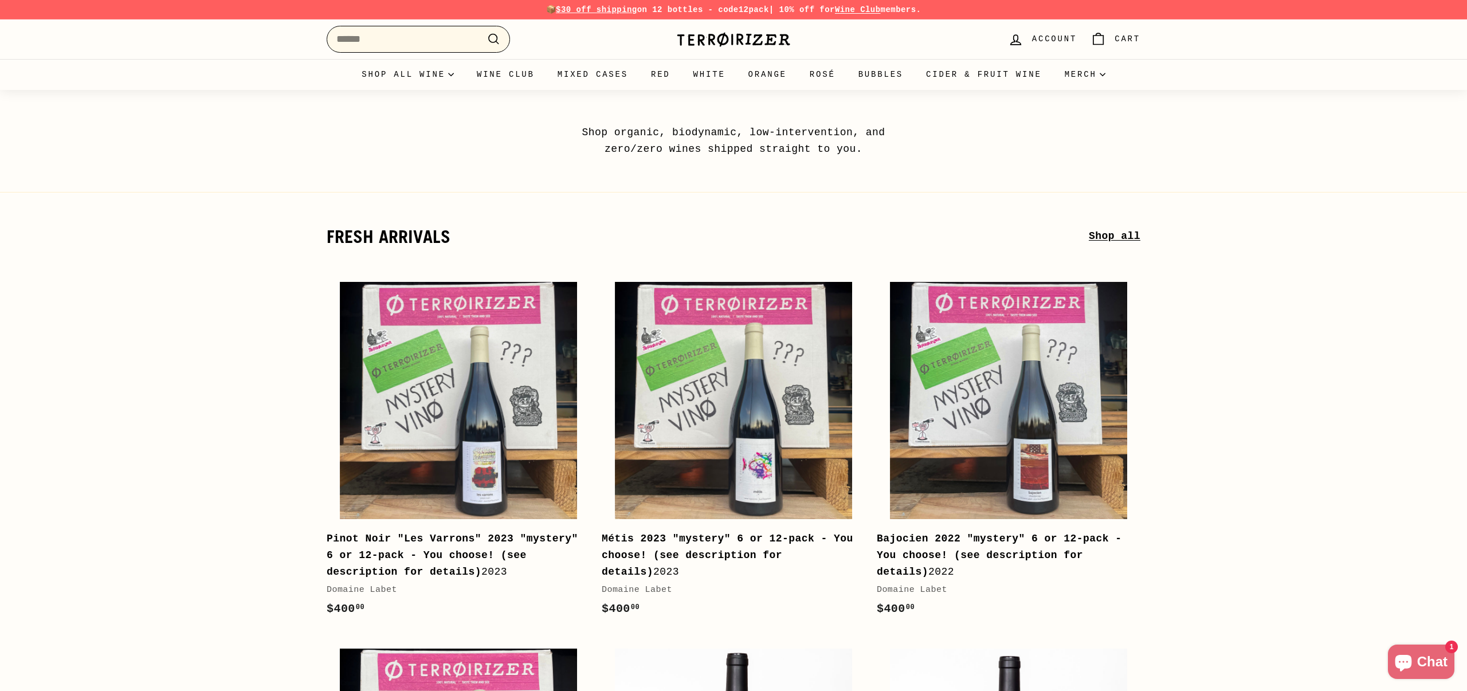
click at [401, 36] on input "Search" at bounding box center [418, 39] width 183 height 27
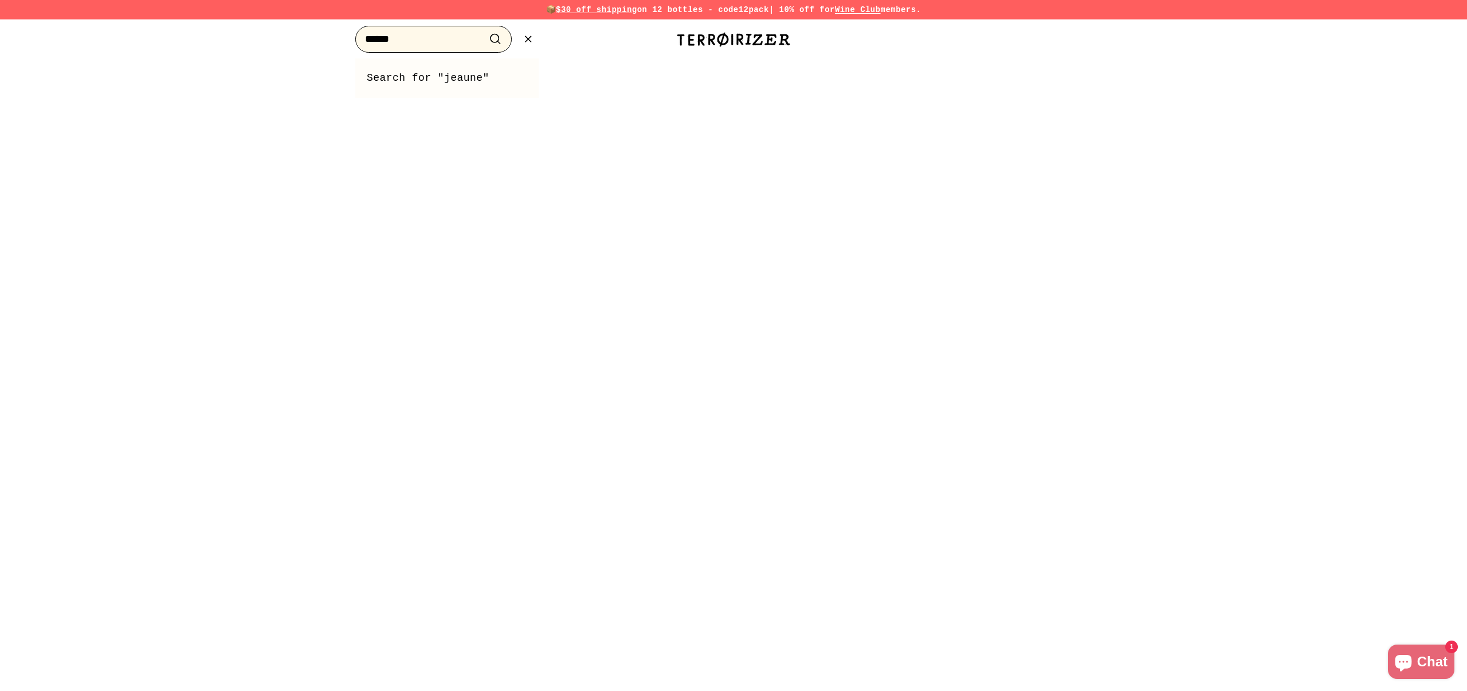
click at [379, 40] on input "******" at bounding box center [433, 39] width 156 height 27
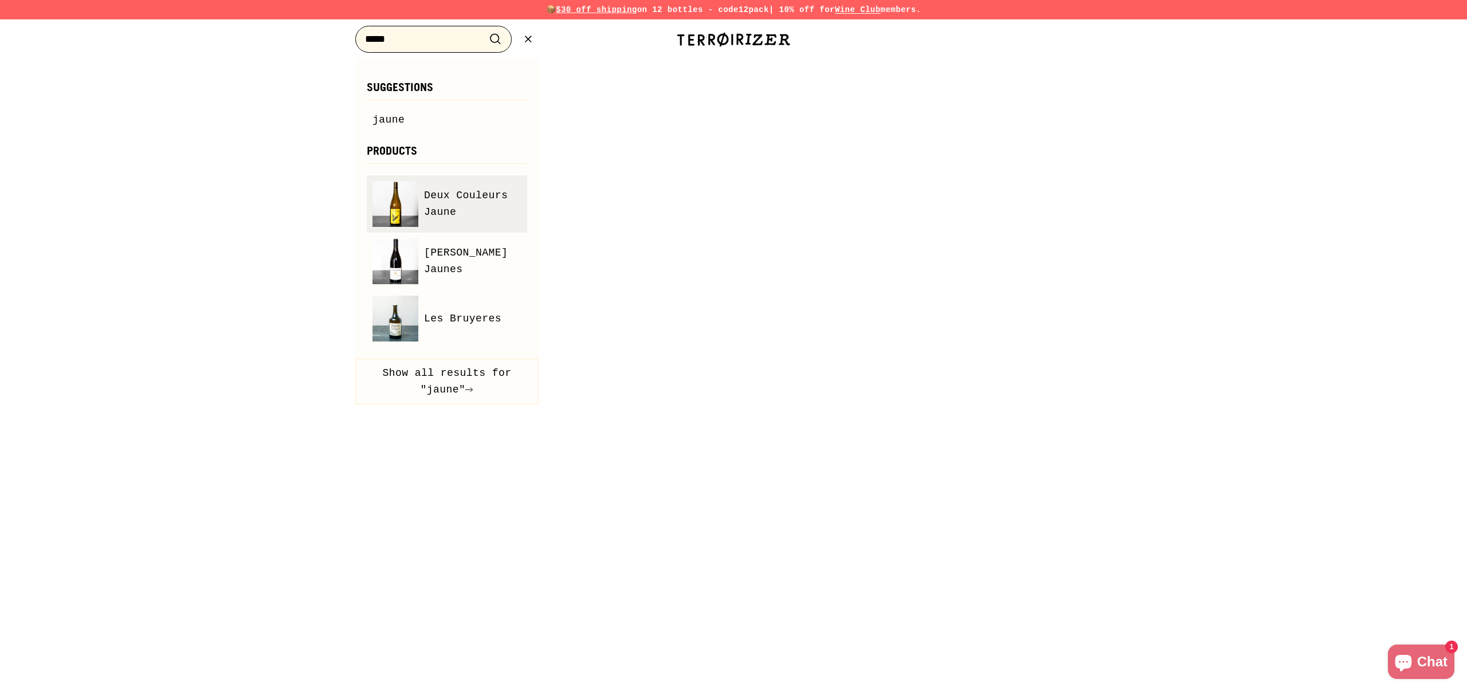
type input "*****"
click at [455, 206] on span "Deux Couleurs Jaune" at bounding box center [472, 203] width 97 height 33
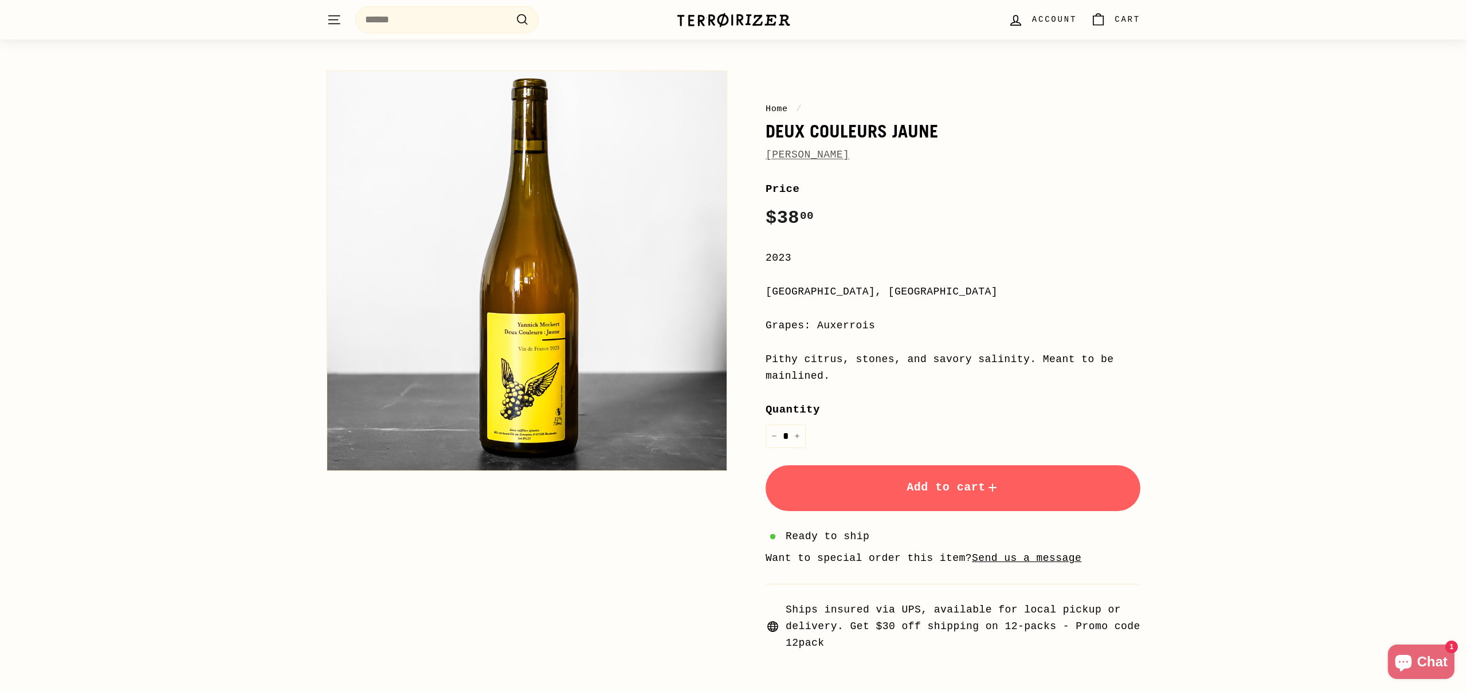
scroll to position [26, 0]
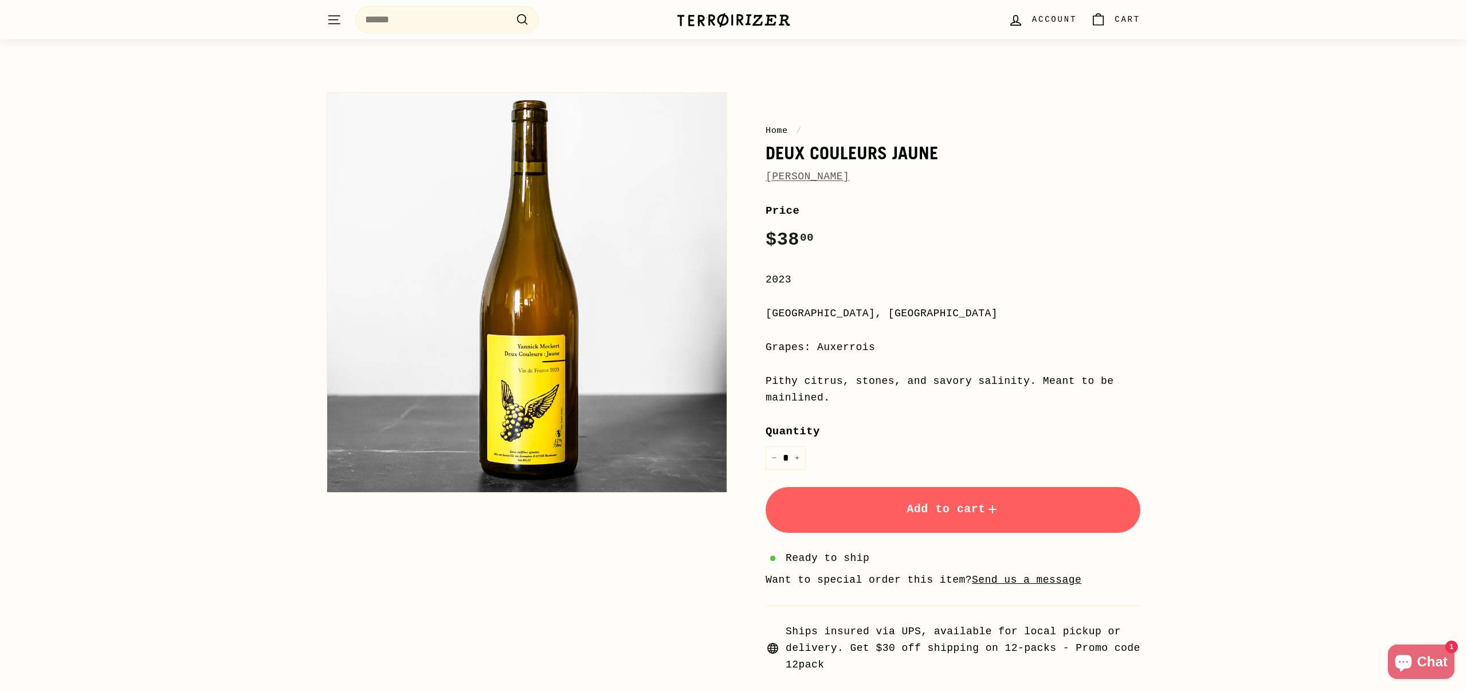
click at [830, 176] on link "[PERSON_NAME]" at bounding box center [807, 176] width 84 height 11
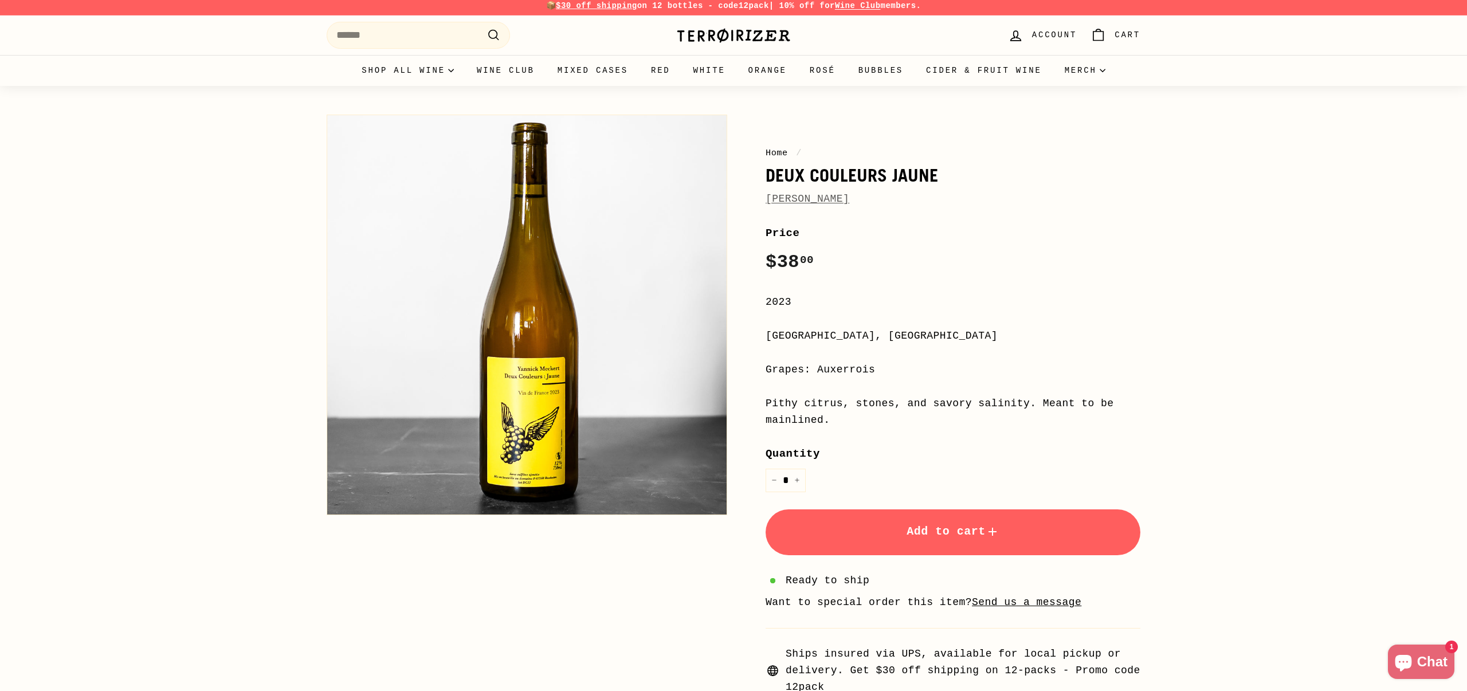
scroll to position [0, 0]
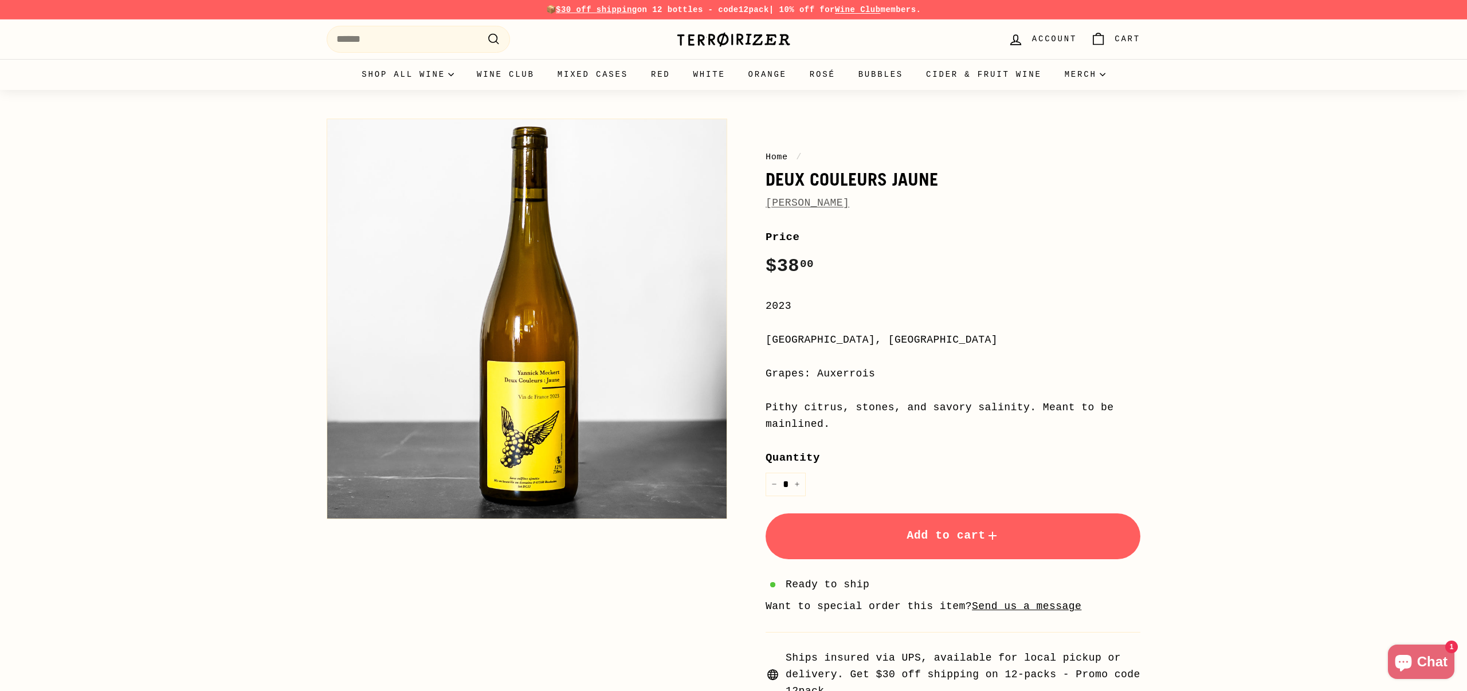
click at [840, 202] on link "[PERSON_NAME]" at bounding box center [807, 202] width 84 height 11
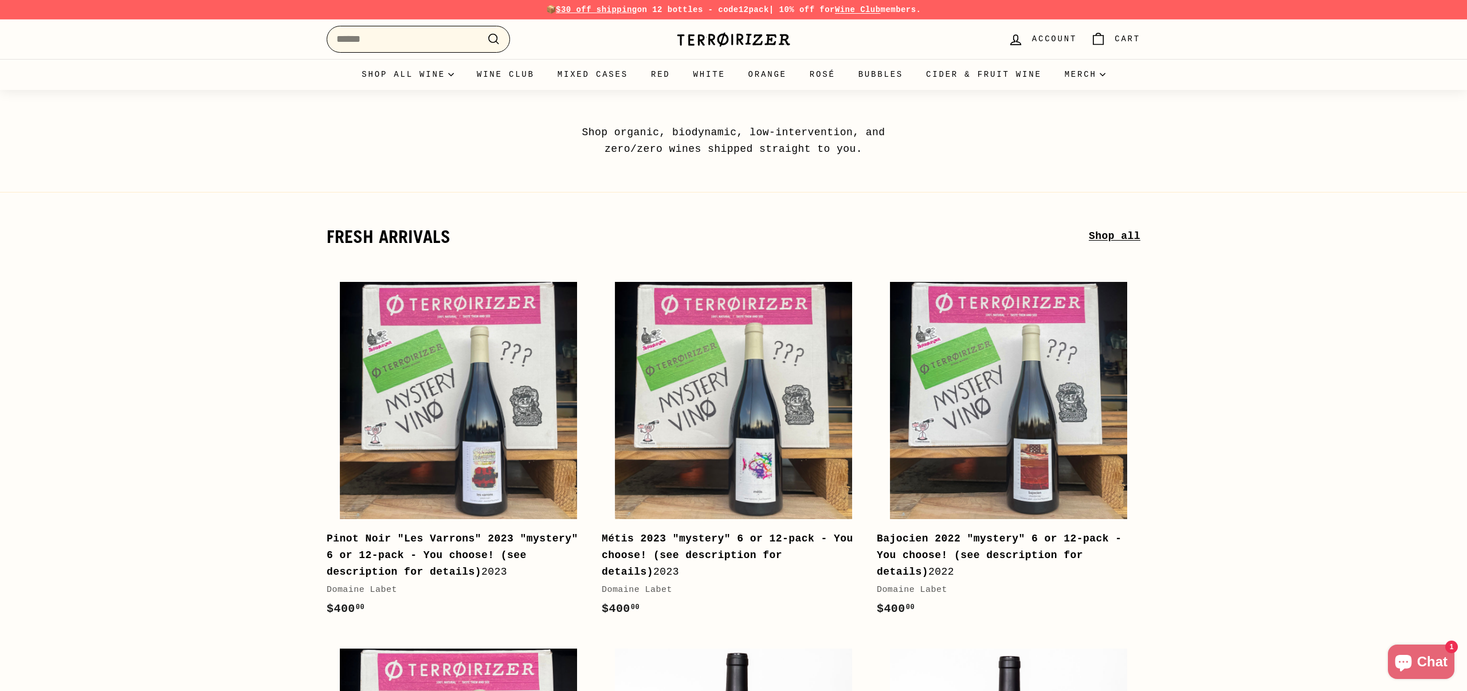
click at [412, 37] on input "Search" at bounding box center [418, 39] width 183 height 27
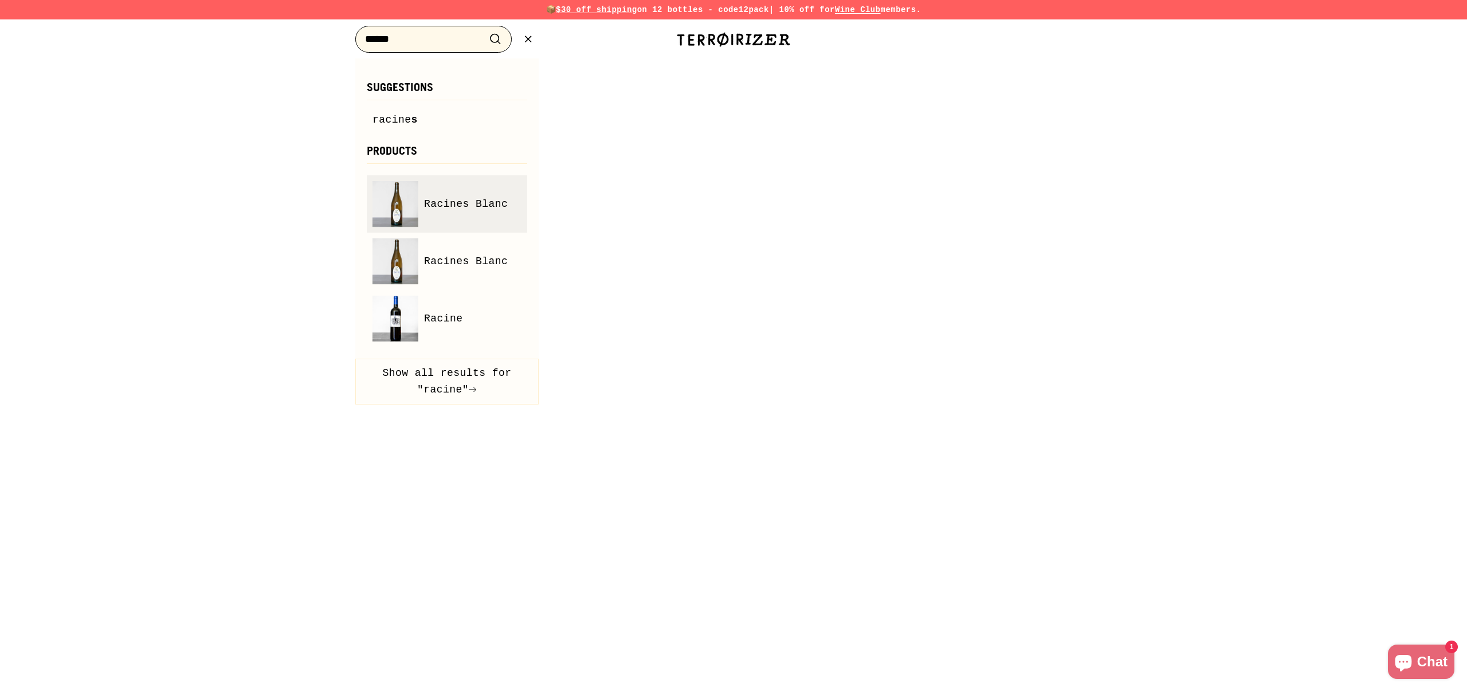
type input "******"
click at [496, 213] on link "Racines Blanc" at bounding box center [446, 204] width 149 height 46
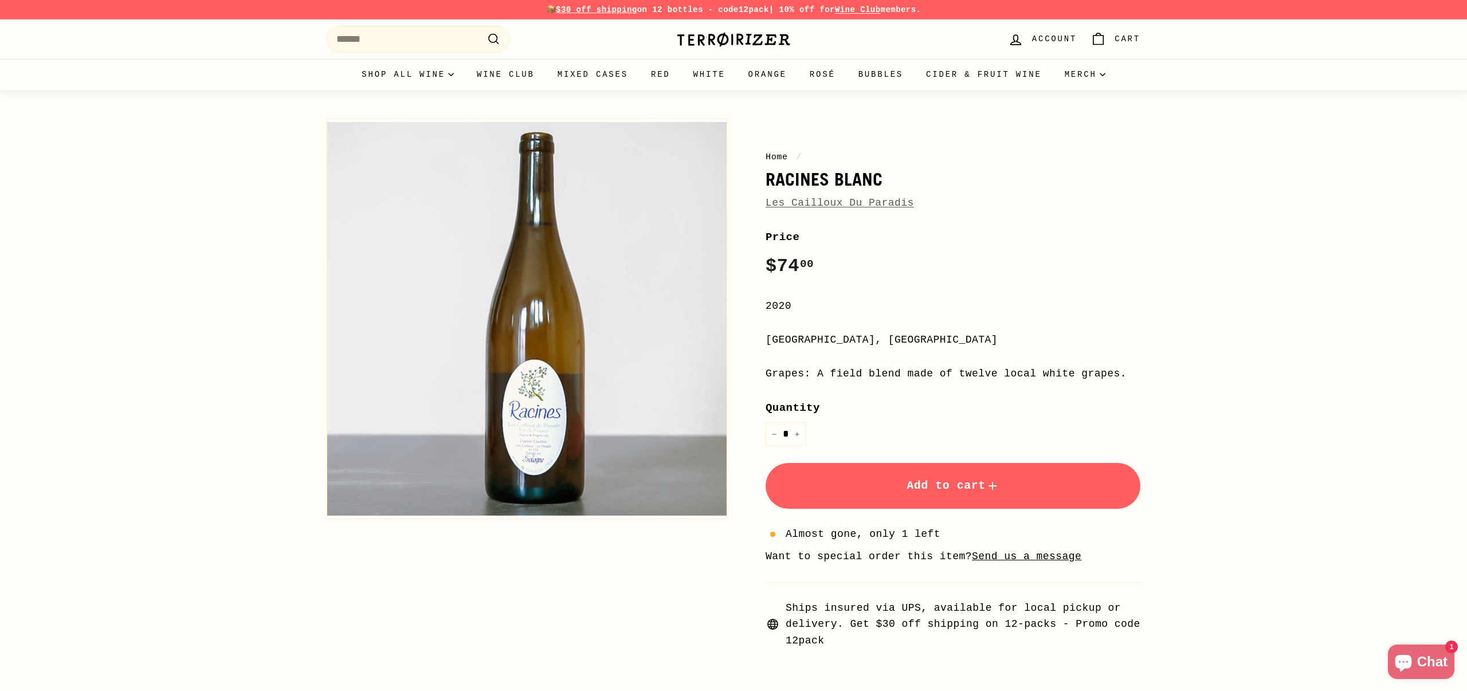
click at [866, 200] on link "Les Cailloux Du Paradis" at bounding box center [839, 202] width 148 height 11
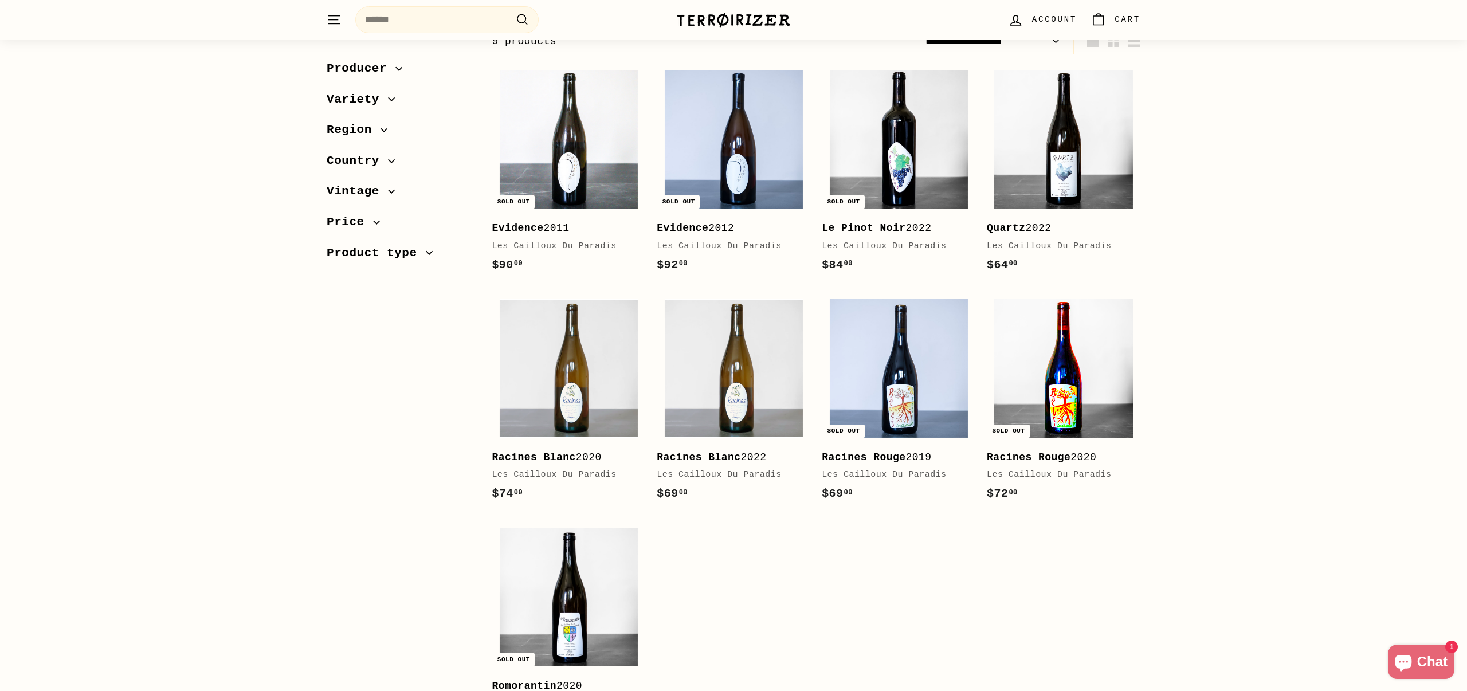
scroll to position [193, 0]
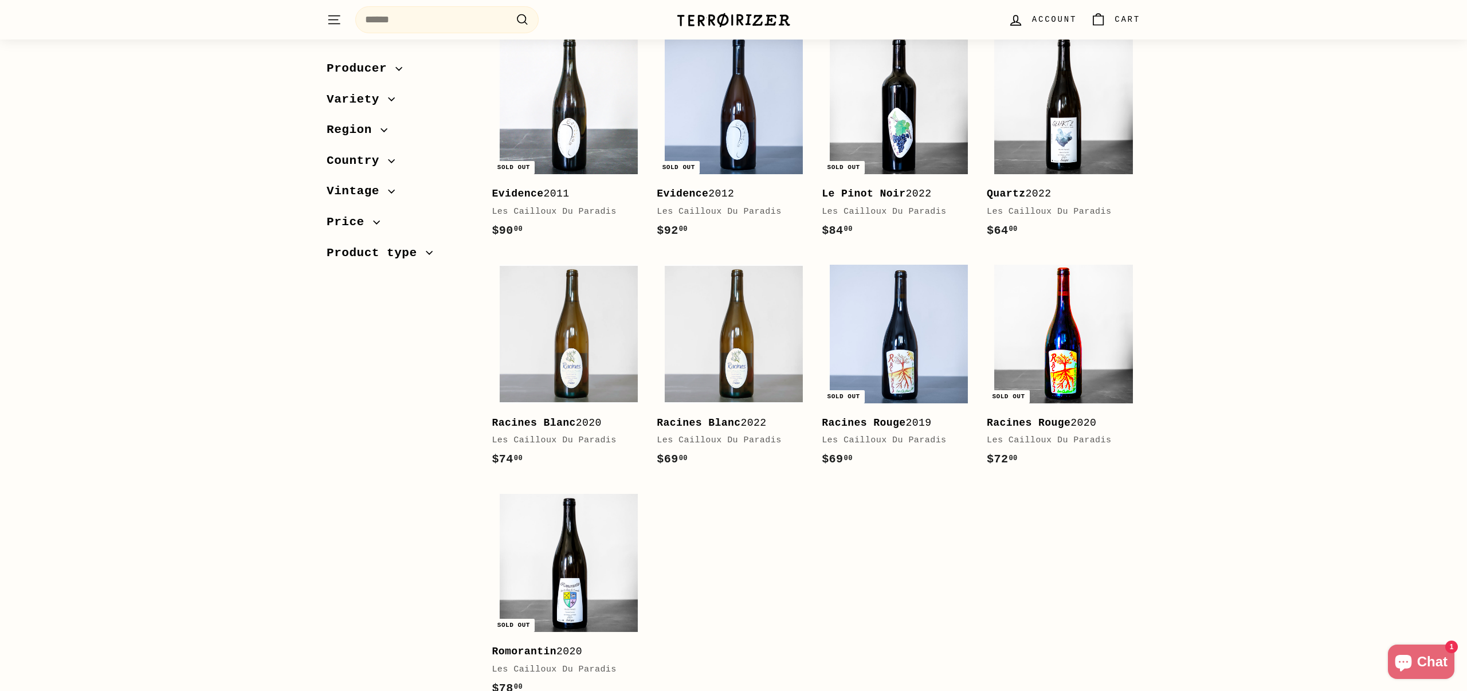
click at [1101, 327] on img at bounding box center [1063, 334] width 138 height 138
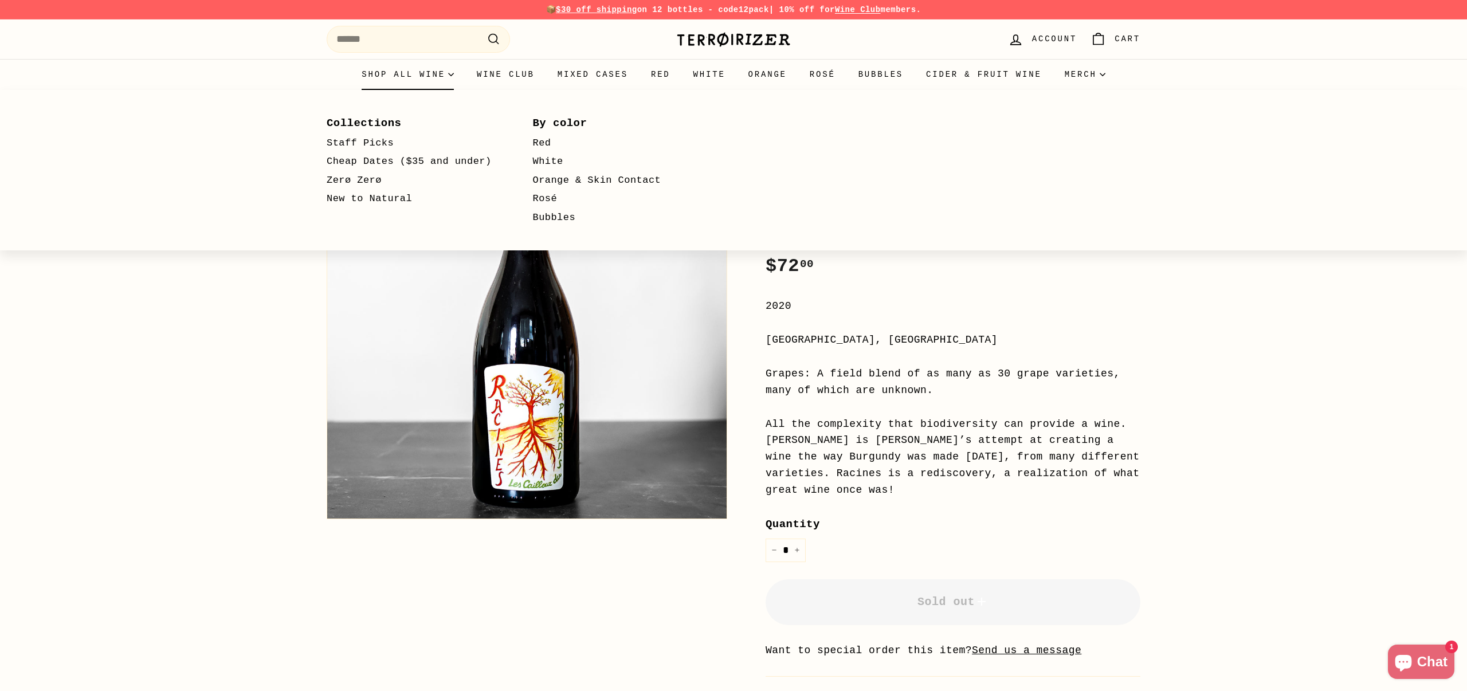
click at [415, 70] on summary "Shop all wine" at bounding box center [407, 74] width 115 height 31
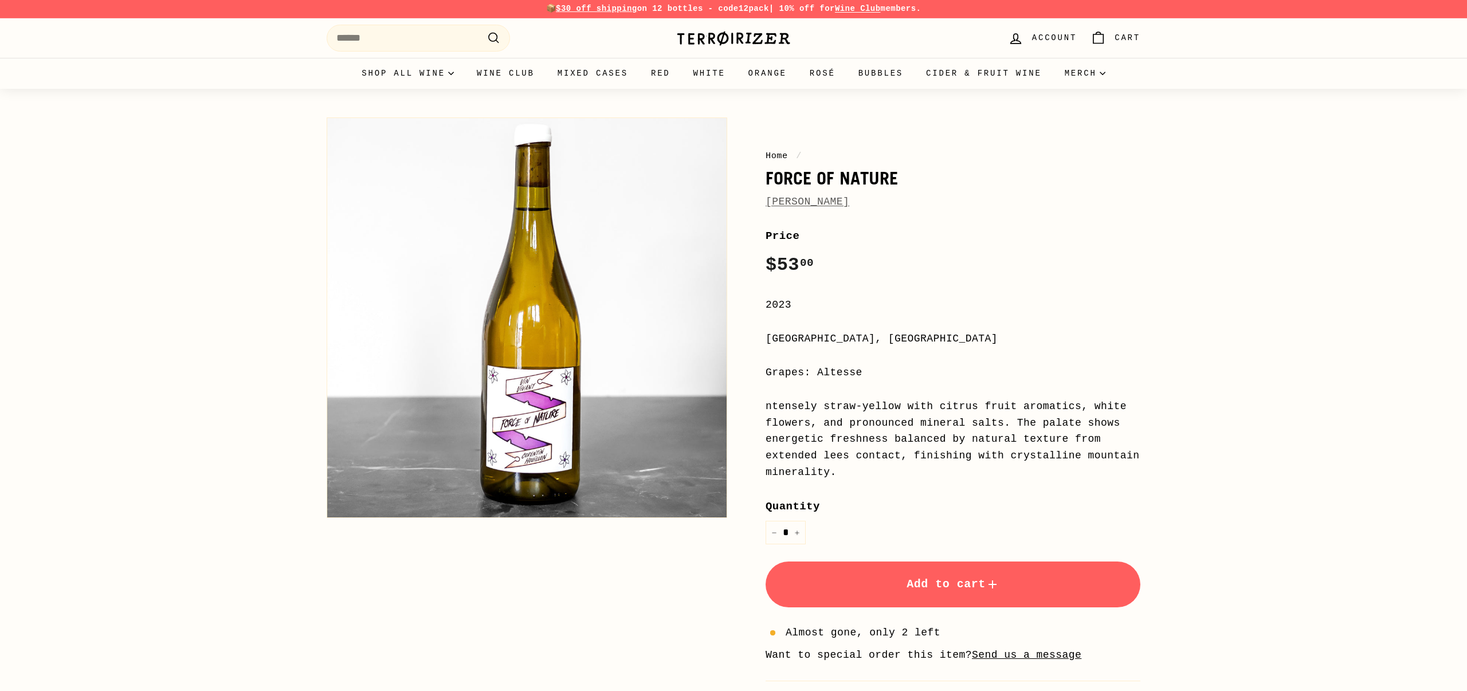
scroll to position [1, 0]
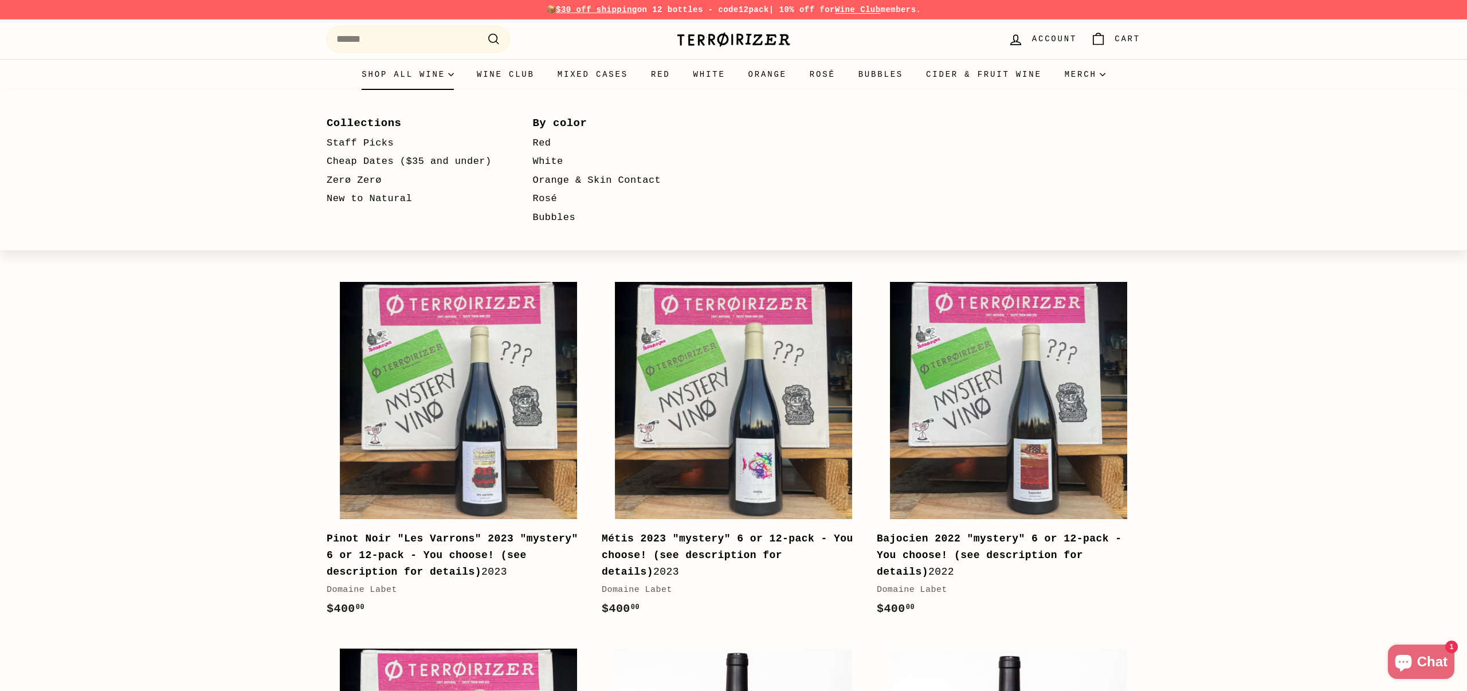
click at [397, 71] on summary "Shop all wine" at bounding box center [407, 74] width 115 height 31
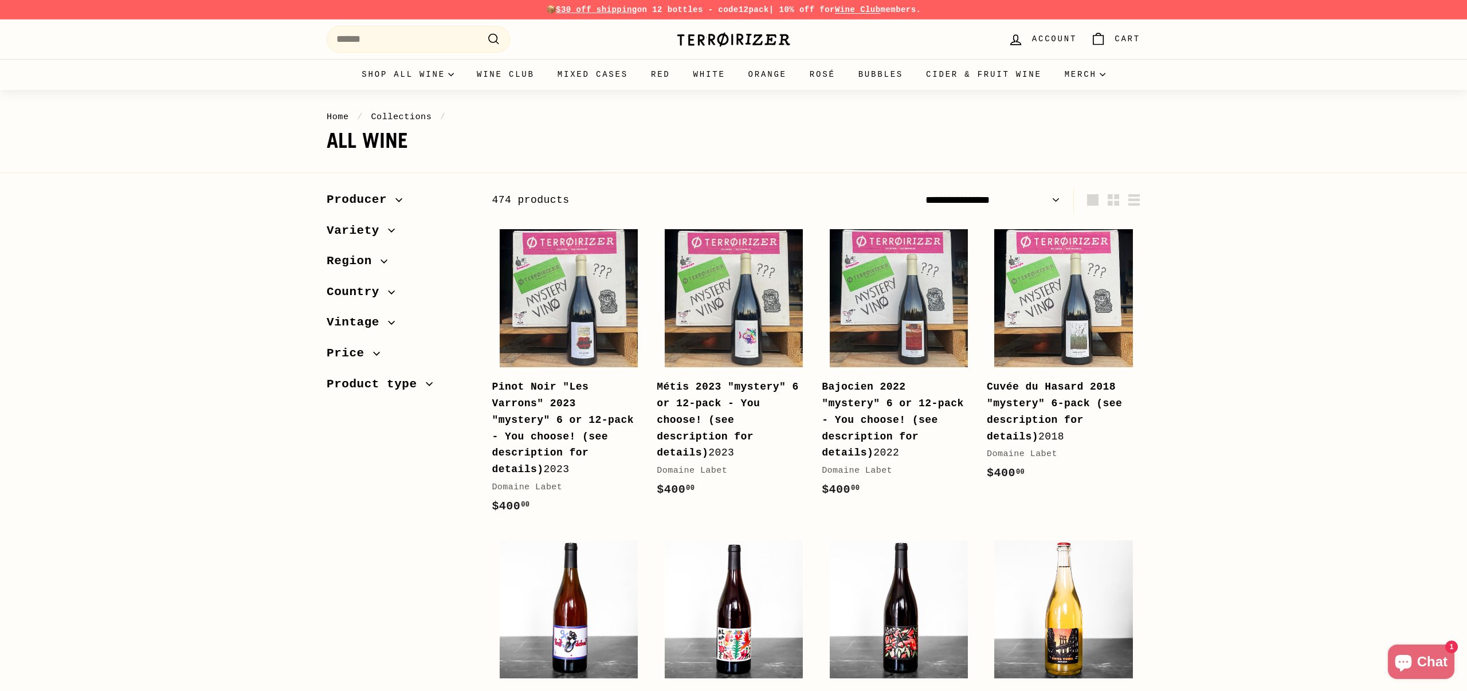
click at [971, 198] on select "**********" at bounding box center [993, 200] width 144 height 26
select select "**********"
click at [921, 187] on select "**********" at bounding box center [993, 200] width 144 height 26
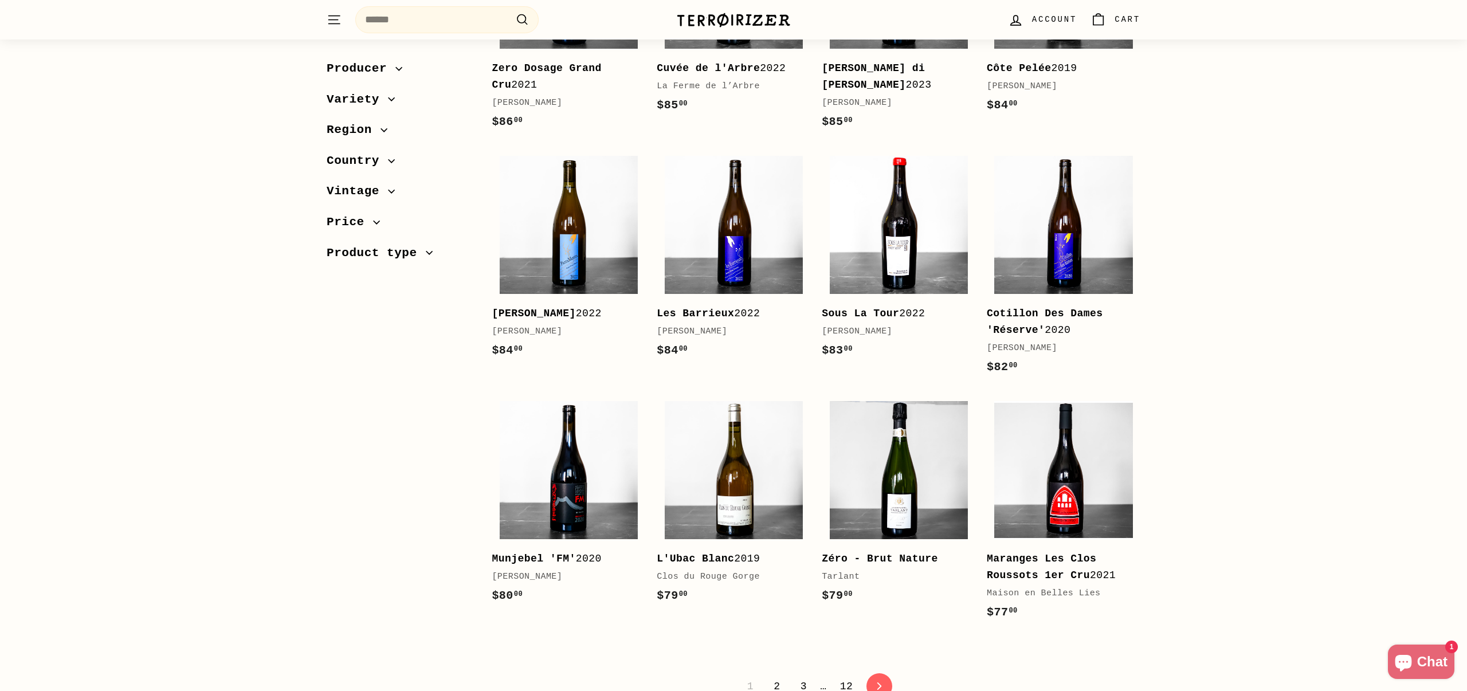
scroll to position [2157, 0]
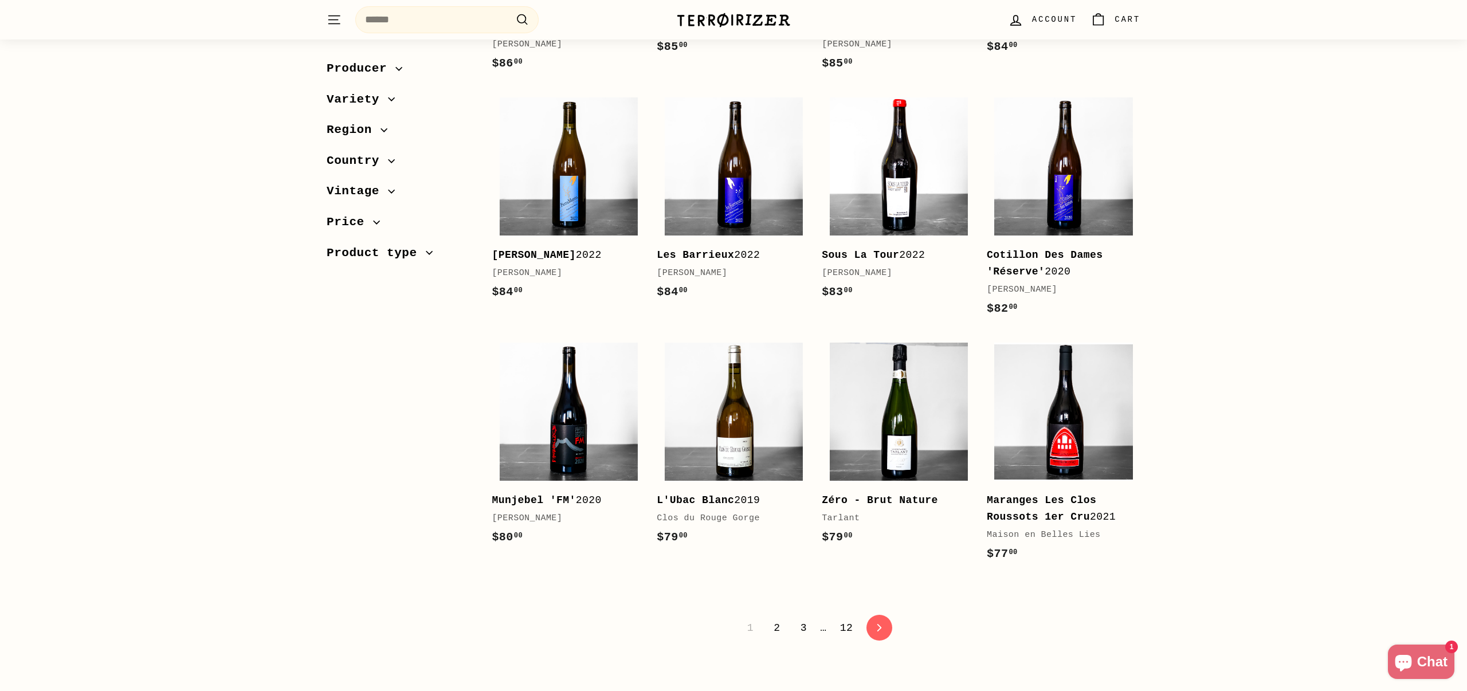
click at [773, 638] on link "2" at bounding box center [777, 627] width 20 height 19
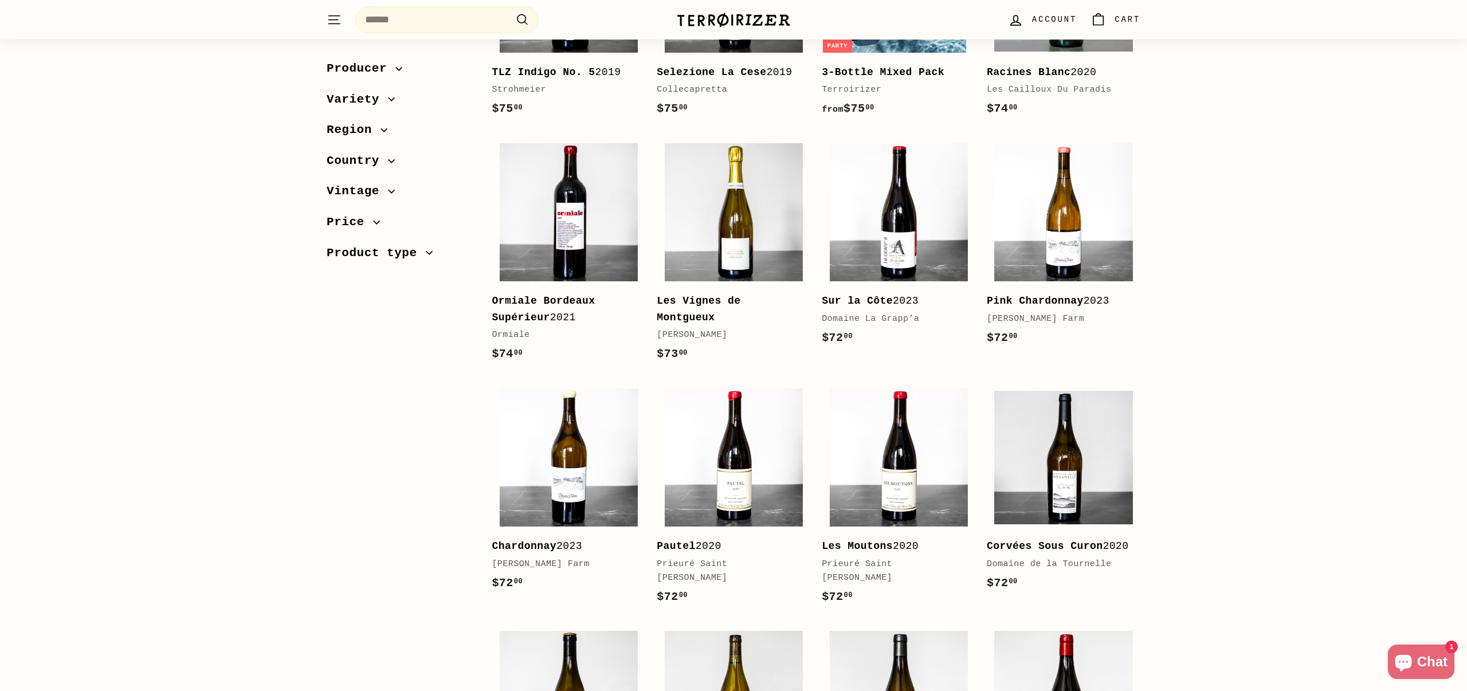
scroll to position [599, 0]
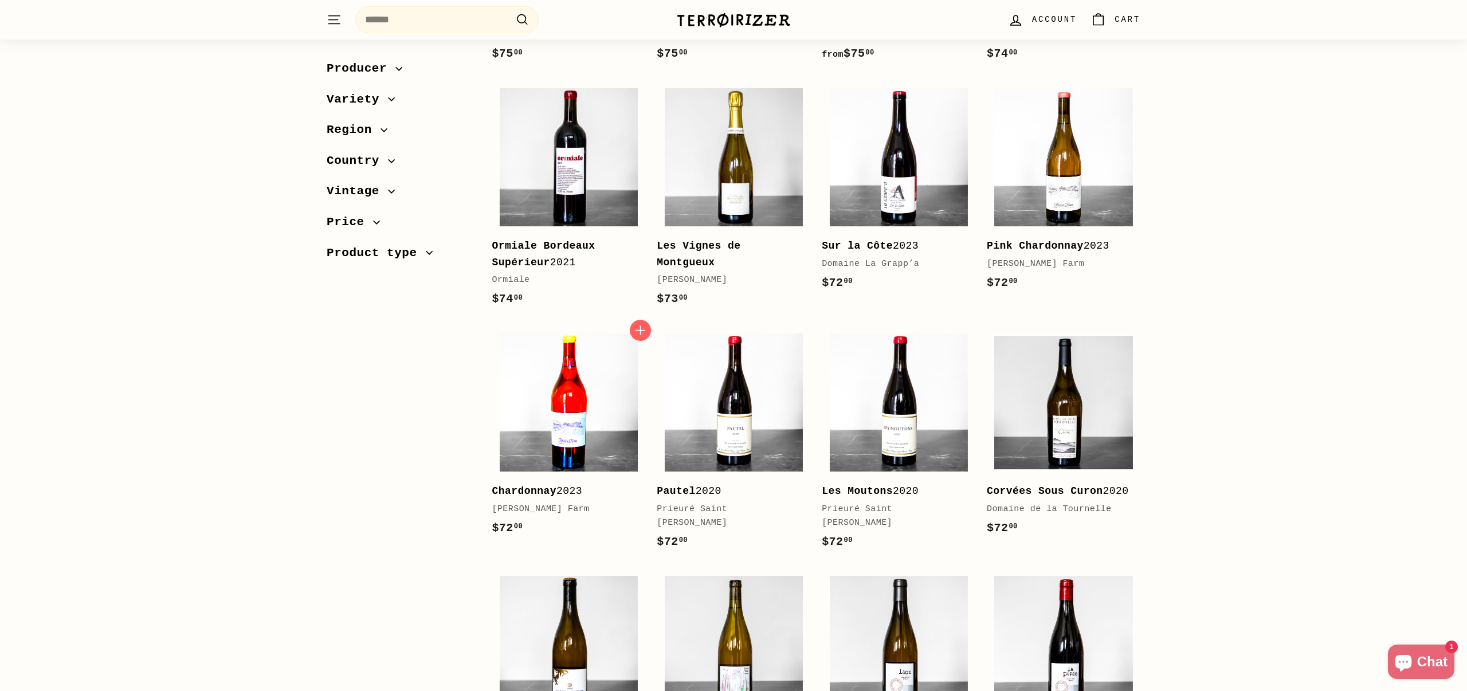
click at [586, 425] on img at bounding box center [569, 402] width 138 height 138
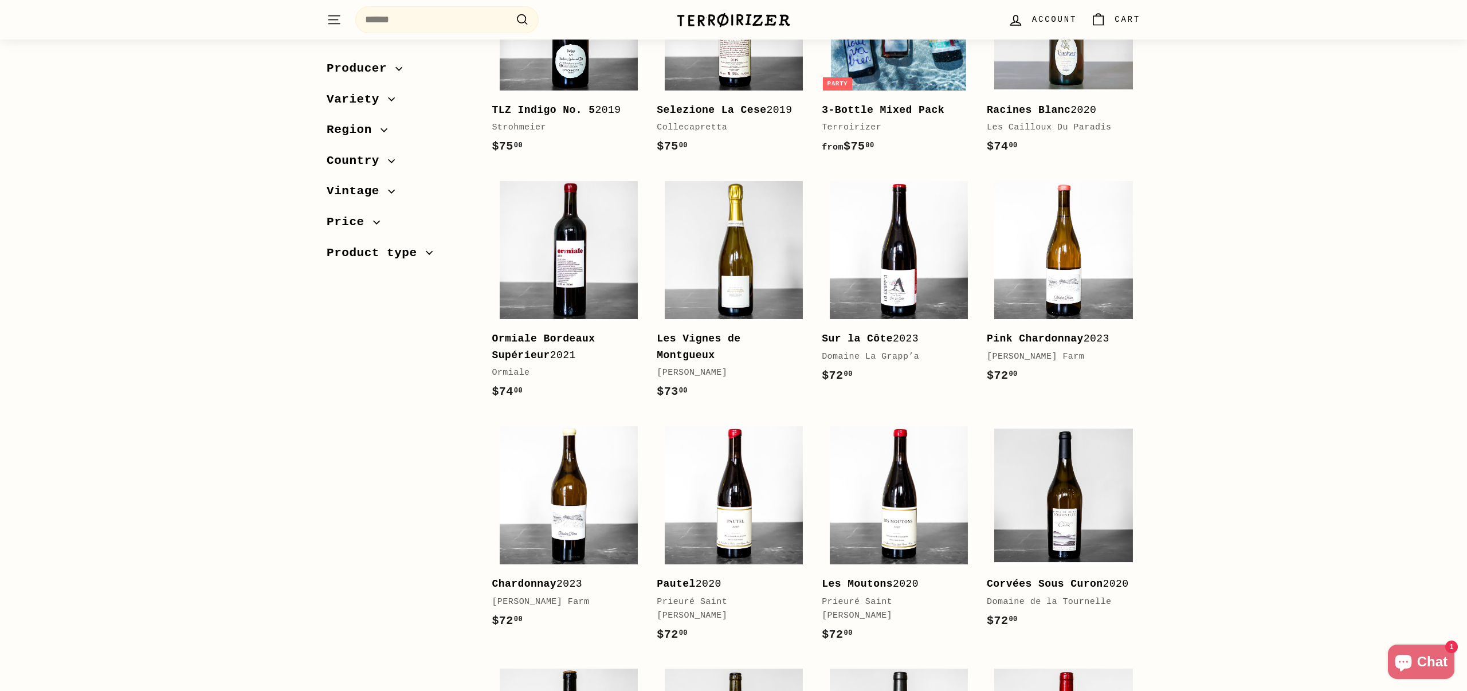
scroll to position [515, 0]
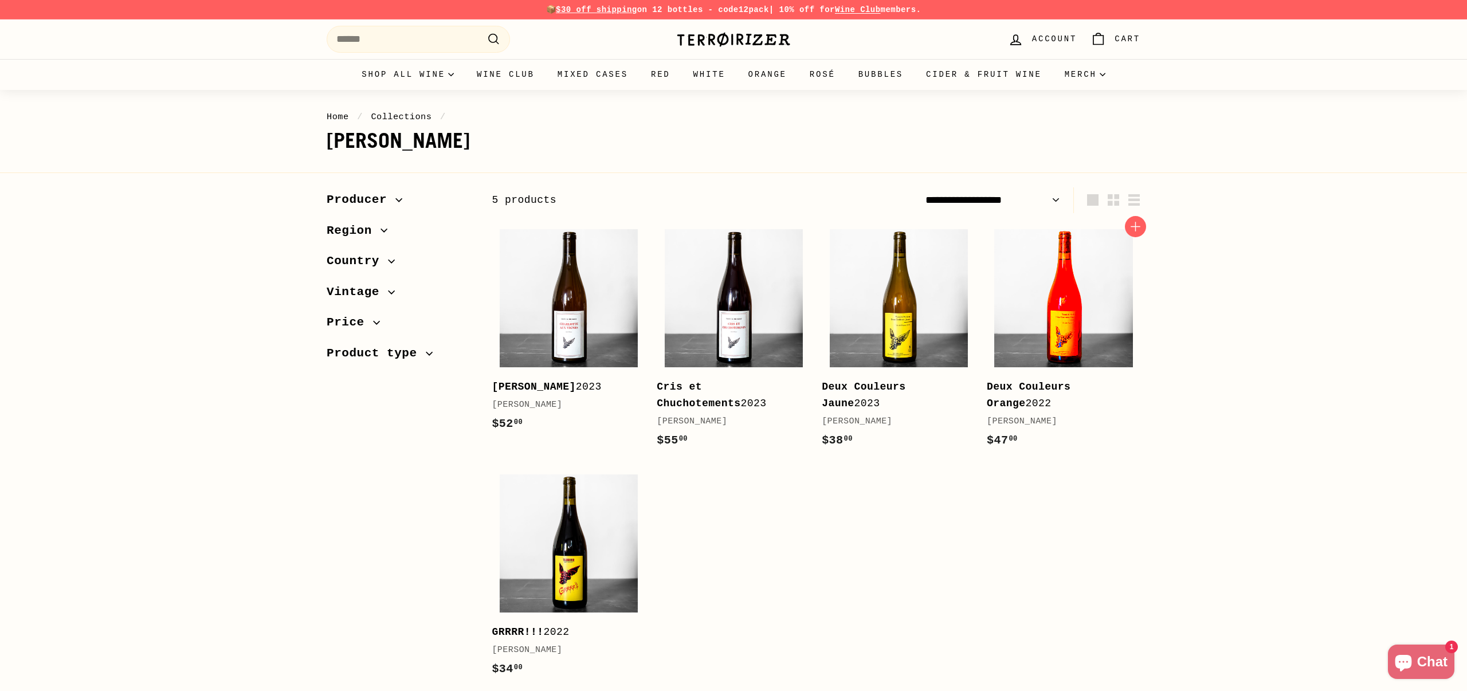
click at [1089, 331] on img at bounding box center [1063, 298] width 138 height 138
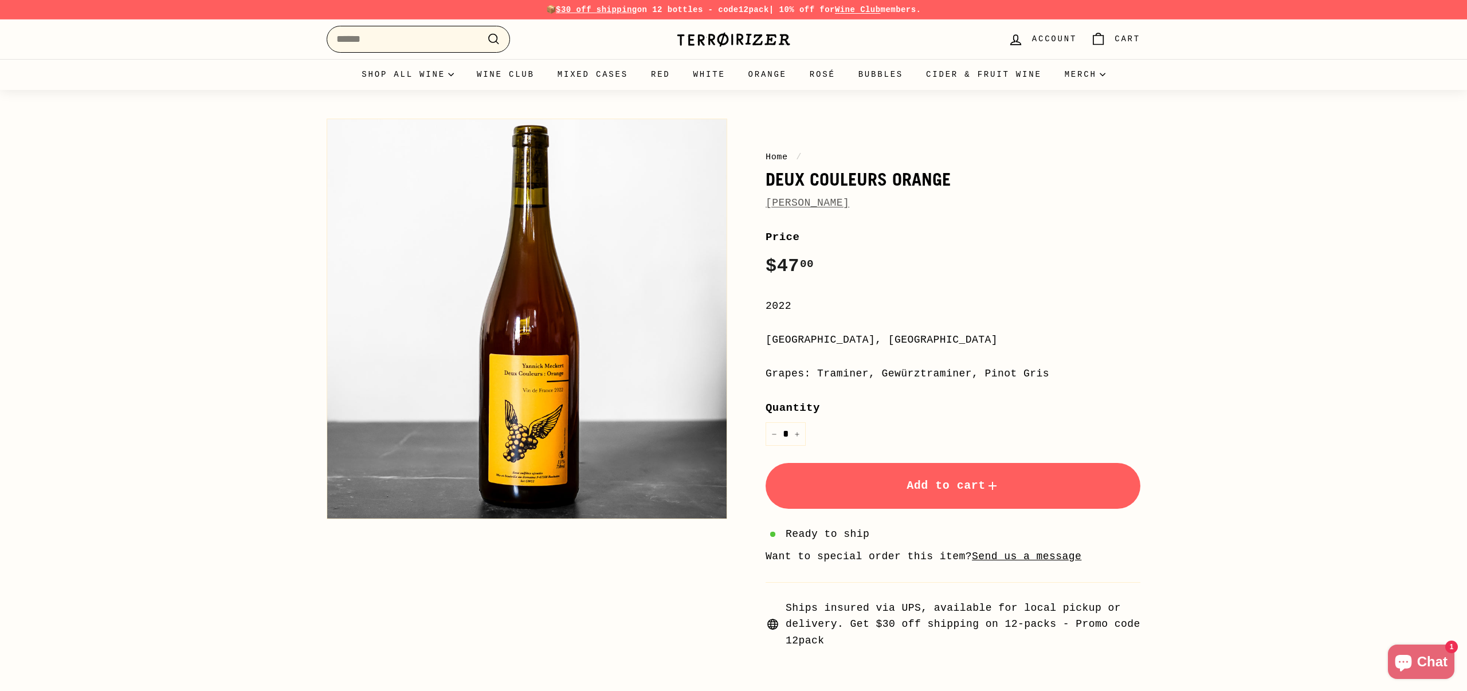
click at [395, 44] on input "Search" at bounding box center [418, 39] width 183 height 27
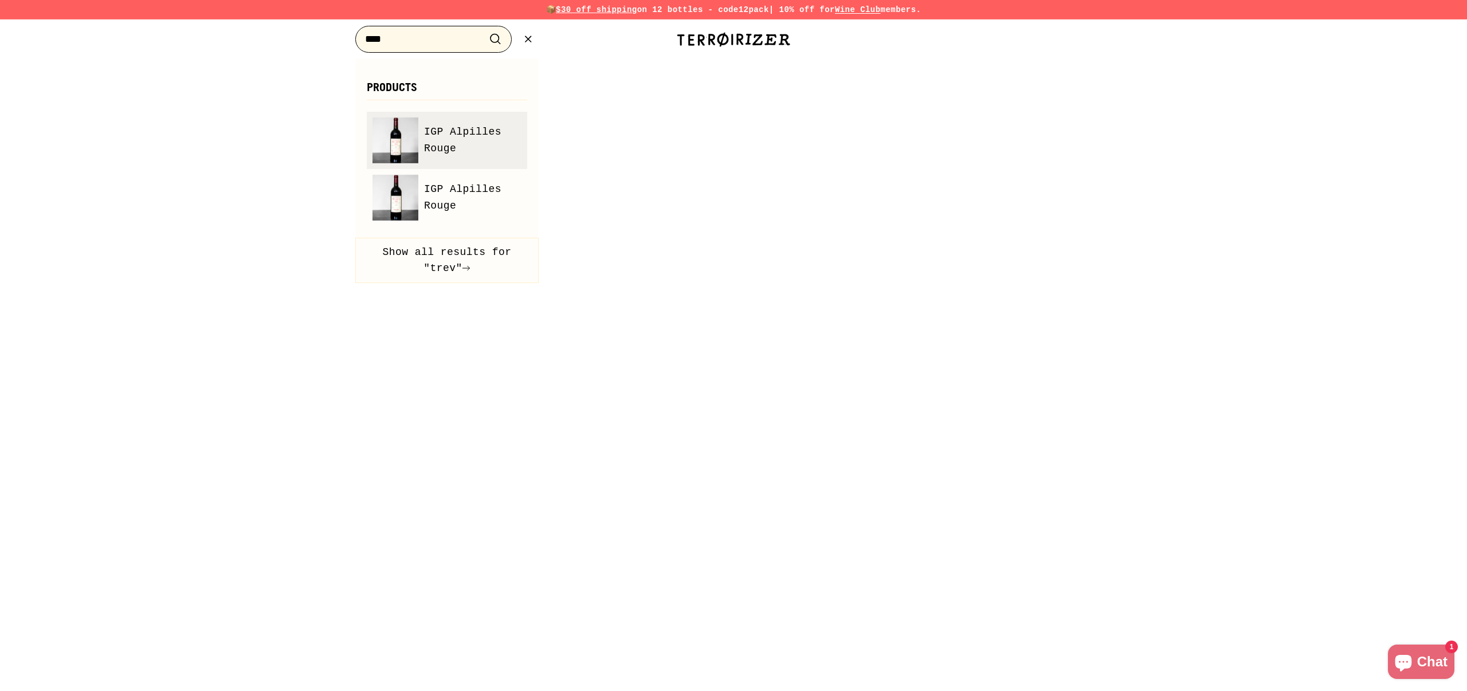
type input "****"
click at [476, 130] on span "IGP Alpilles Rouge" at bounding box center [472, 140] width 97 height 33
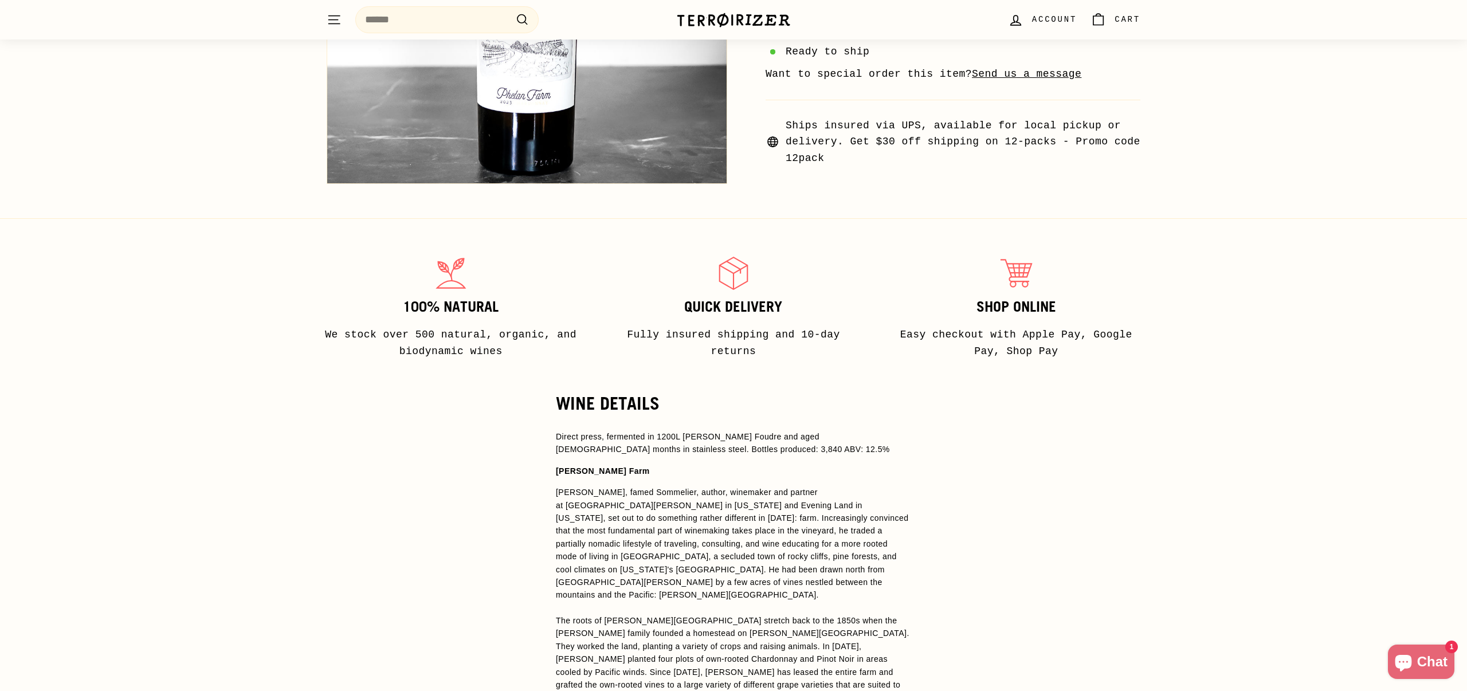
scroll to position [491, 0]
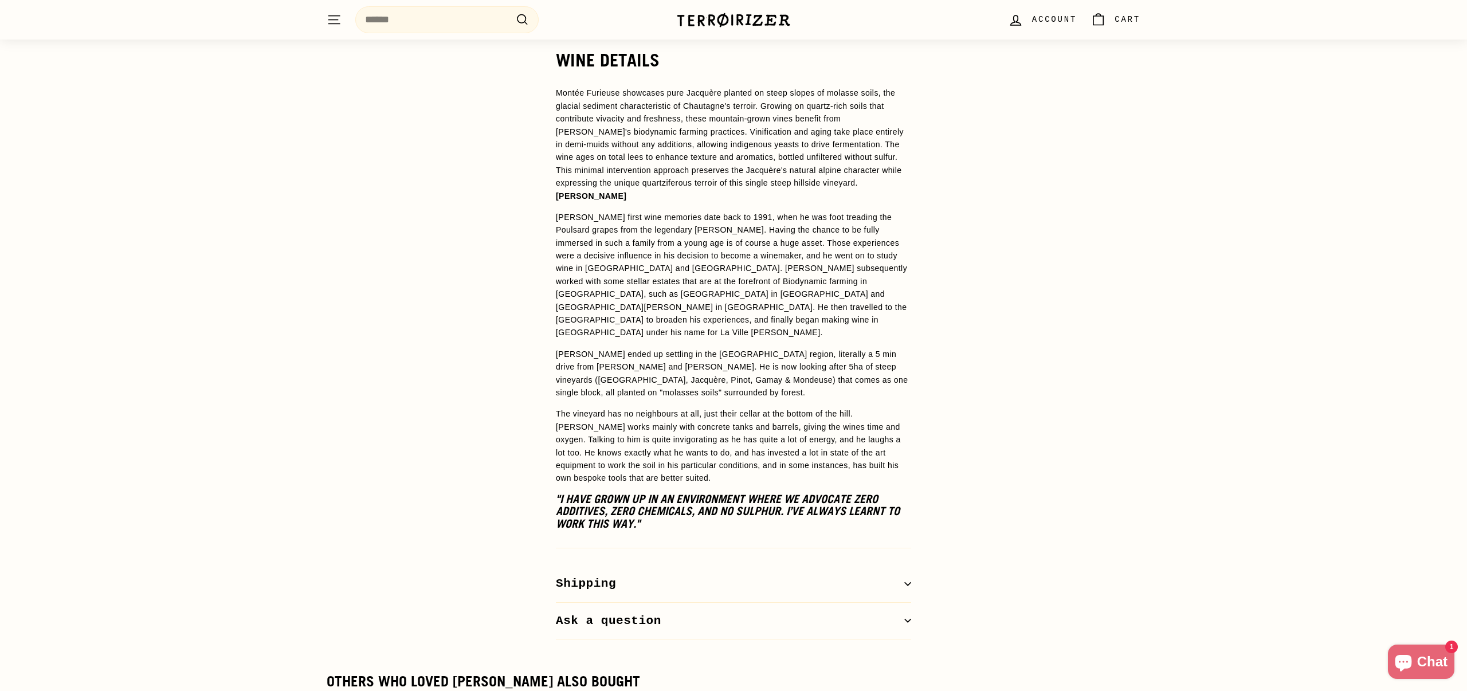
scroll to position [900, 0]
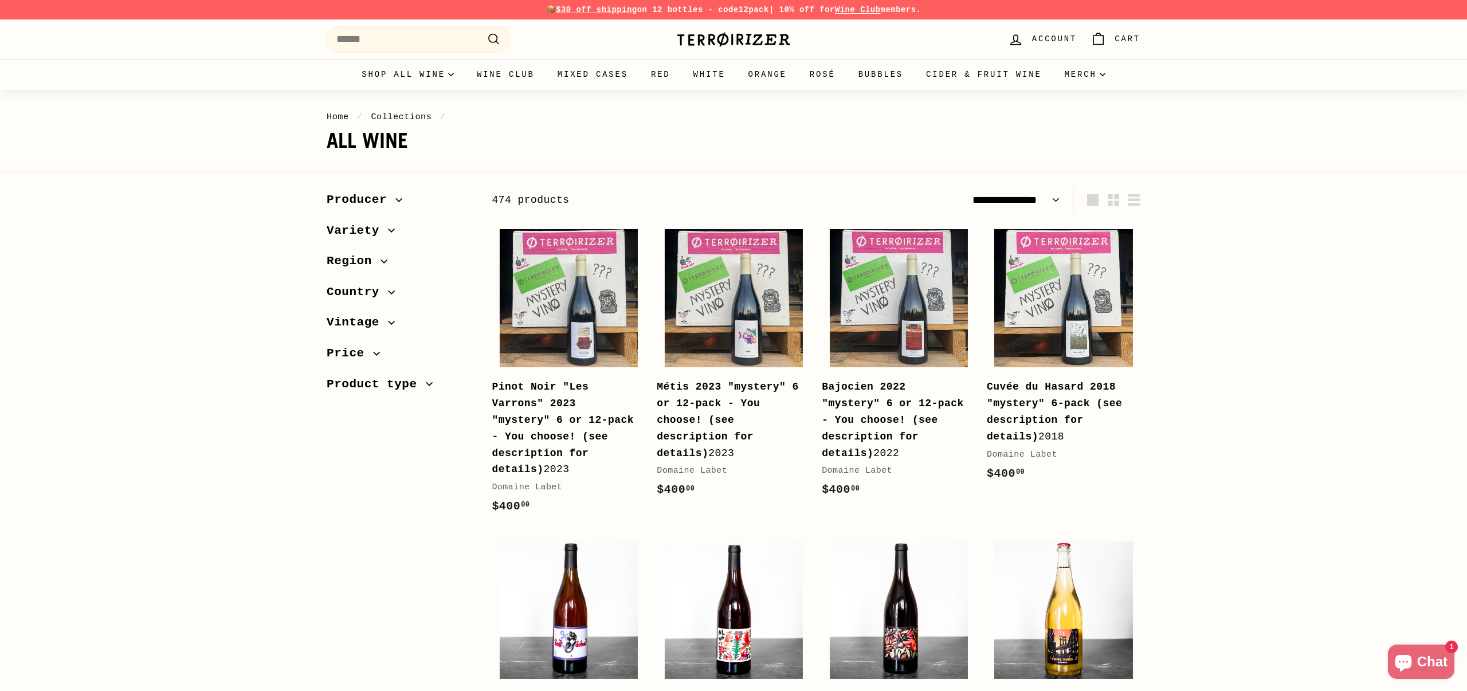
select select "**********"
click at [594, 76] on link "Mixed Cases" at bounding box center [592, 74] width 93 height 31
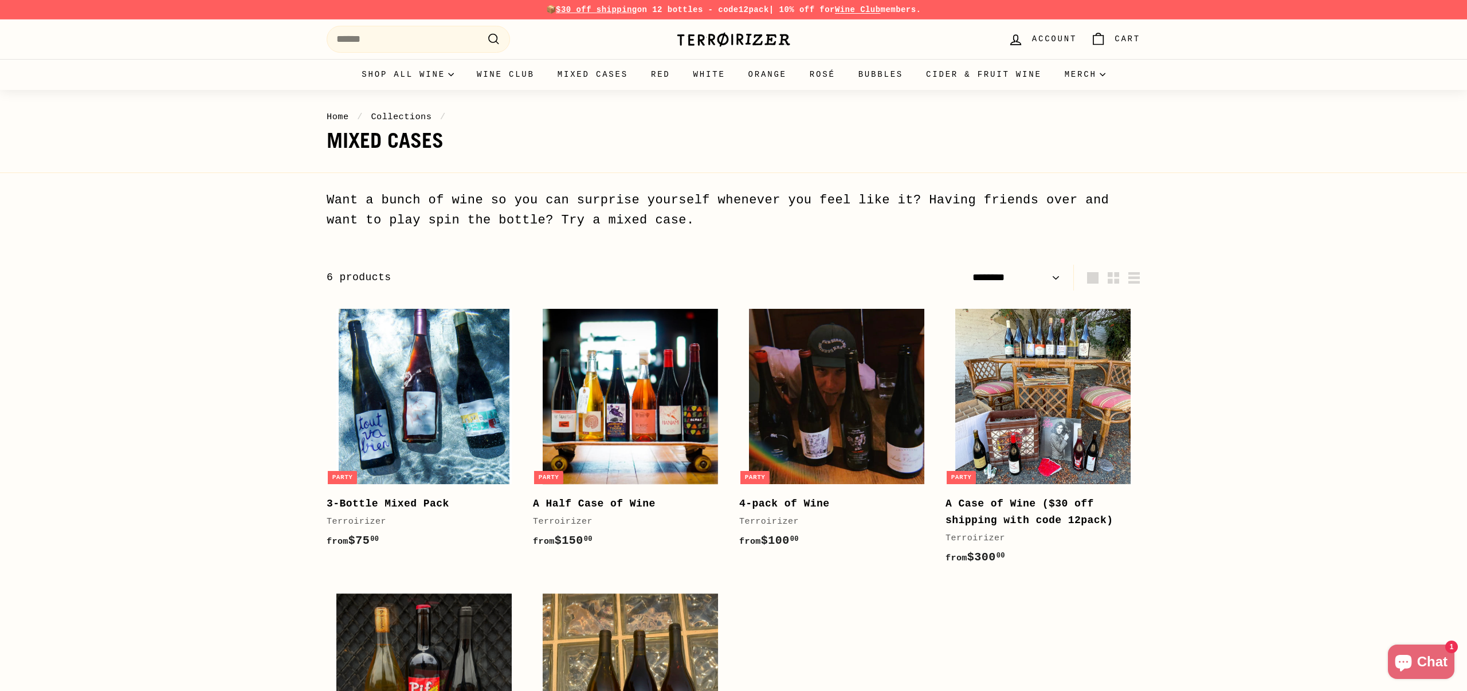
select select "******"
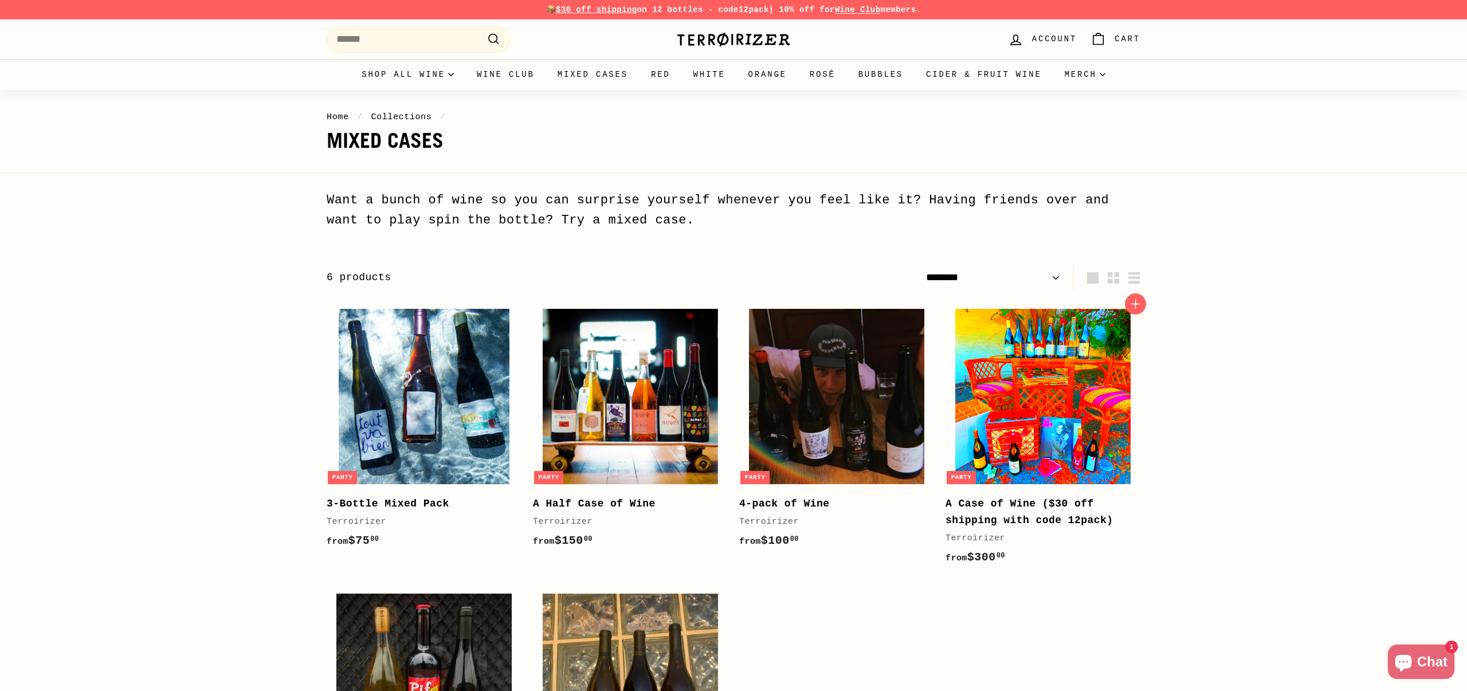
click at [1058, 430] on img at bounding box center [1042, 396] width 175 height 175
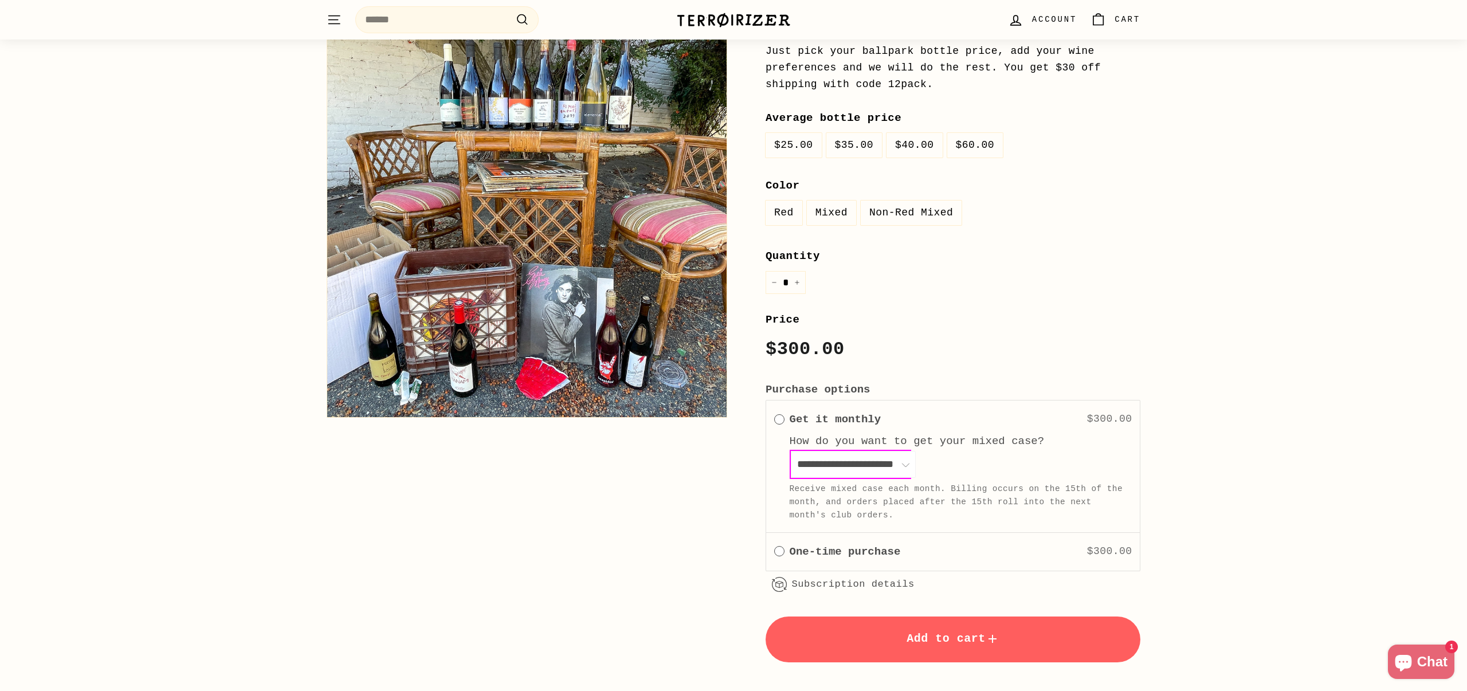
scroll to position [277, 0]
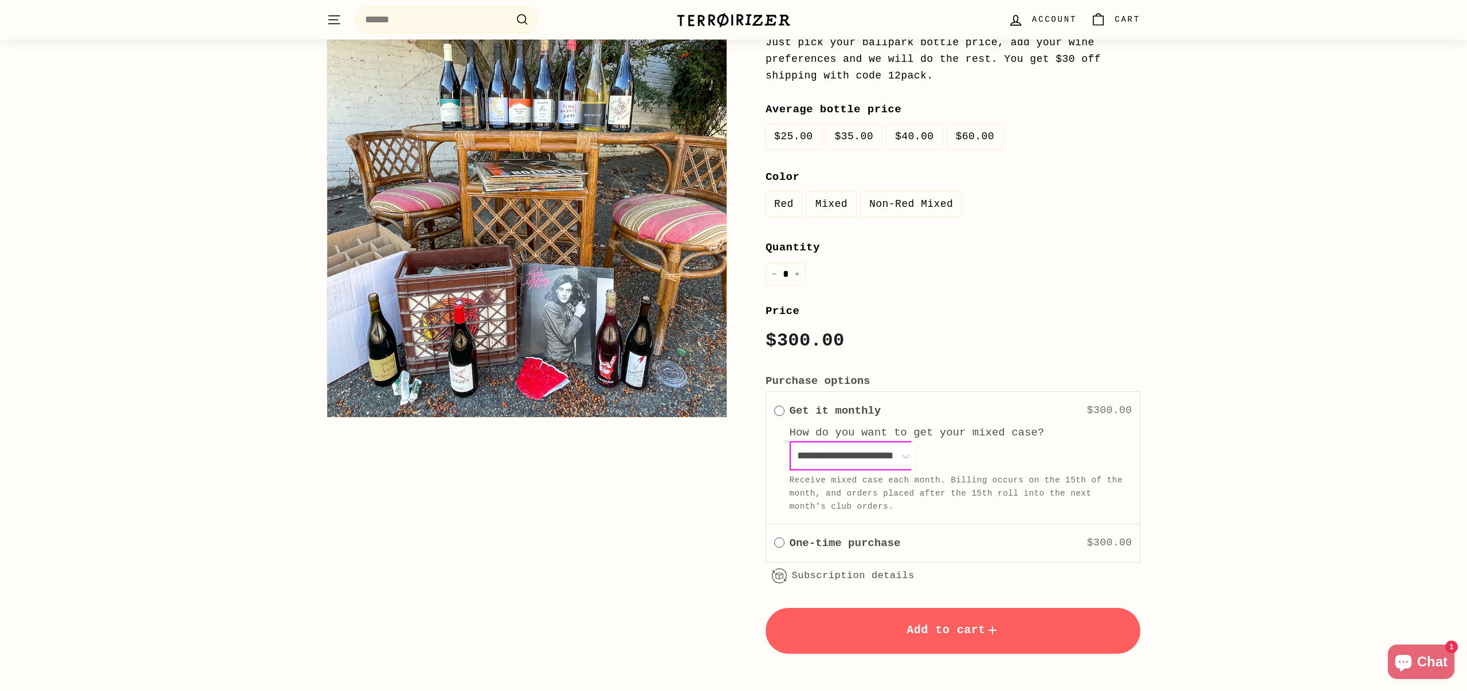
click at [963, 624] on span "Add to cart" at bounding box center [952, 629] width 93 height 13
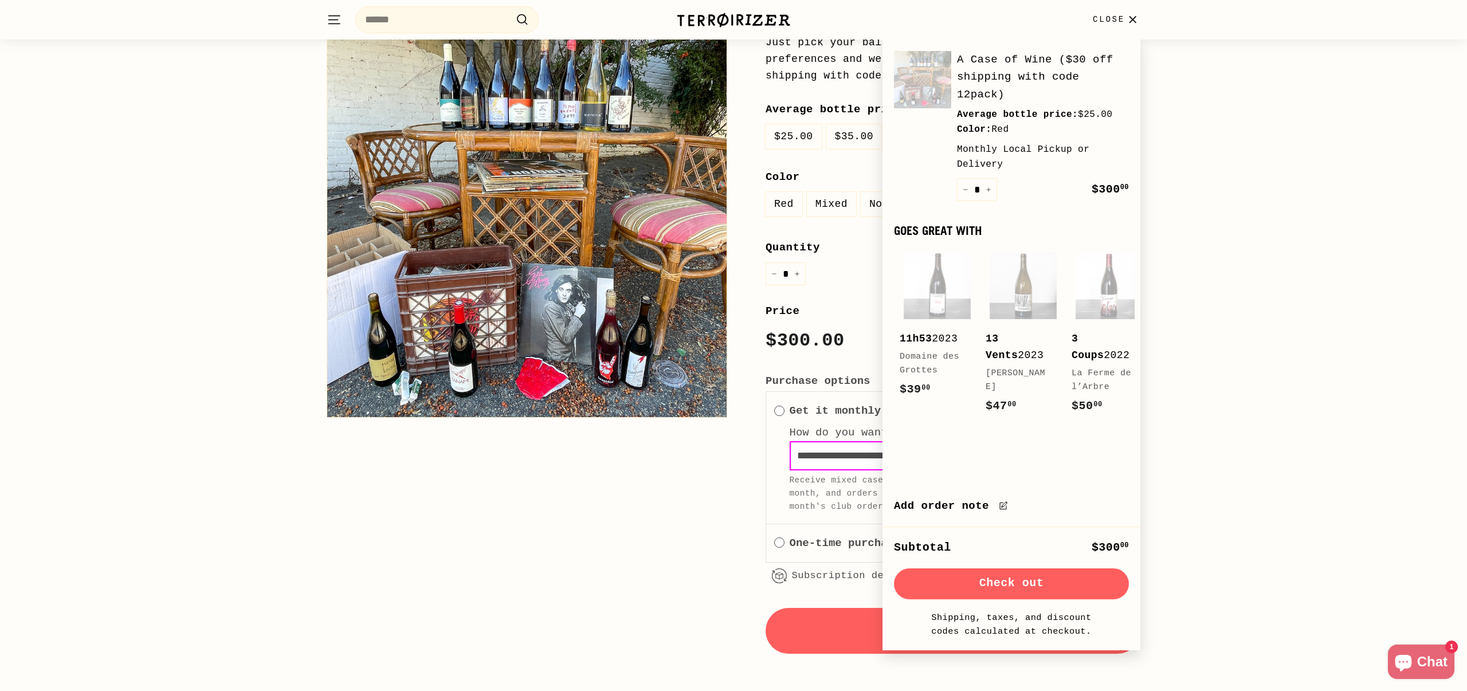
click at [1127, 18] on icon "button" at bounding box center [1132, 19] width 15 height 15
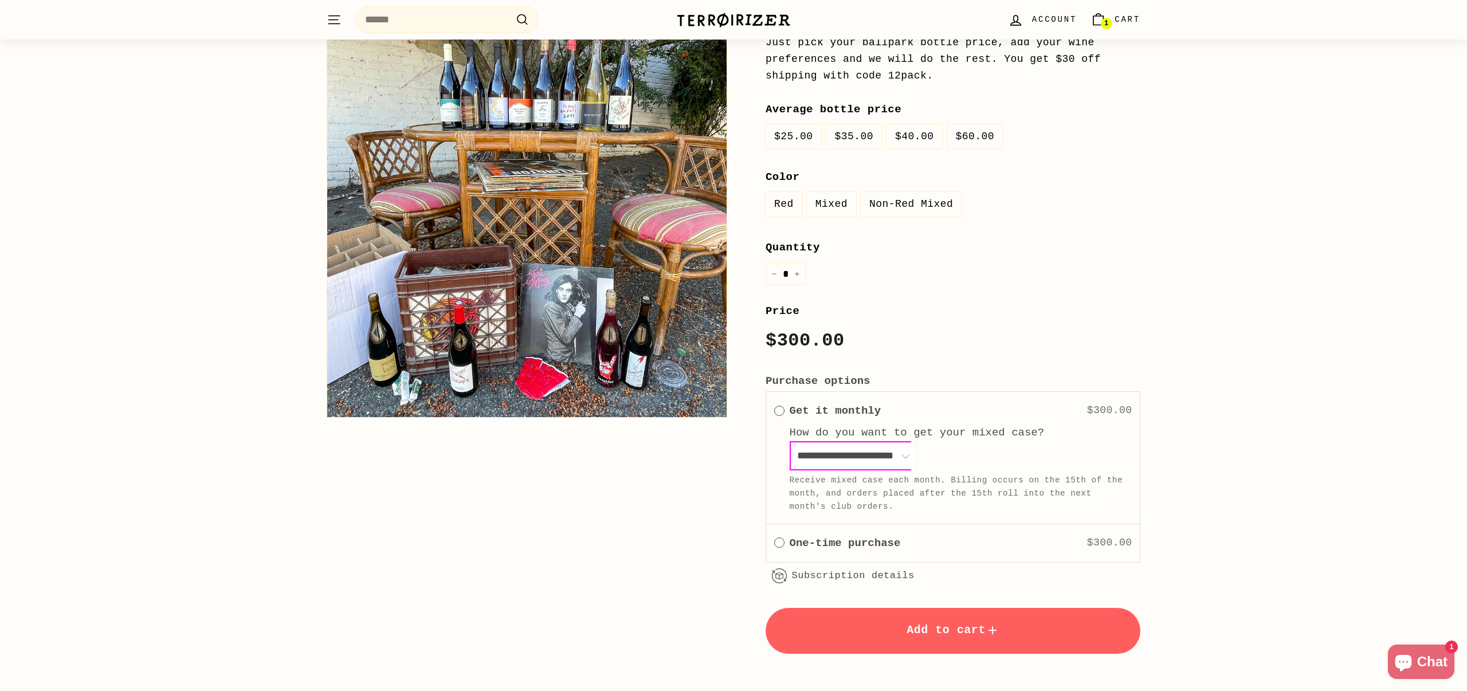
click at [1108, 25] on span "1" at bounding box center [1106, 23] width 4 height 7
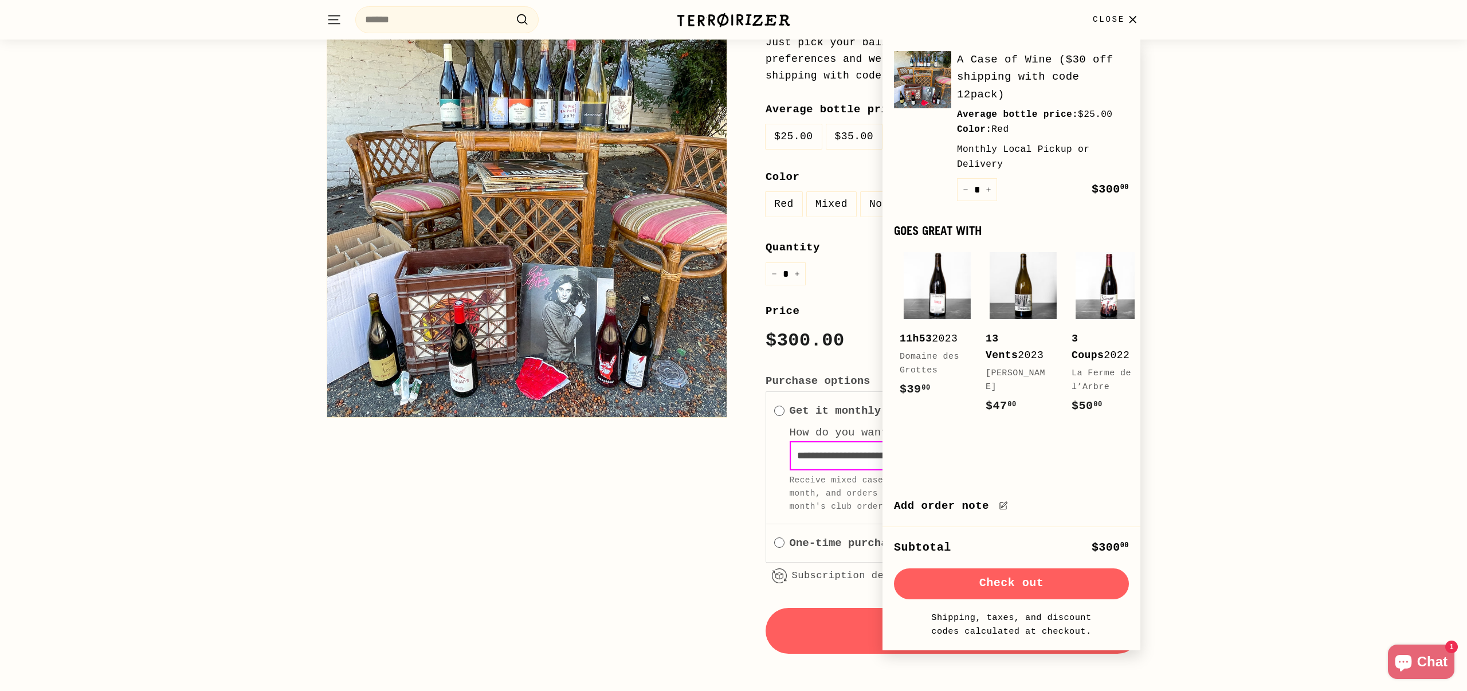
click at [967, 187] on icon "Reduce item quantity by one" at bounding box center [966, 190] width 6 height 6
type input "*"
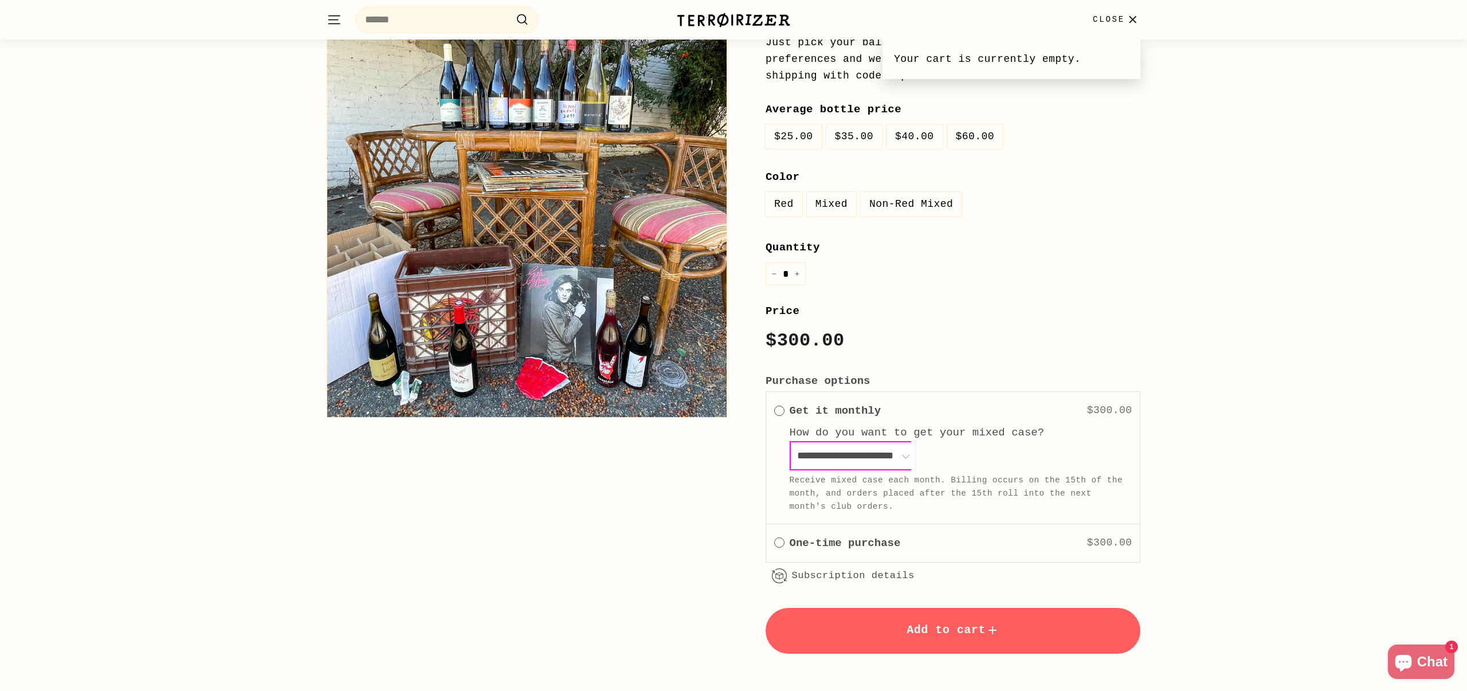
click at [783, 540] on span "One time" at bounding box center [779, 542] width 10 height 10
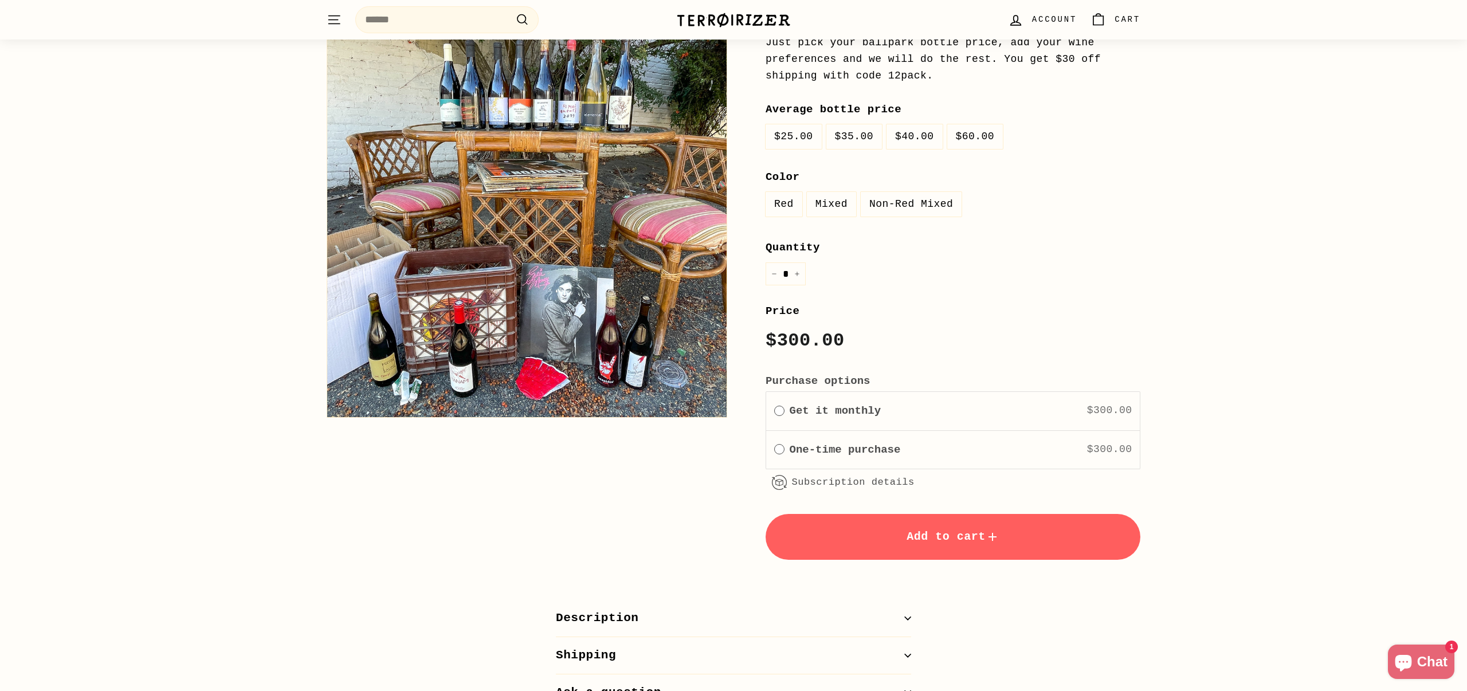
click at [994, 535] on icon "submit" at bounding box center [992, 537] width 14 height 14
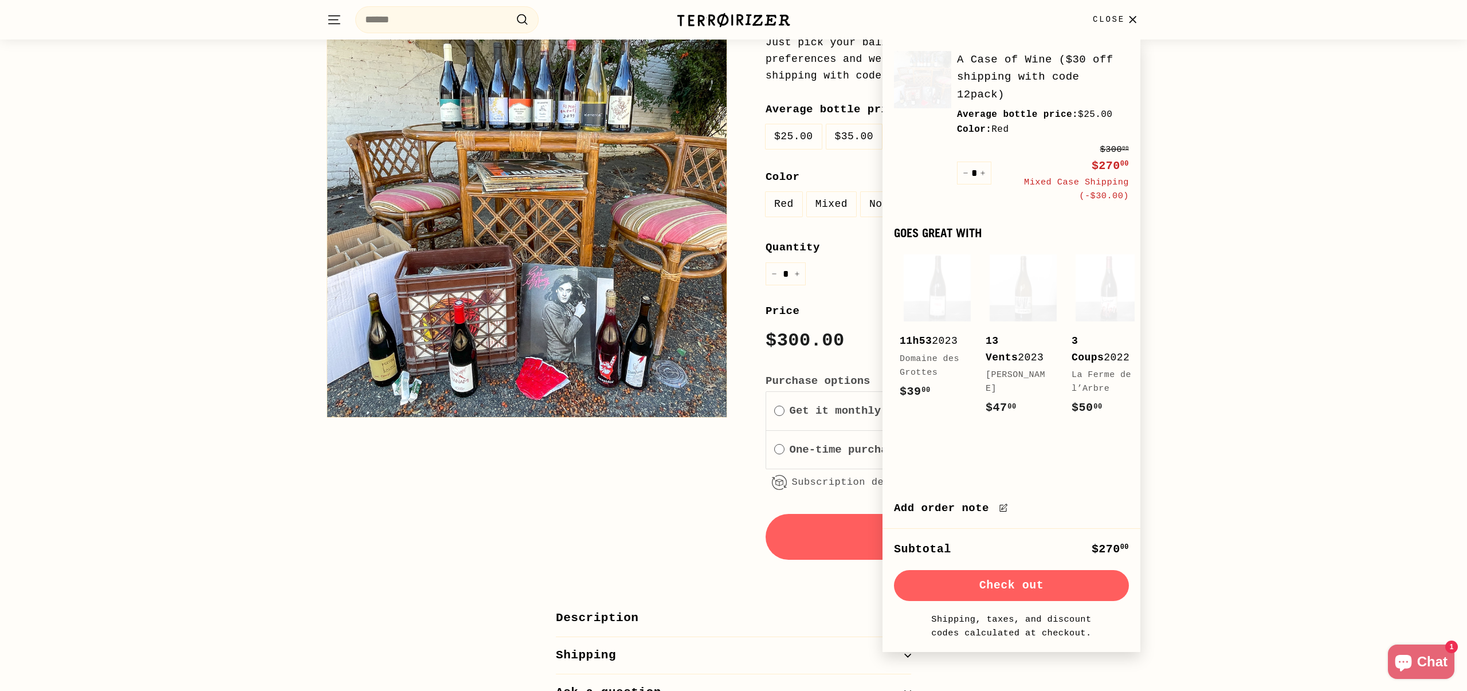
click at [1037, 601] on button "Check out" at bounding box center [1011, 585] width 235 height 31
